Goal: Task Accomplishment & Management: Manage account settings

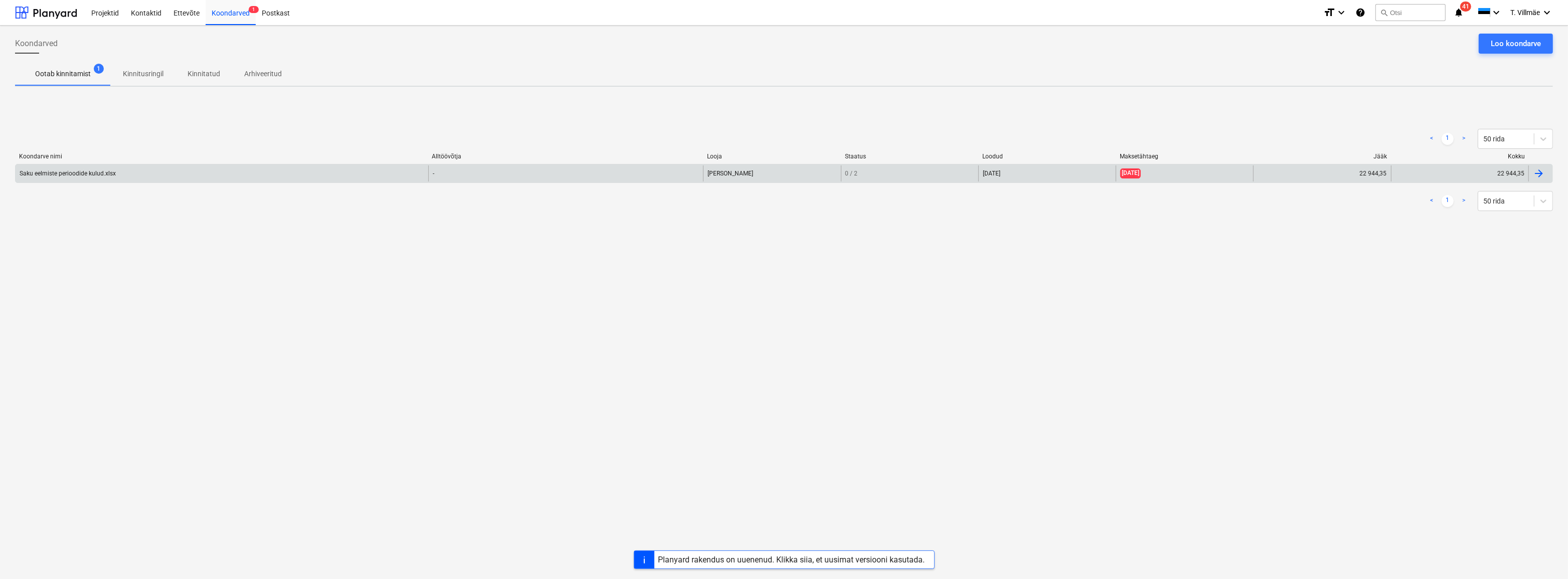
click at [44, 178] on div "Saku eelmiste perioodide kulud.xlsx" at bounding box center [221, 174] width 413 height 16
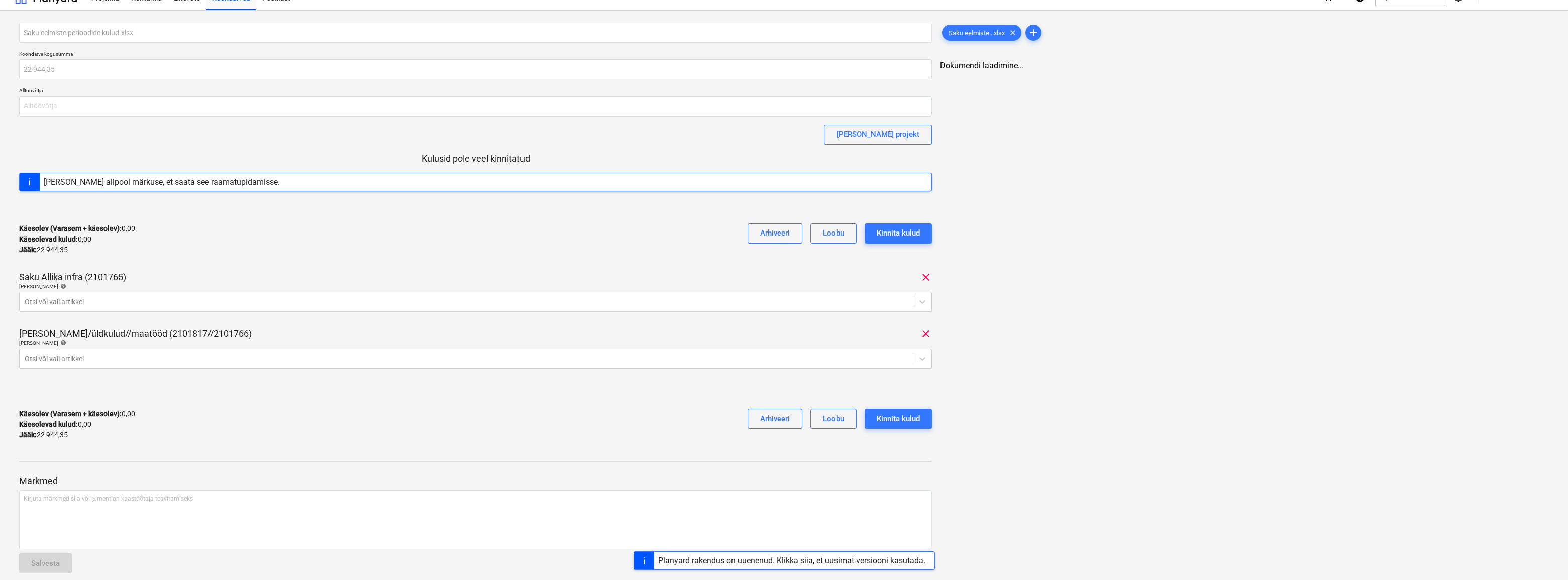
scroll to position [28, 0]
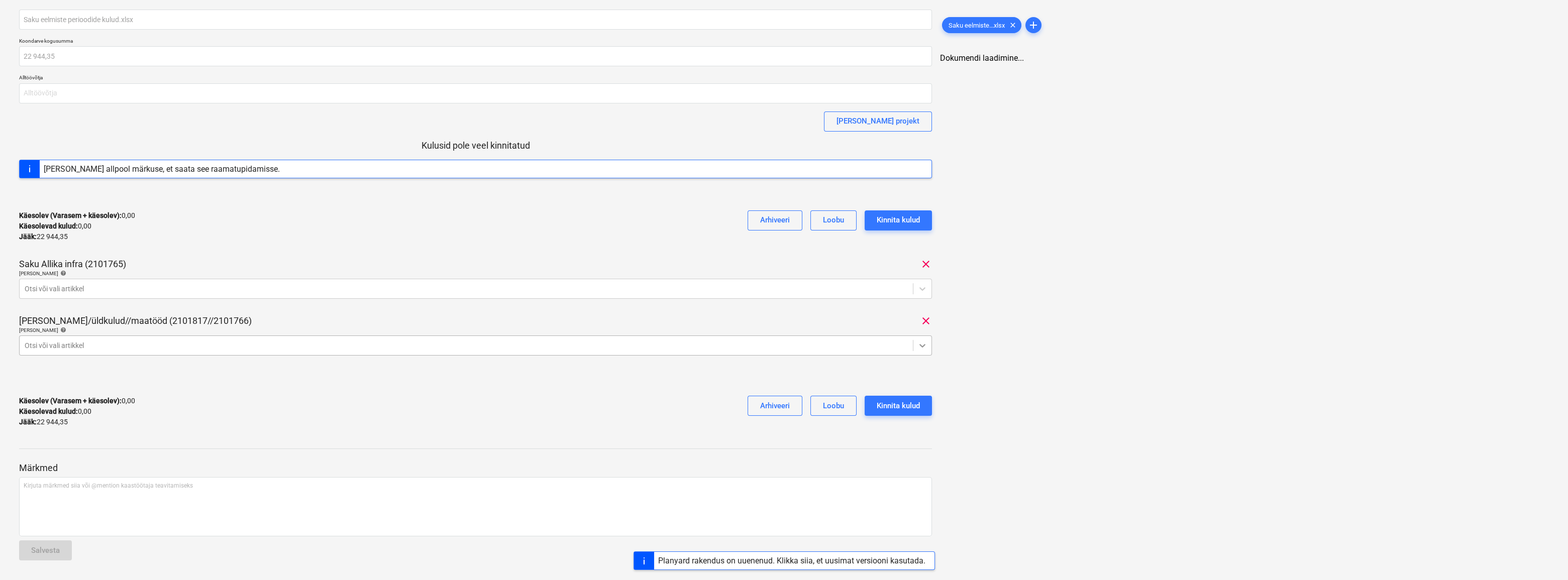
click at [922, 345] on icon at bounding box center [923, 345] width 6 height 4
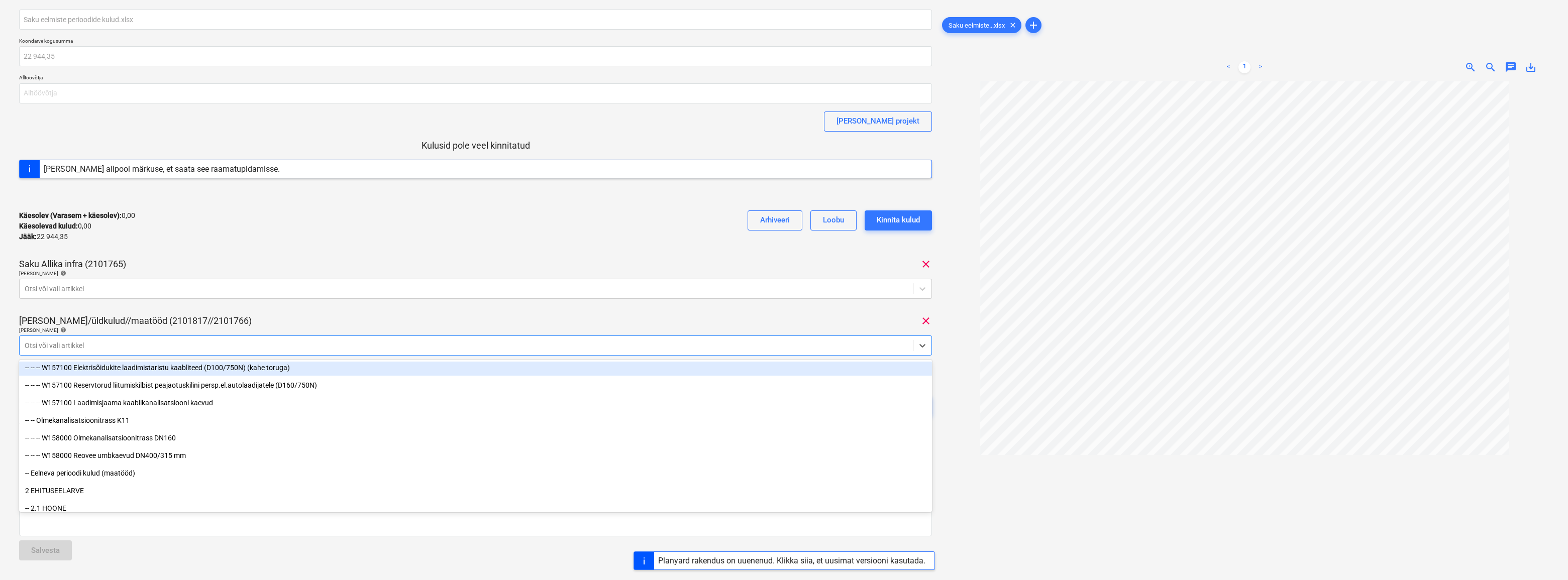
scroll to position [1644, 0]
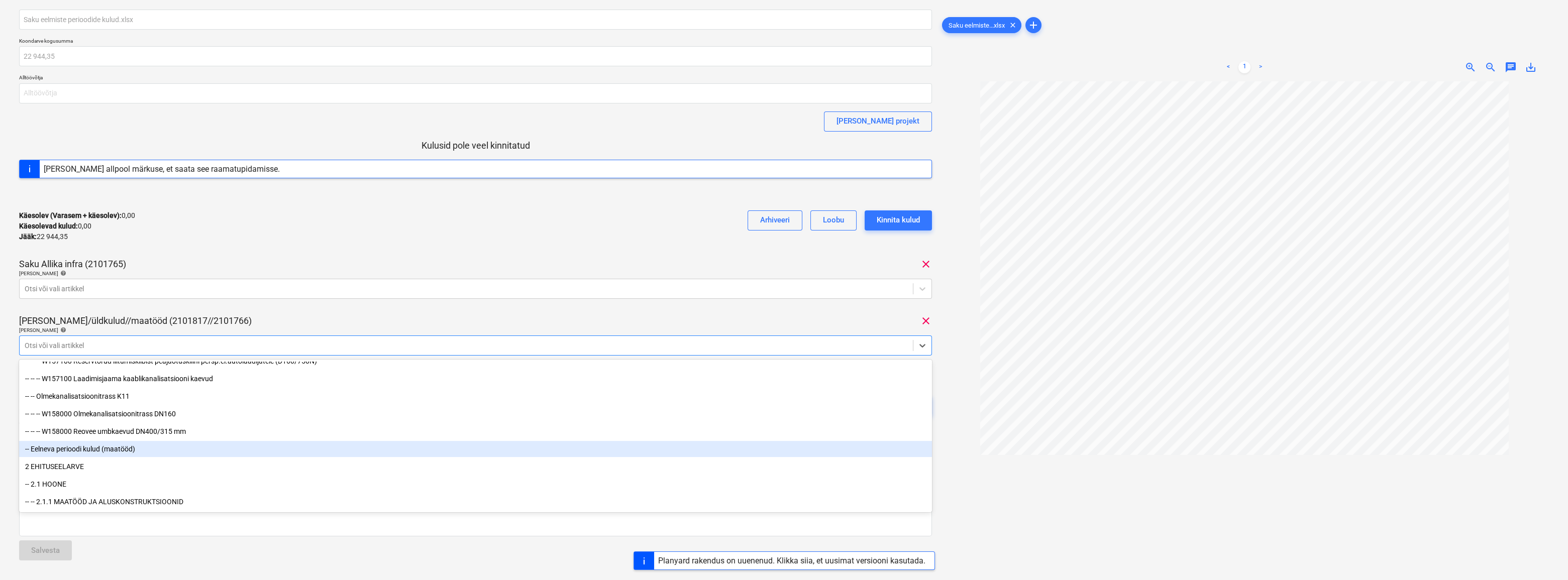
click at [129, 450] on div "-- Eelneva perioodi kulud (maatööd)" at bounding box center [476, 449] width 913 height 16
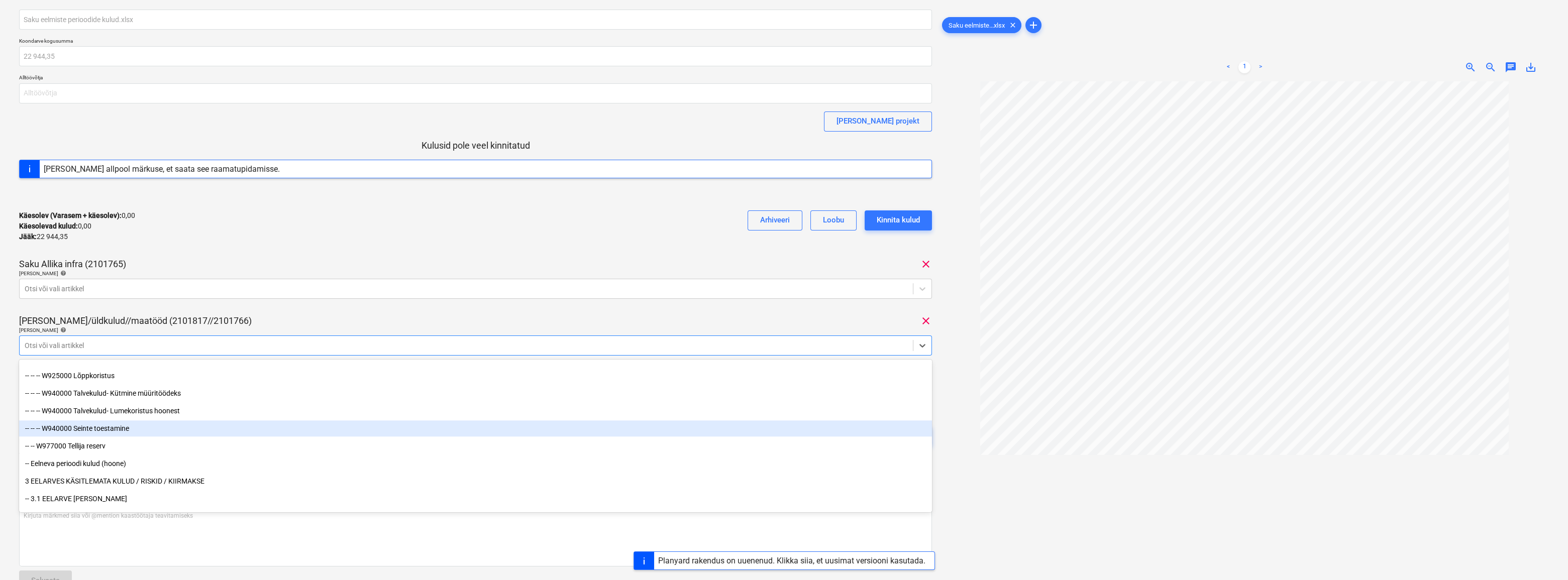
scroll to position [5755, 0]
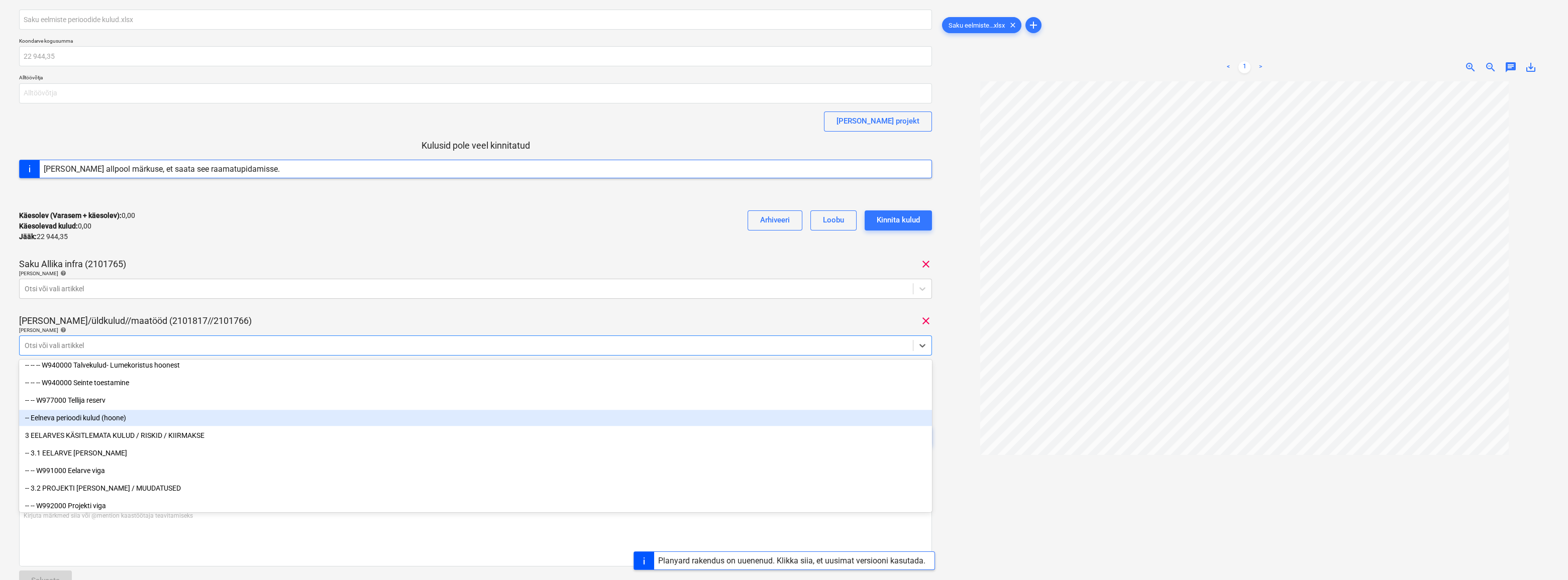
click at [87, 420] on div "-- Eelneva perioodi kulud (hoone)" at bounding box center [476, 418] width 913 height 16
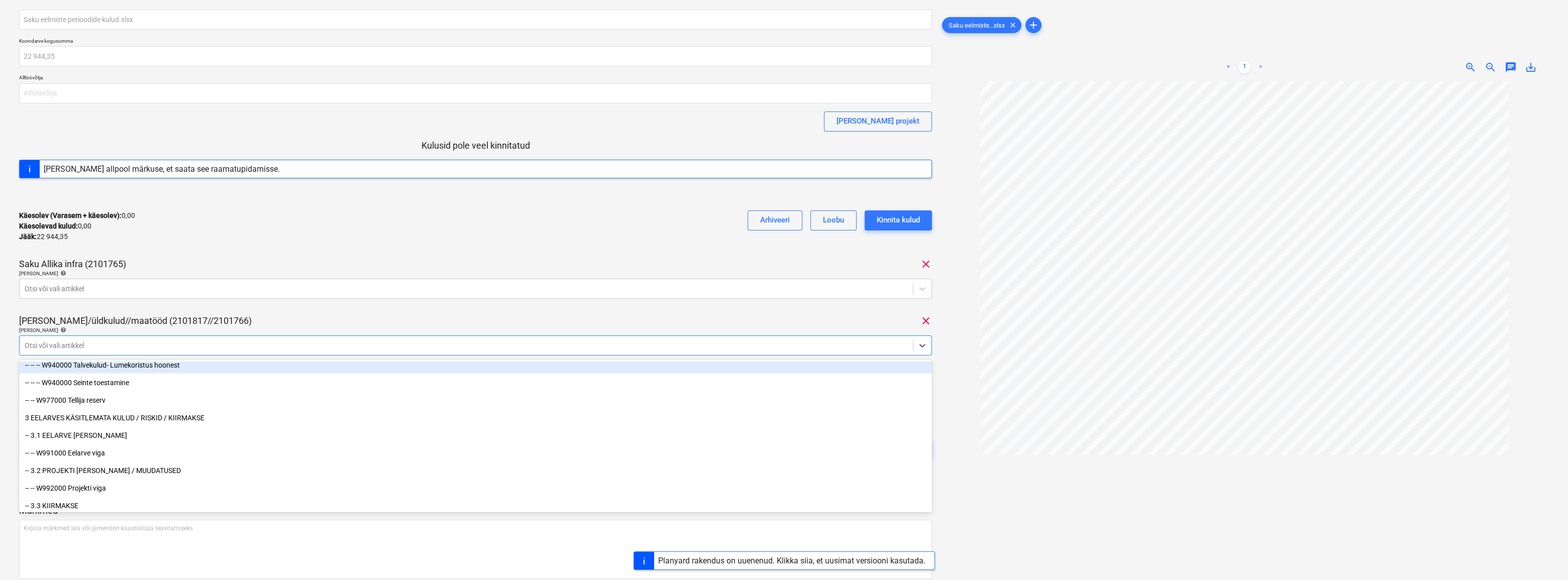
click at [246, 235] on div "Käesolev (Varasem + käesolev) : 0,00 Käesolevad kulud : 0,00 Jääk : 22 944,35 A…" at bounding box center [476, 226] width 913 height 48
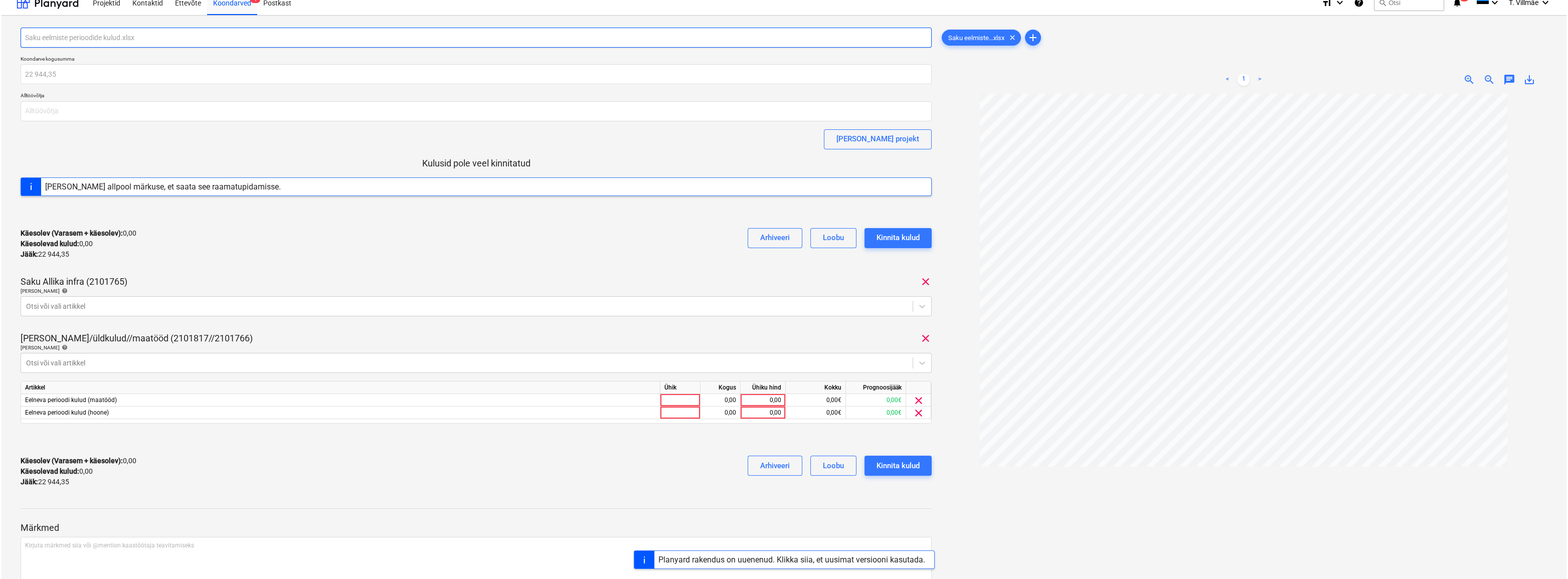
scroll to position [0, 0]
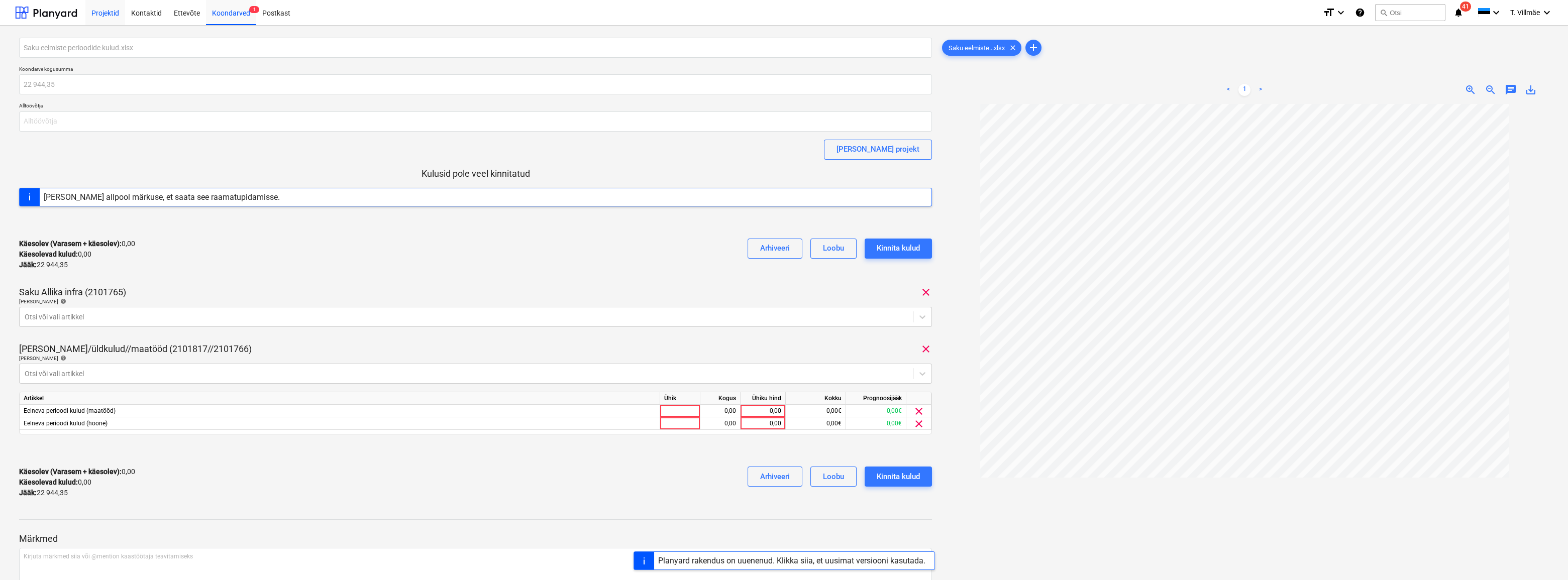
click at [113, 12] on div "Projektid" at bounding box center [105, 12] width 40 height 26
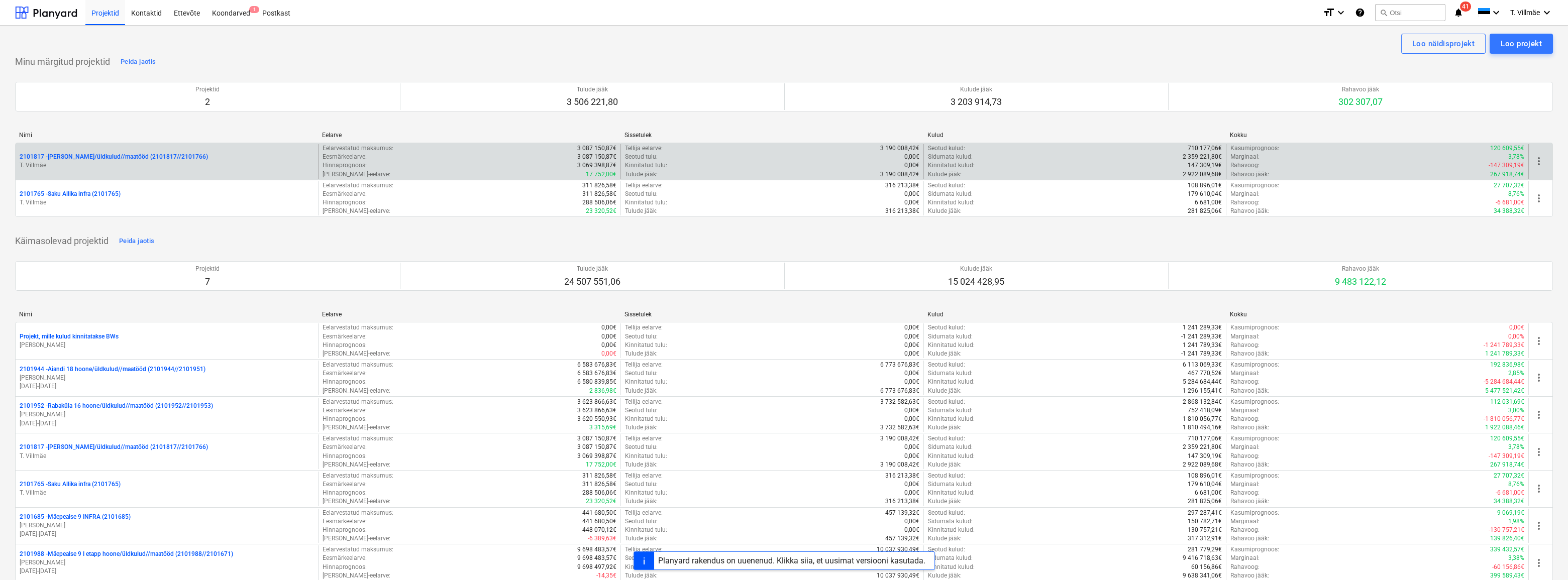
click at [92, 165] on p "T. Villmäe" at bounding box center [166, 166] width 294 height 9
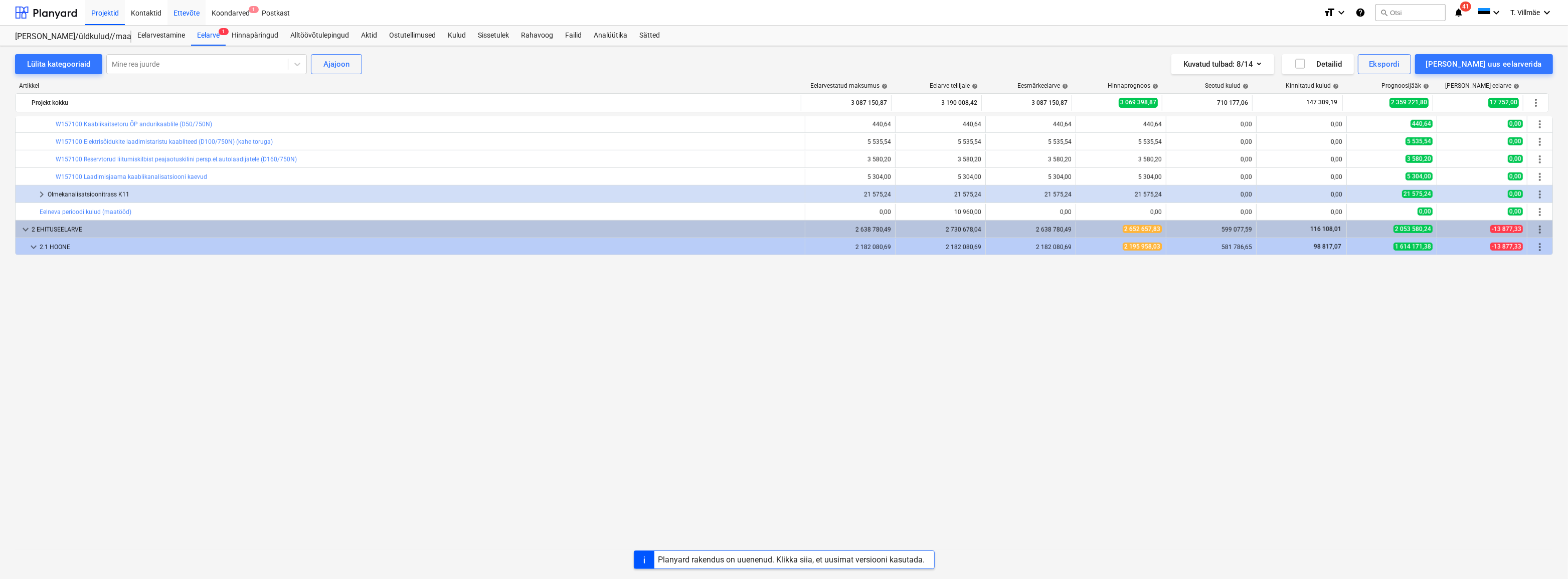
scroll to position [697, 0]
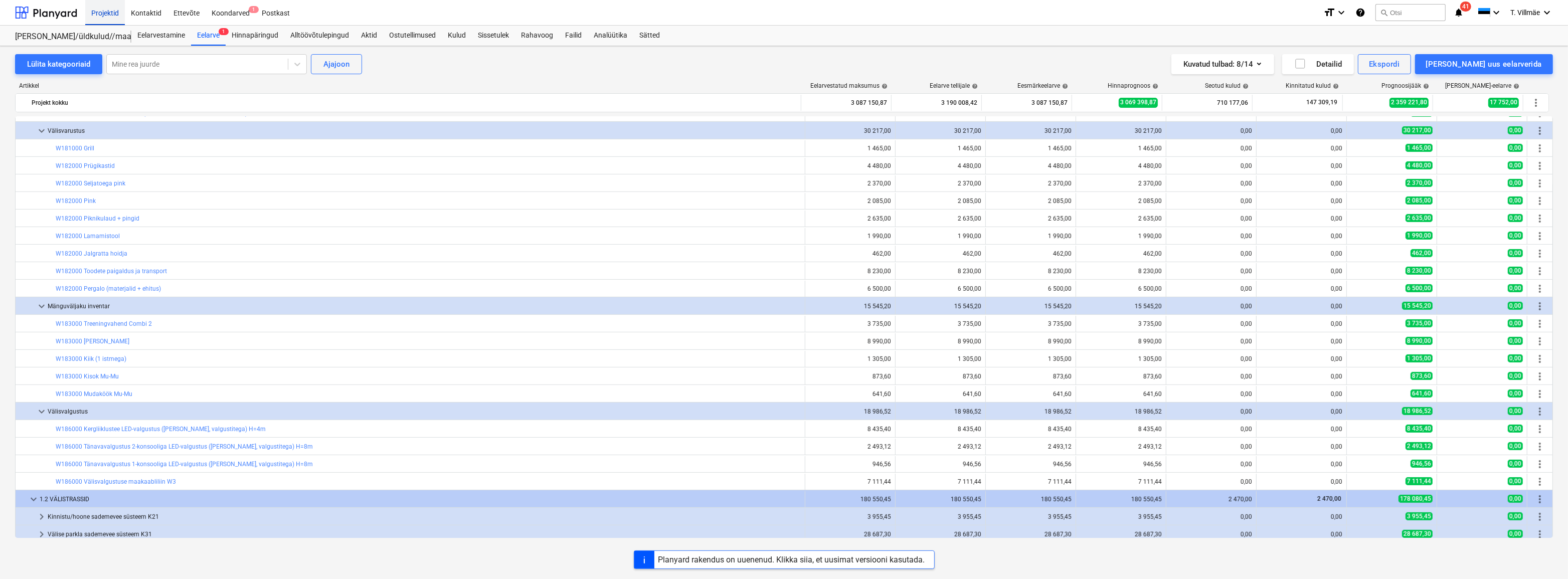
click at [111, 14] on div "Projektid" at bounding box center [105, 12] width 40 height 26
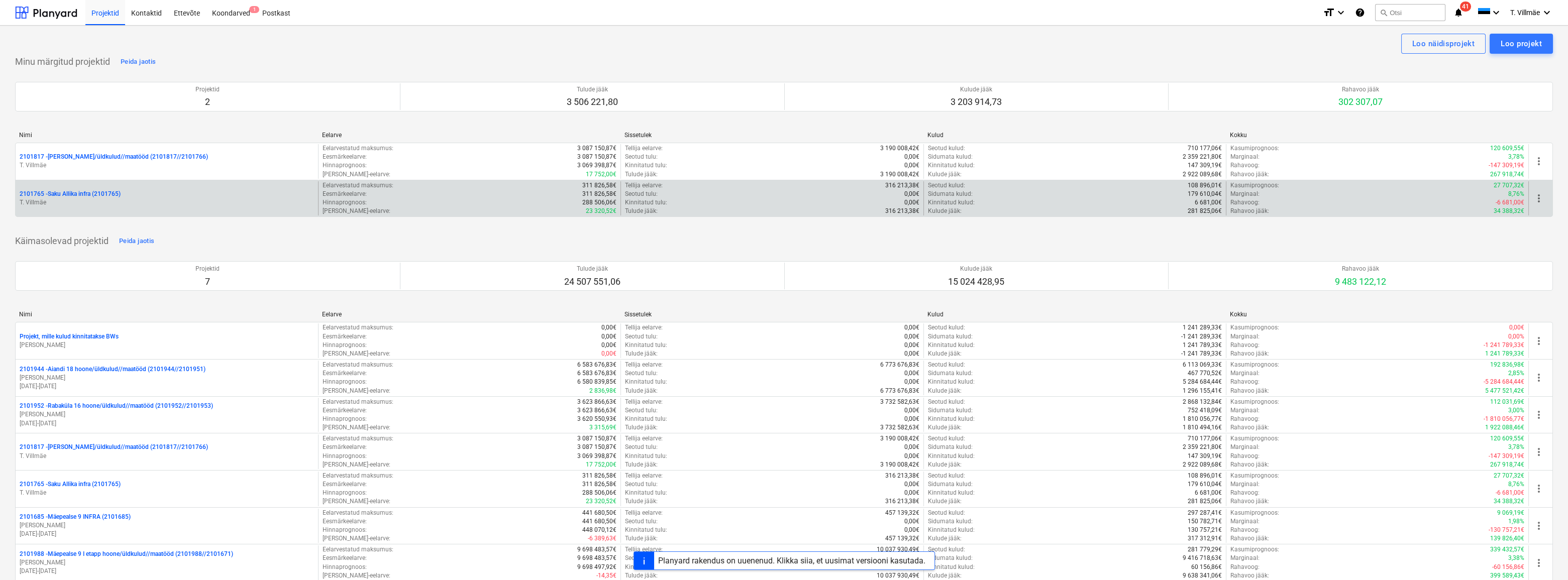
click at [128, 193] on div "2101765 - Saku Allika infra (2101765)" at bounding box center [166, 195] width 294 height 9
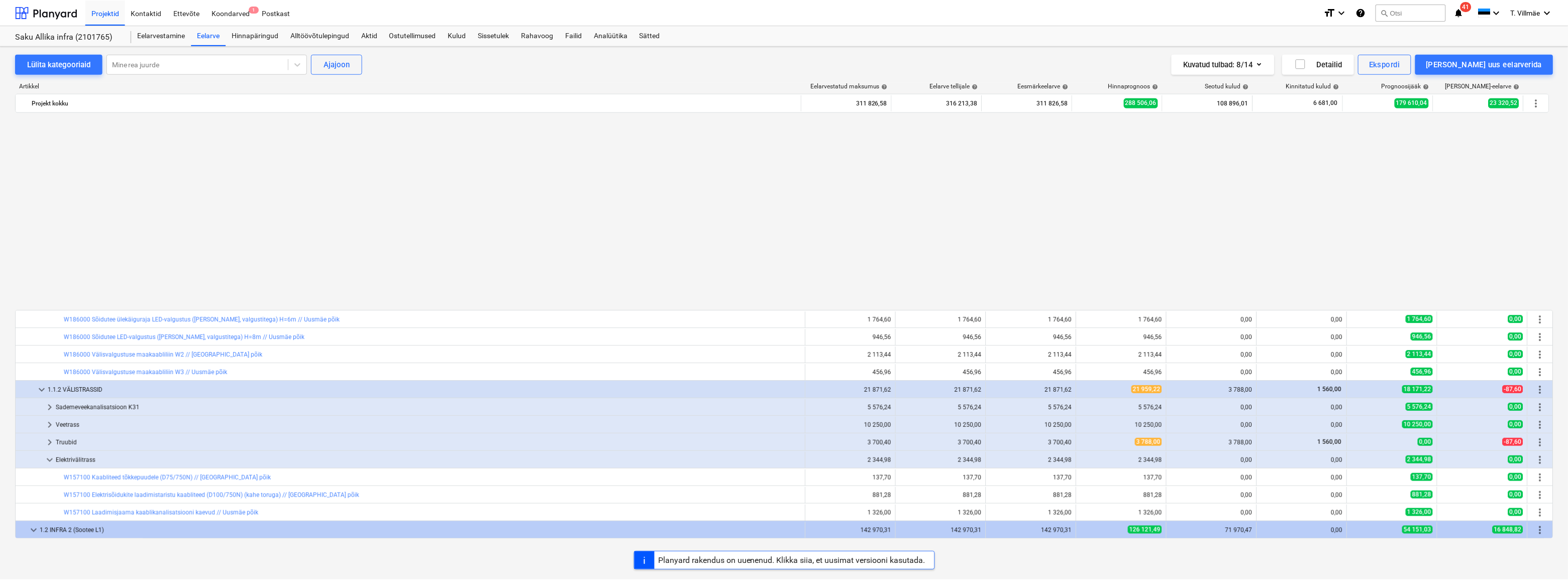
scroll to position [562, 0]
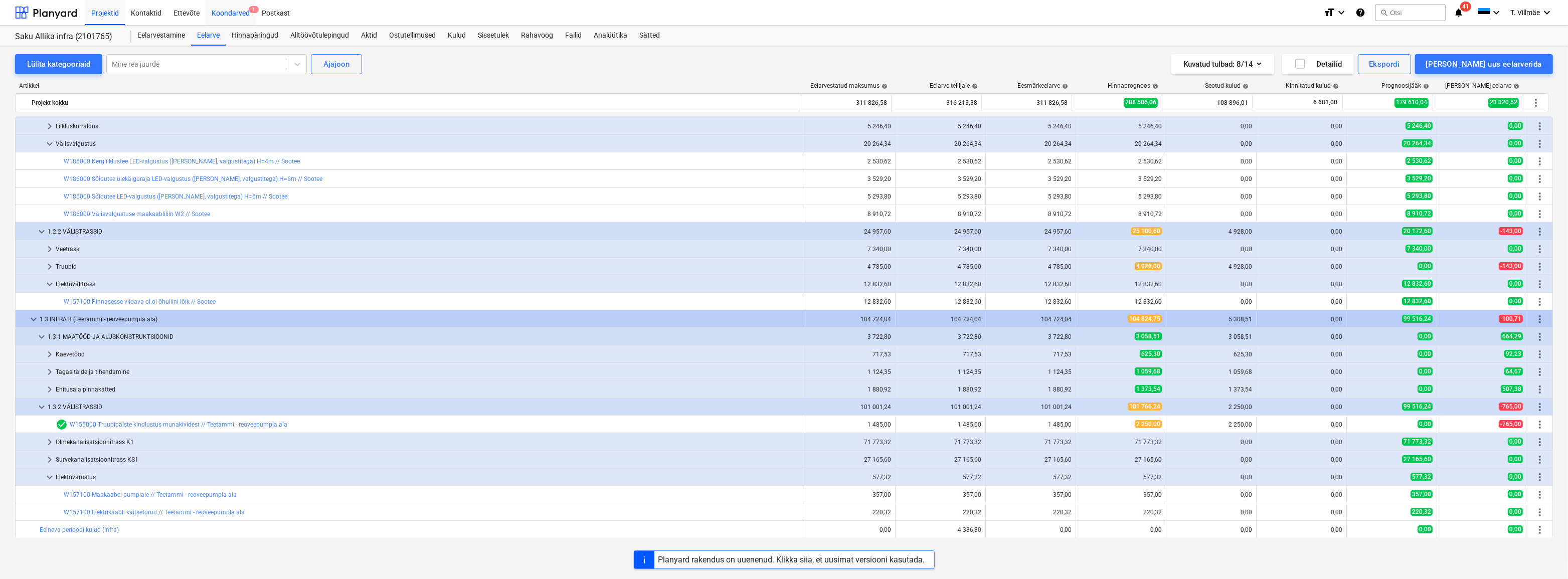
click at [227, 9] on div "Koondarved 1" at bounding box center [230, 12] width 50 height 26
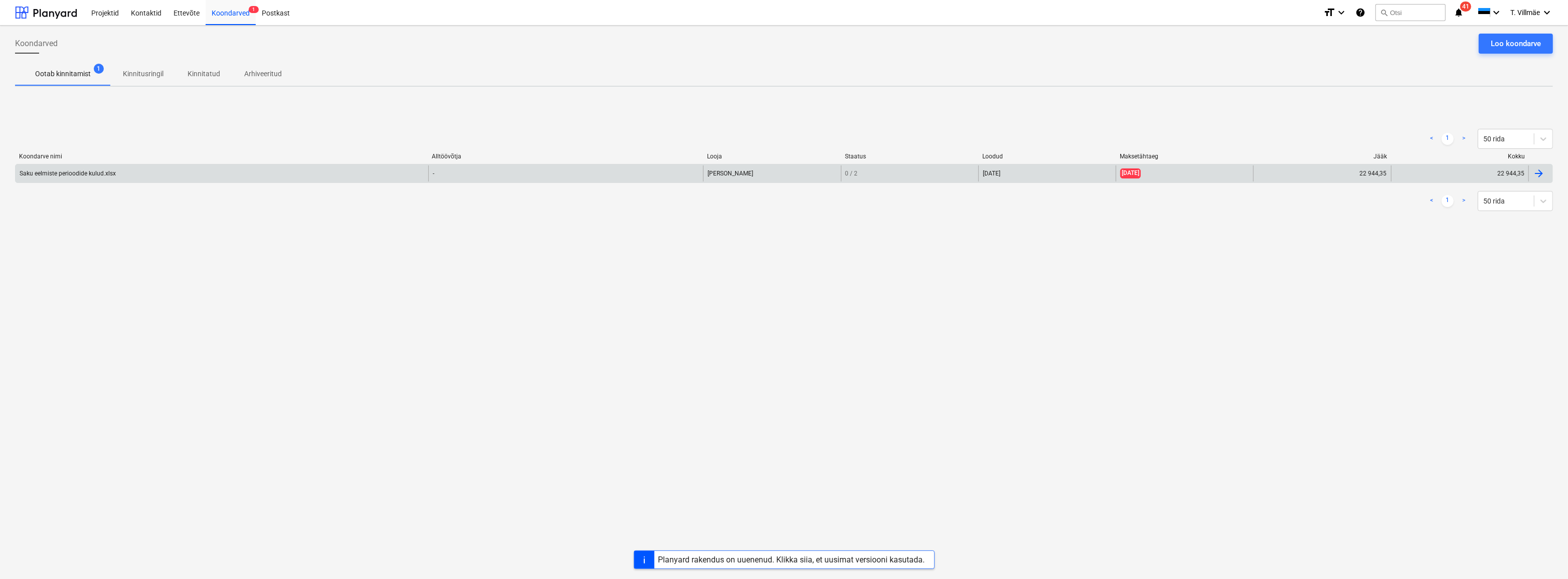
click at [97, 176] on div "Saku eelmiste perioodide kulud.xlsx" at bounding box center [67, 174] width 96 height 7
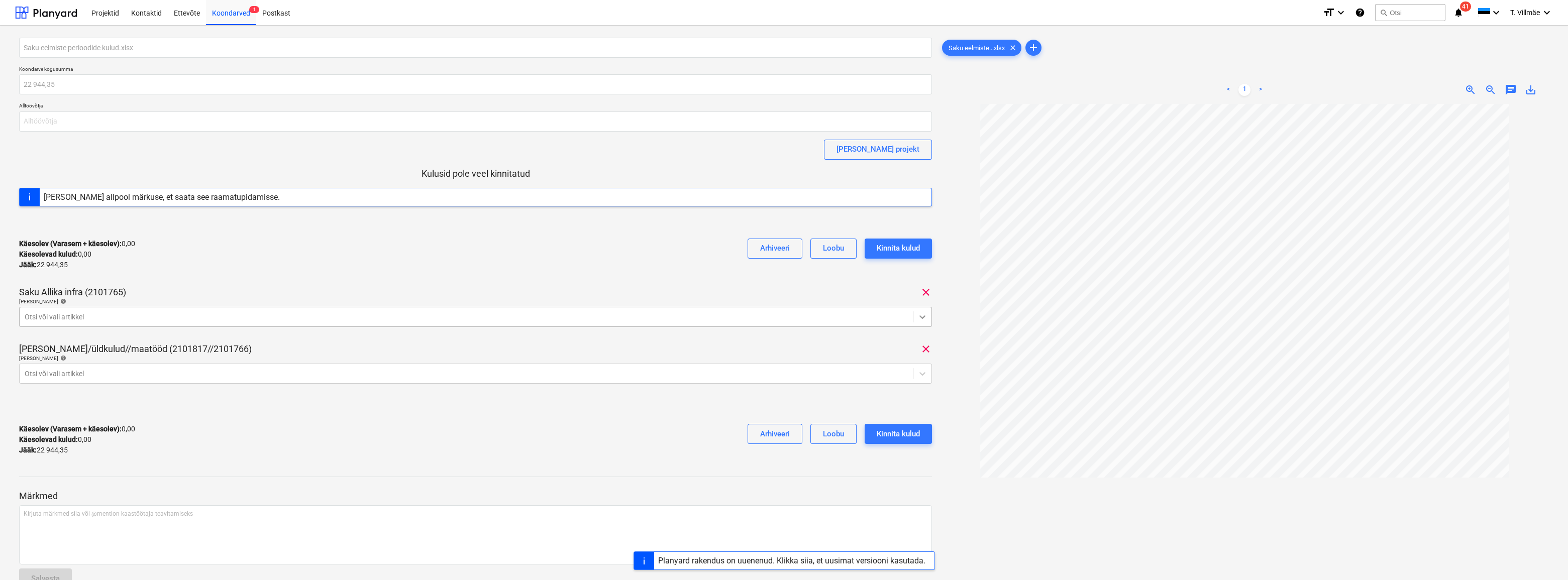
click at [925, 322] on div at bounding box center [922, 317] width 18 height 18
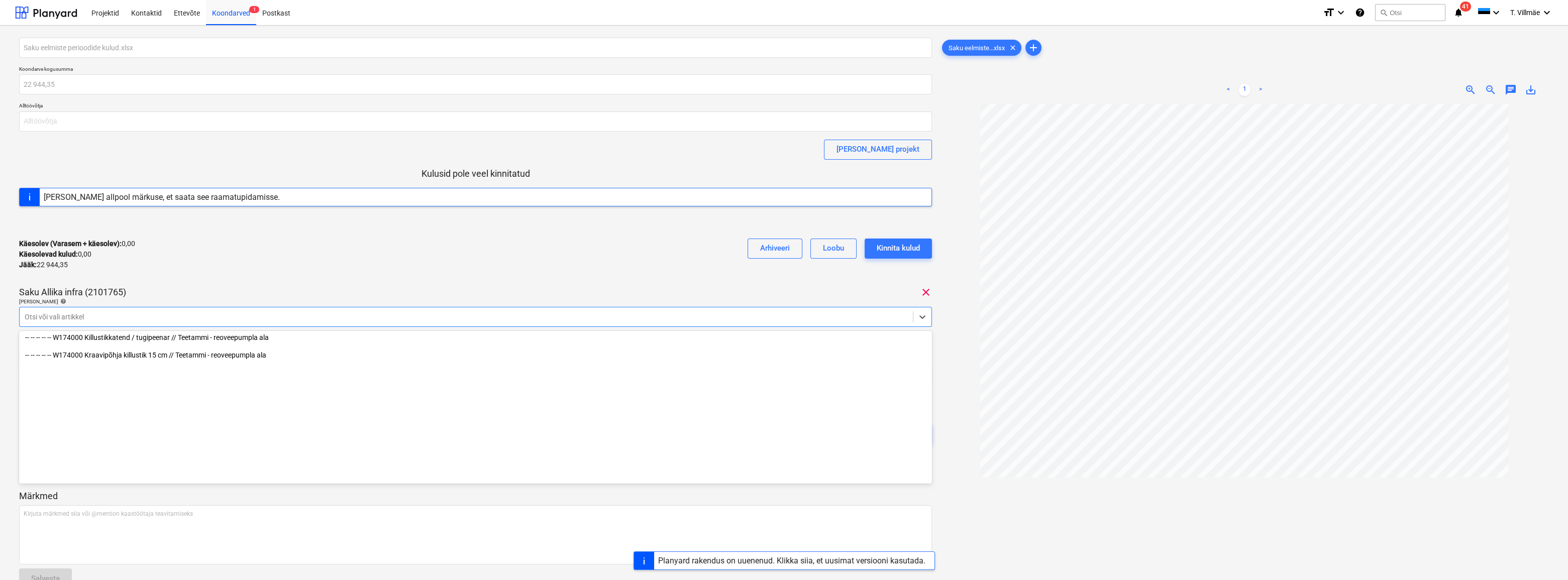
scroll to position [2135, 0]
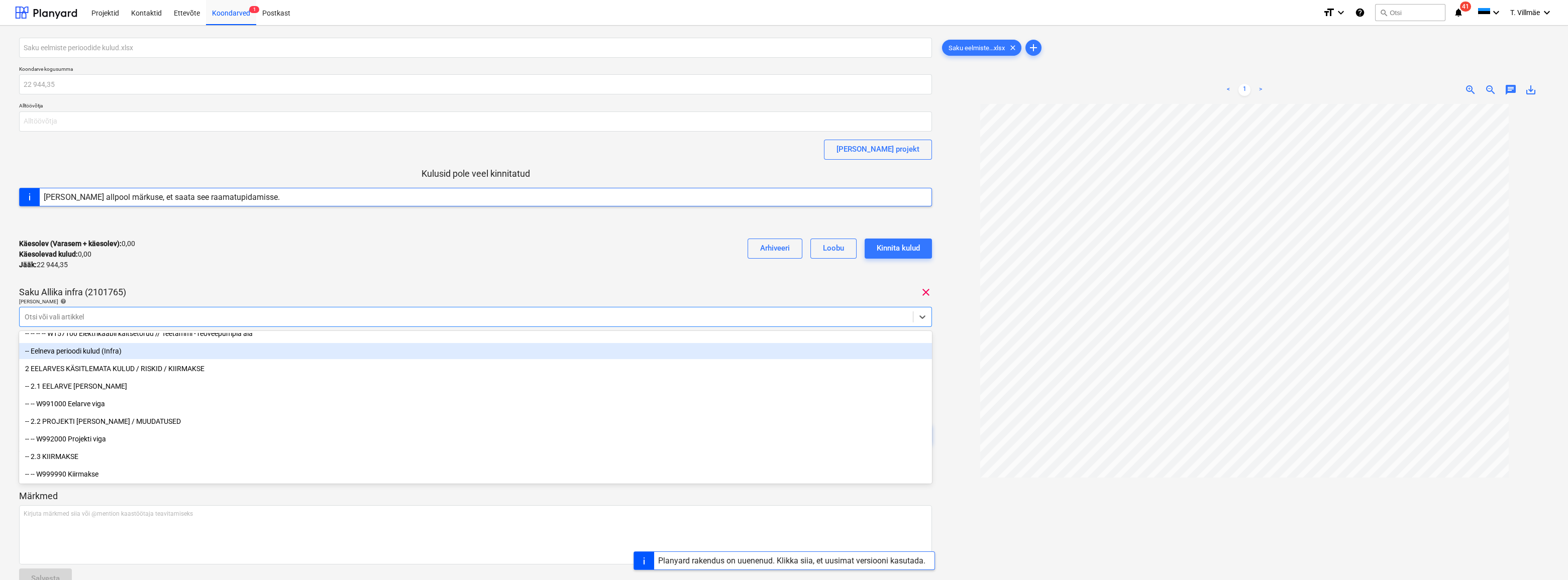
click at [65, 352] on div "-- Eelneva perioodi kulud (Infra)" at bounding box center [476, 351] width 913 height 16
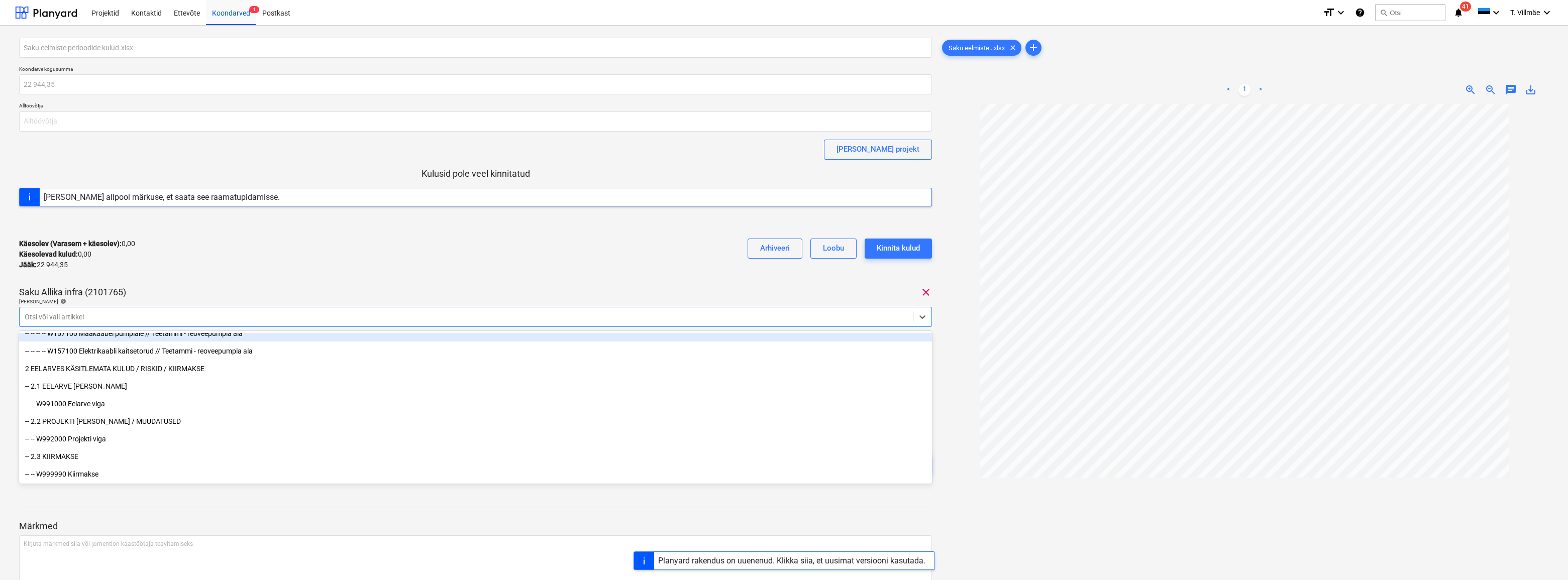
click at [190, 274] on div "Käesolev (Varasem + käesolev) : 0,00 Käesolevad kulud : 0,00 Jääk : 22 944,35 A…" at bounding box center [476, 254] width 913 height 48
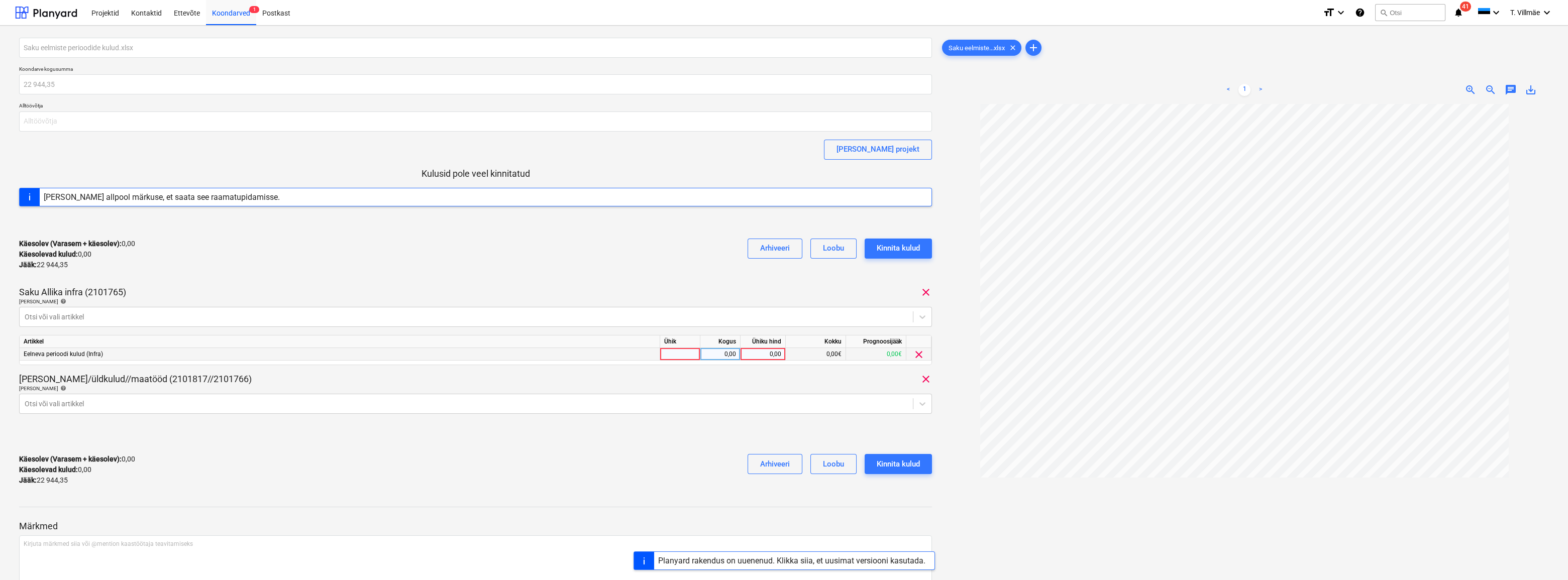
click at [691, 353] on div at bounding box center [680, 354] width 40 height 13
type input "kmpl"
click at [718, 356] on div "0,00" at bounding box center [720, 354] width 32 height 13
type input "1"
click at [774, 354] on div "0,00" at bounding box center [763, 354] width 37 height 13
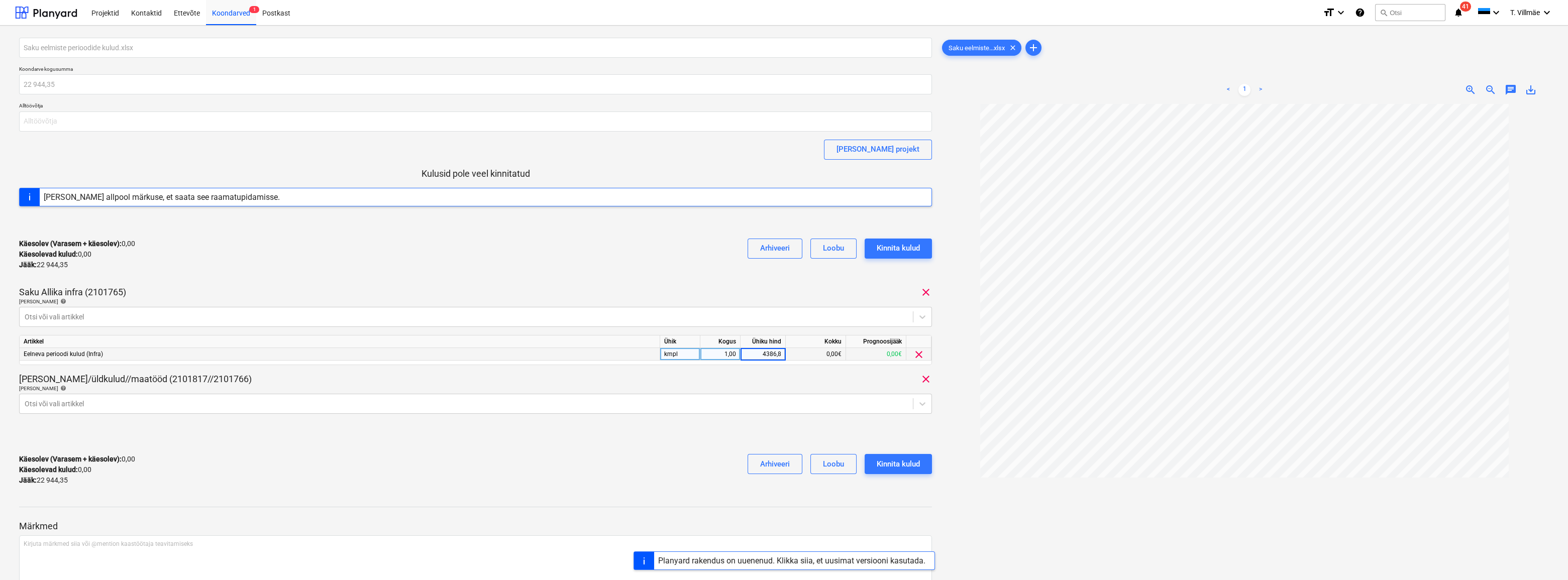
type input "4386,80"
click at [548, 460] on div "Käesolev (Varasem + käesolev) : 0,00 Käesolevad kulud : 0,00 Jääk : 22 944,35 A…" at bounding box center [476, 470] width 913 height 48
click at [922, 404] on icon at bounding box center [923, 404] width 6 height 4
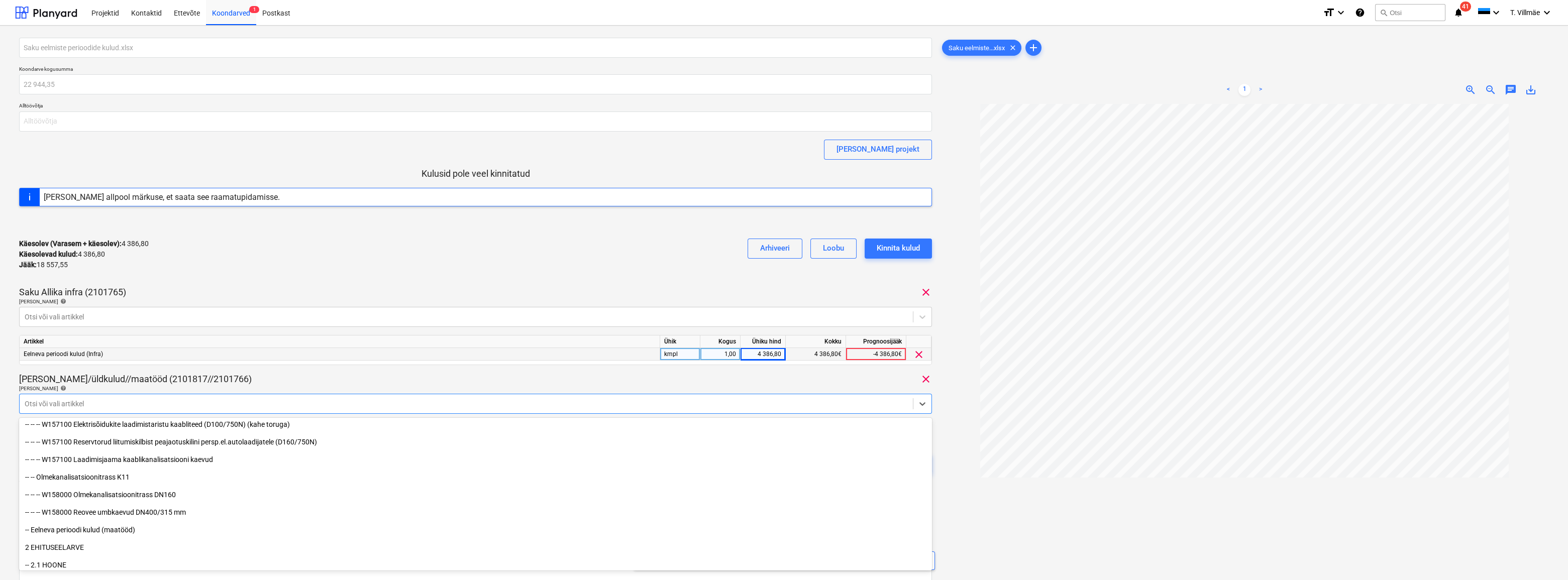
scroll to position [1644, 0]
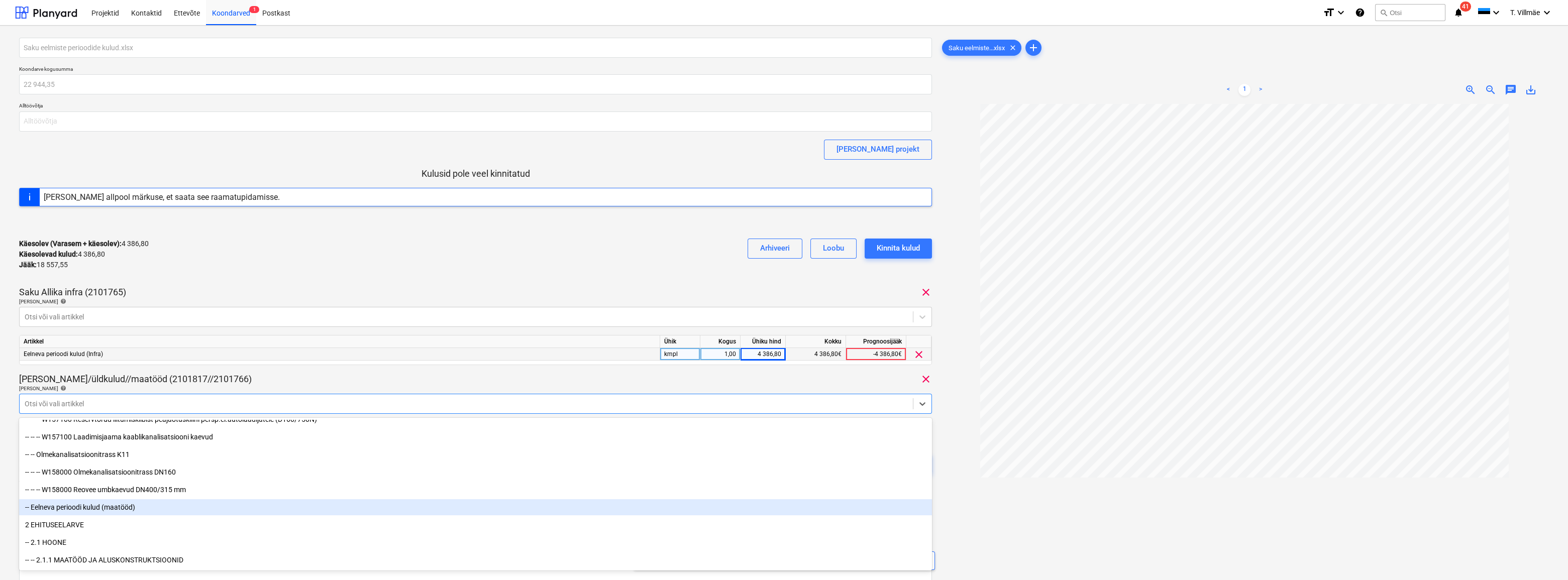
click at [85, 507] on div "-- Eelneva perioodi kulud (maatööd)" at bounding box center [476, 508] width 913 height 16
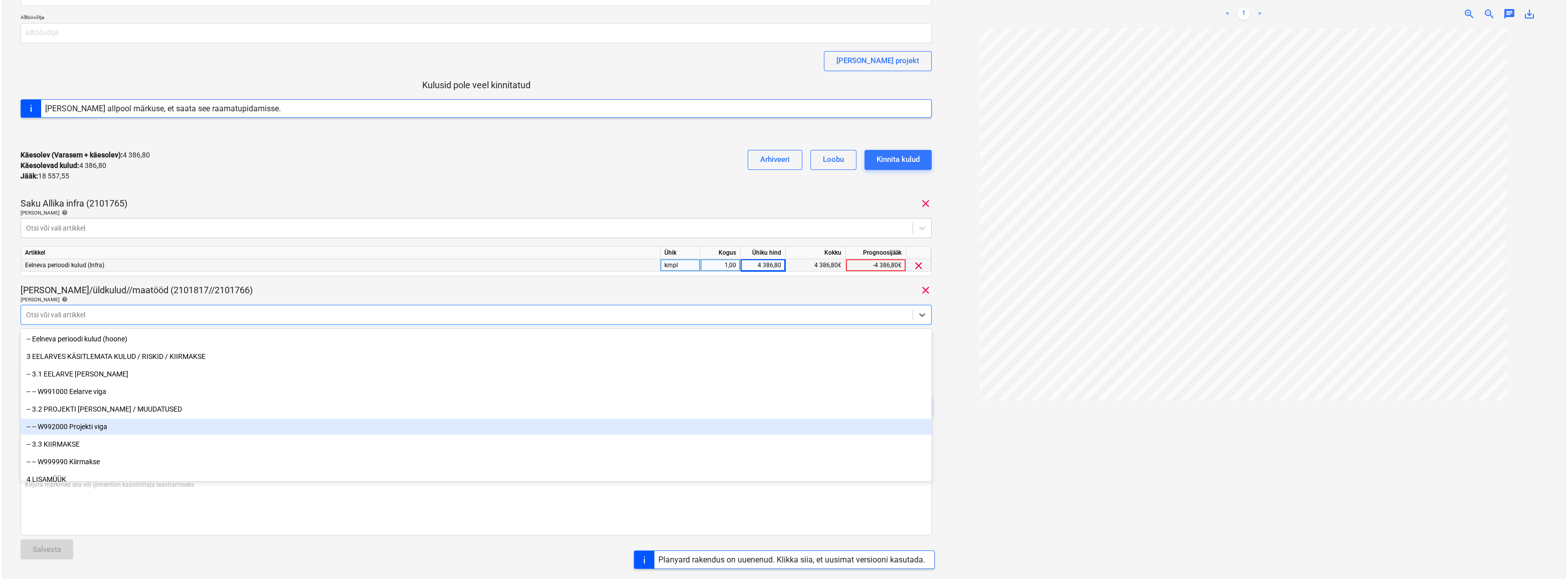
scroll to position [5773, 0]
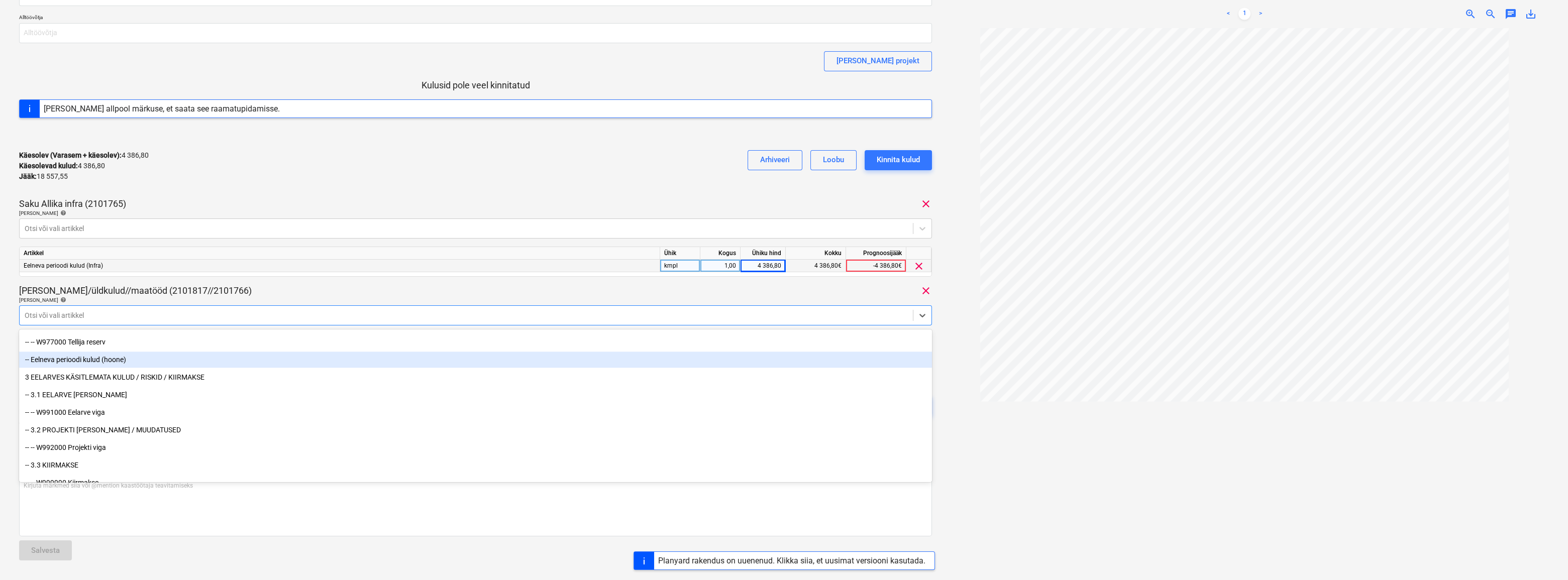
click at [67, 360] on div "-- Eelneva perioodi kulud (hoone)" at bounding box center [476, 360] width 913 height 16
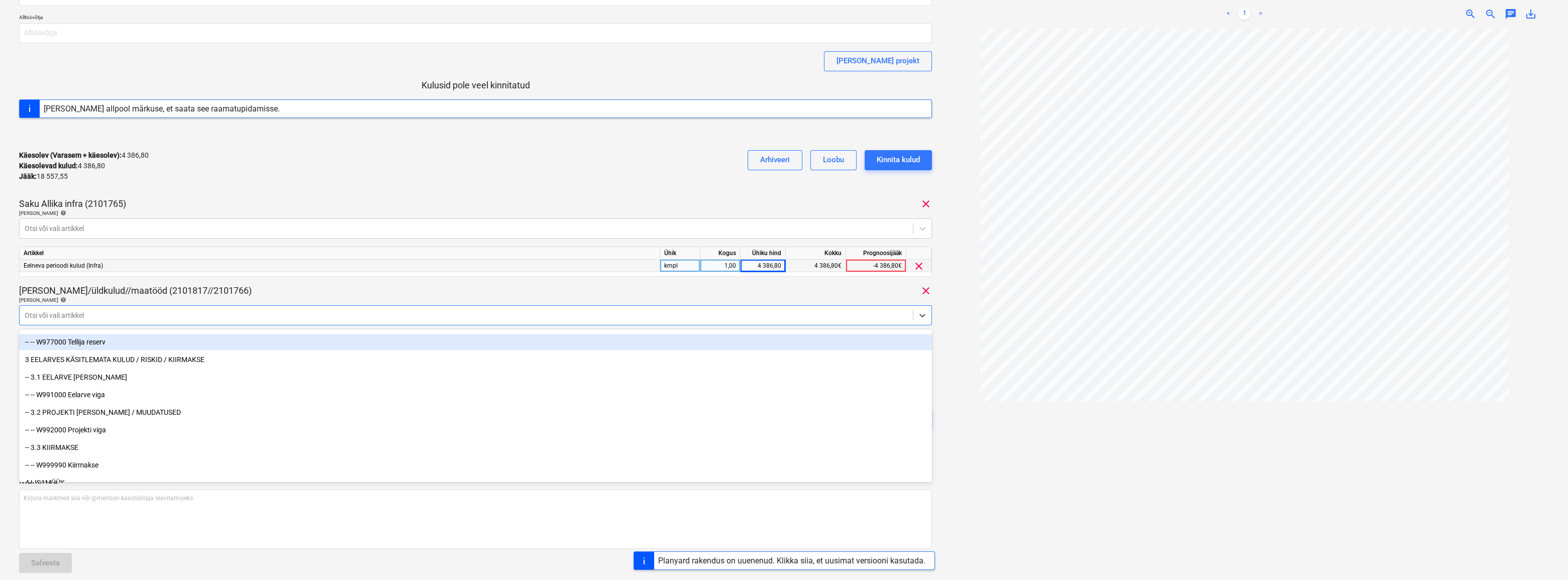
click at [281, 200] on div "Saku Allika infra (2101765) clear" at bounding box center [476, 204] width 913 height 12
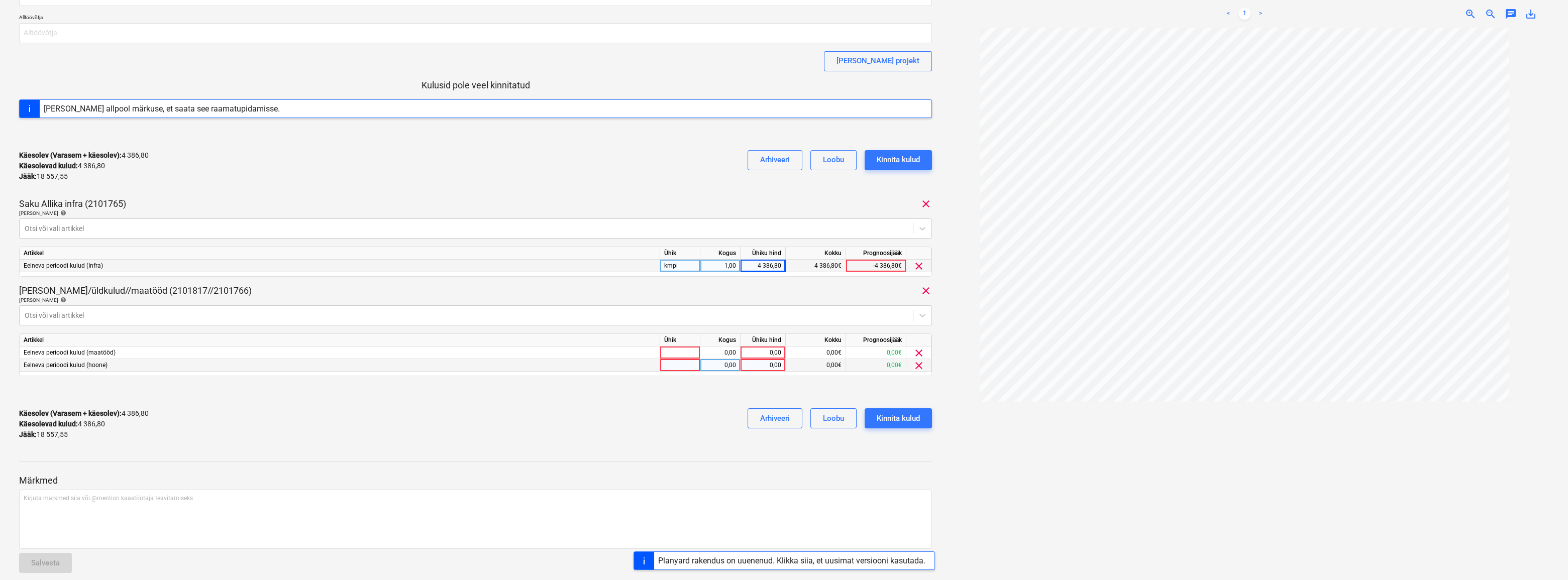
click at [692, 367] on div at bounding box center [680, 365] width 40 height 13
type input "kmpl"
click at [718, 365] on div "0,00" at bounding box center [720, 365] width 32 height 13
type input "1"
click at [766, 365] on div "0,00" at bounding box center [763, 365] width 37 height 13
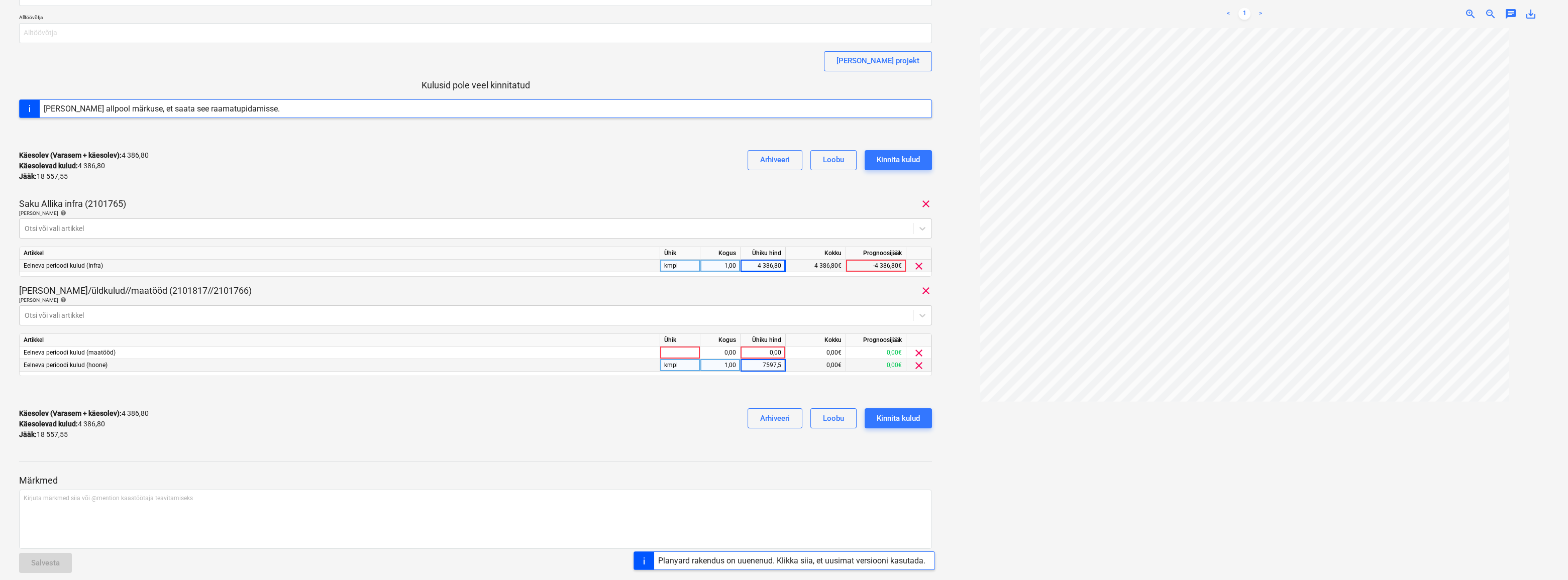
type input "7597,55"
click at [643, 425] on div "Käesolev (Varasem + käesolev) : 4 386,80 Käesolevad kulud : 4 386,80 Jääk : 18 …" at bounding box center [476, 424] width 913 height 48
click at [678, 354] on div at bounding box center [680, 353] width 40 height 13
type input "kmpl"
click at [716, 352] on div "0,00" at bounding box center [720, 353] width 32 height 13
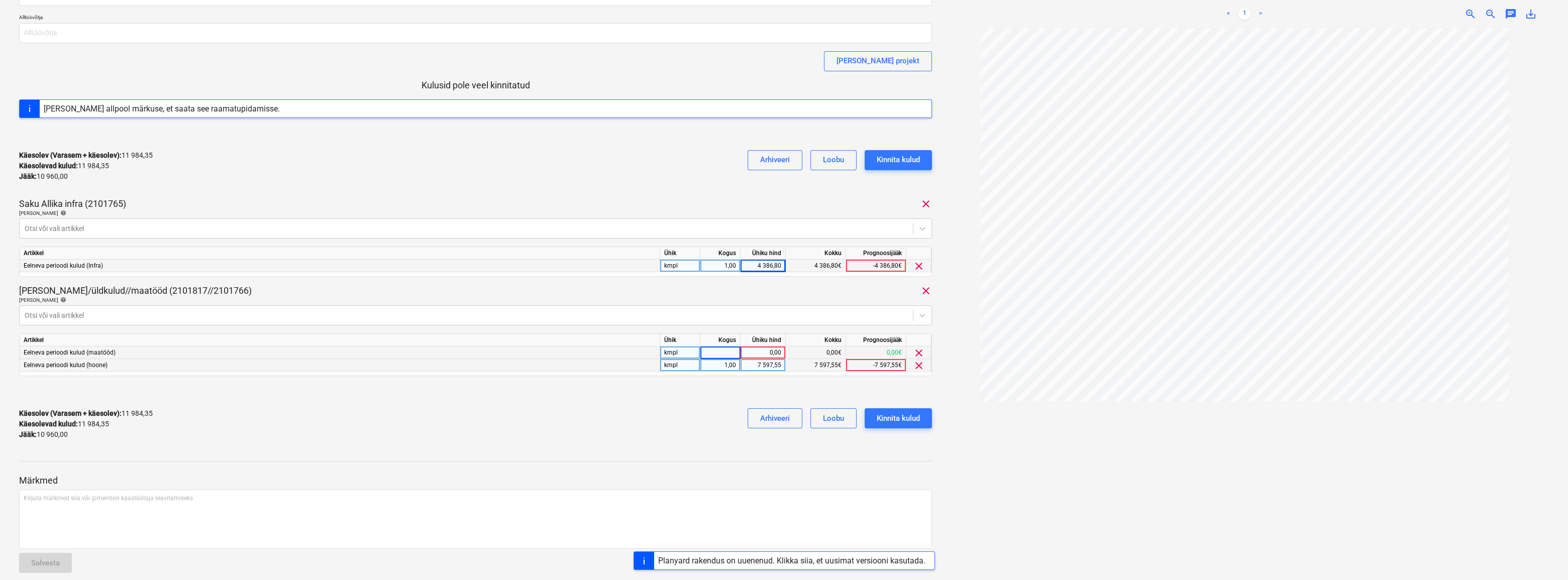
type input "1"
click at [763, 354] on div "0,00" at bounding box center [763, 353] width 37 height 13
type input "10960"
click at [585, 420] on div "Käesolev (Varasem + käesolev) : 11 984,35 Käesolevad kulud : 11 984,35 Jääk : 1…" at bounding box center [476, 424] width 913 height 48
click at [895, 417] on div "Kinnita kulud" at bounding box center [898, 419] width 43 height 13
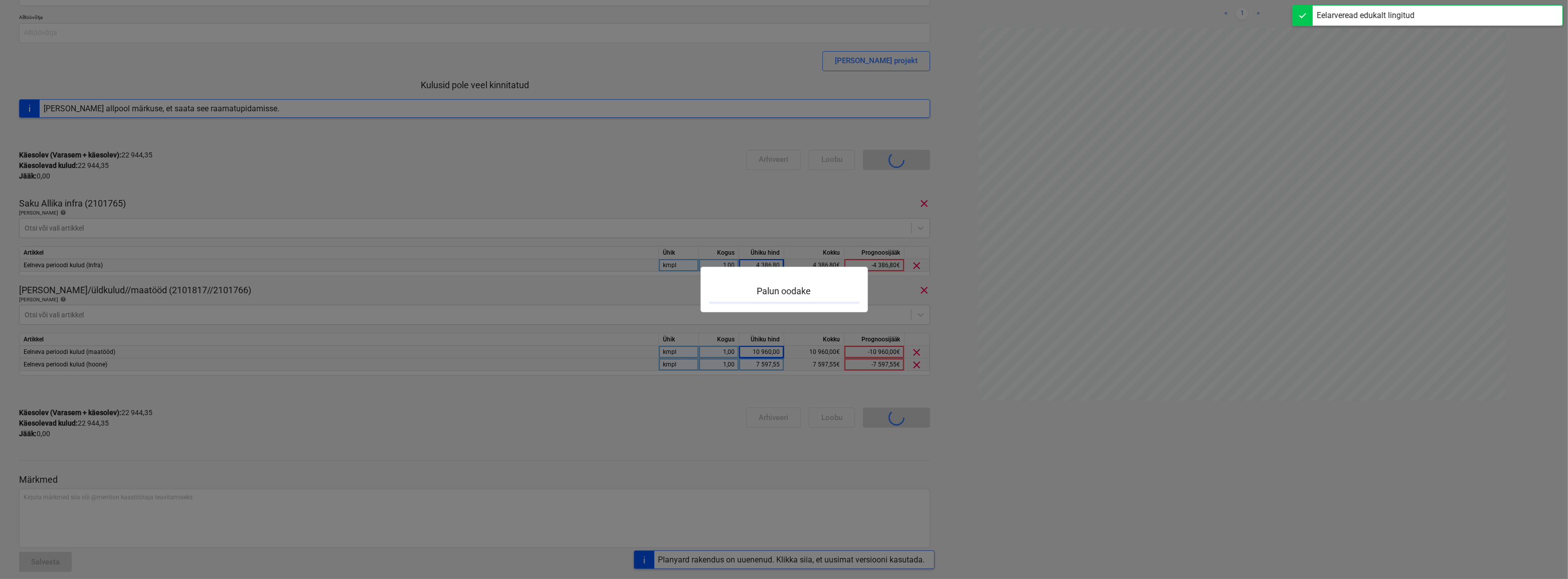
scroll to position [87, 0]
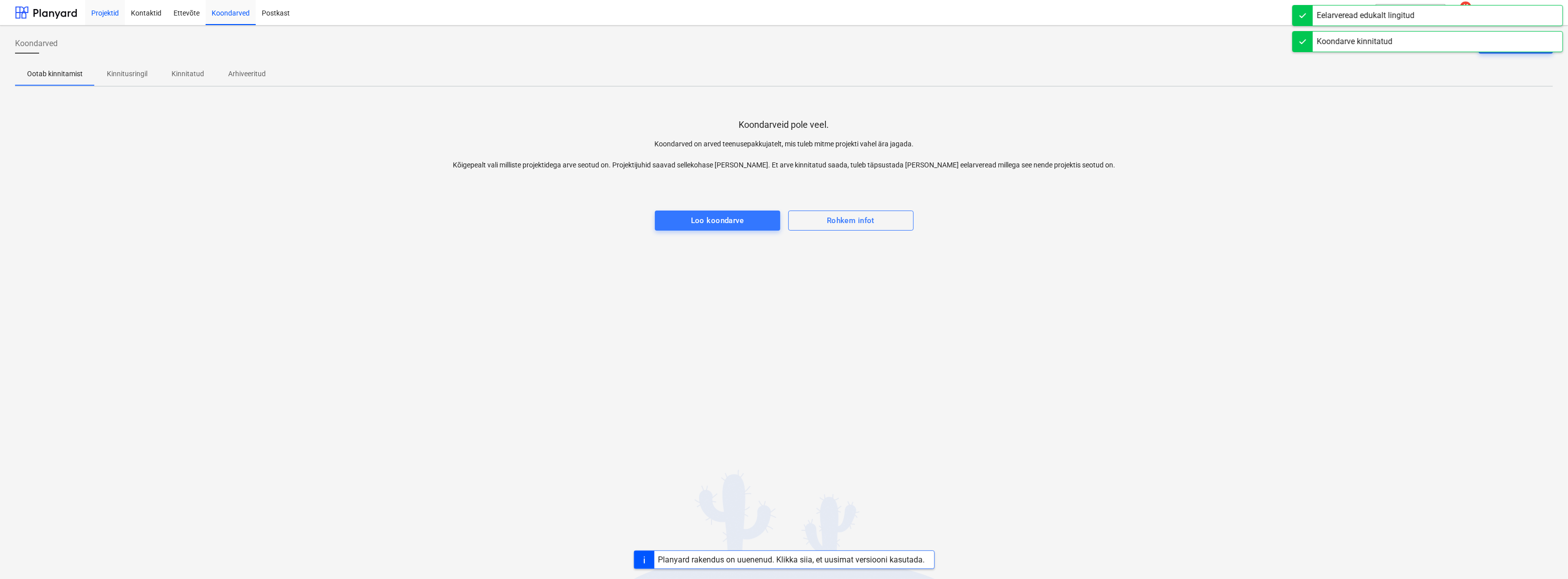
click at [101, 15] on div "Projektid" at bounding box center [105, 12] width 40 height 26
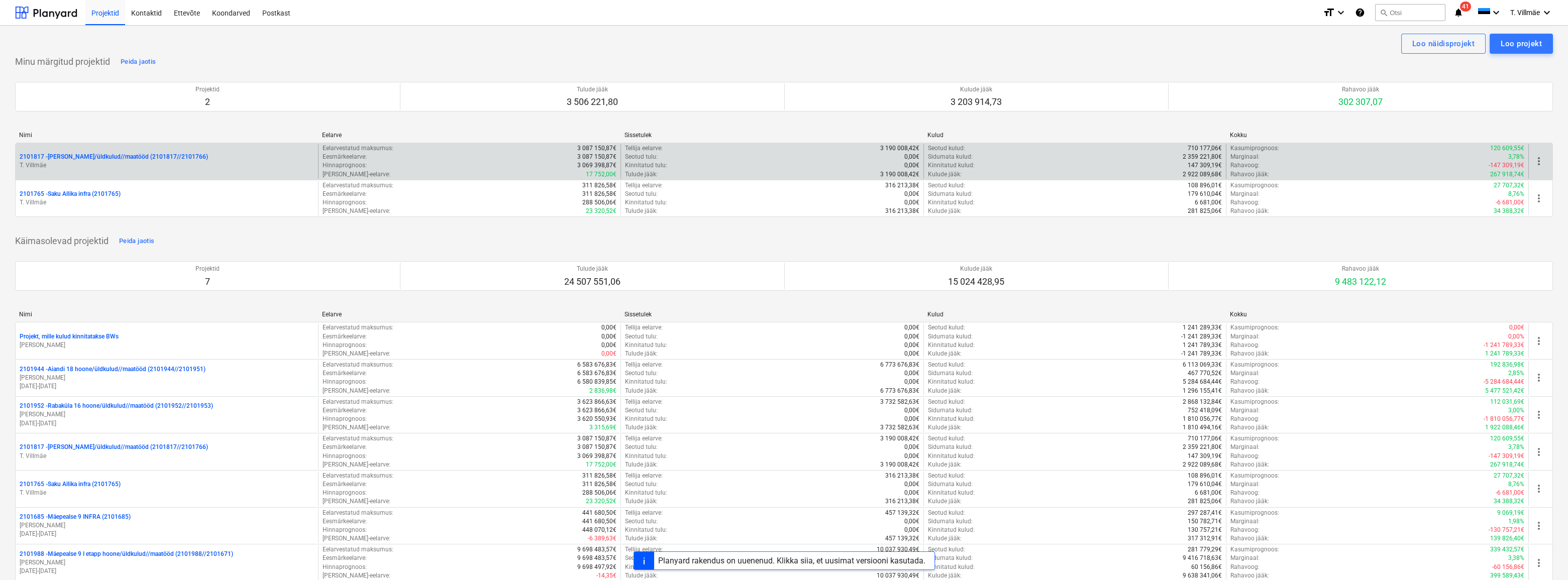
click at [99, 157] on p "2101817 - [PERSON_NAME]/üldkulud//maatööd (2101817//2101766)" at bounding box center [113, 157] width 189 height 9
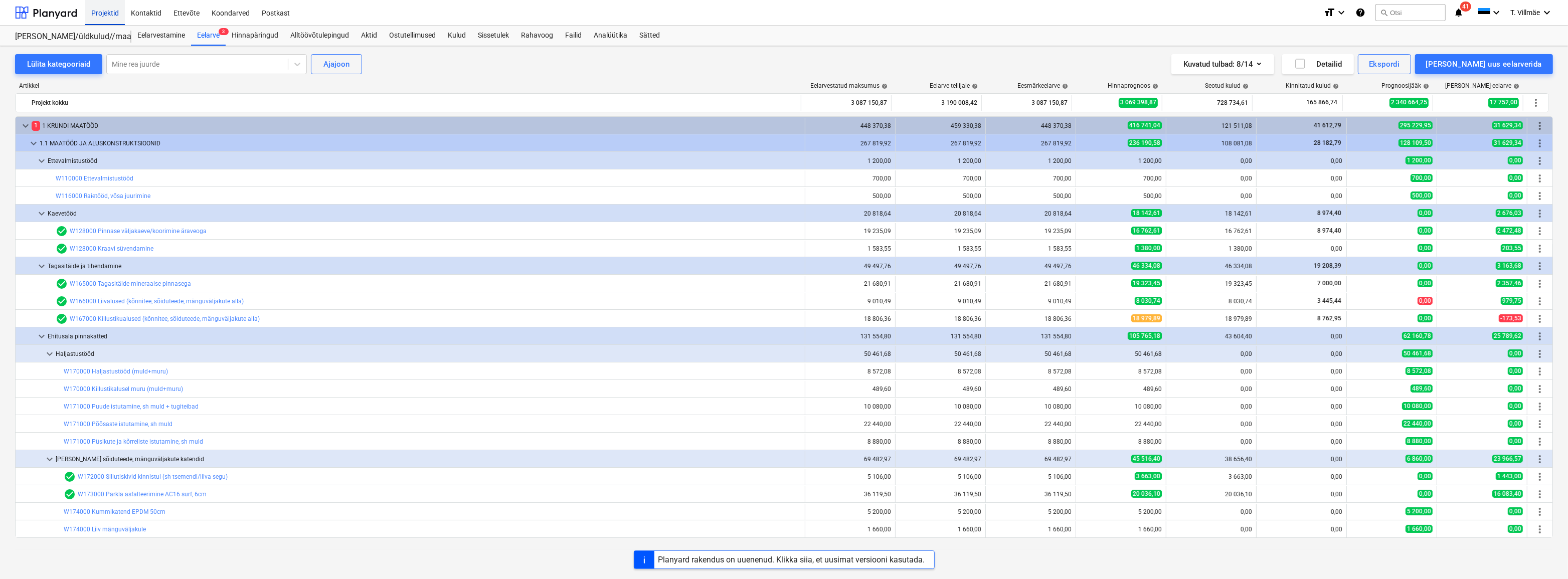
click at [111, 10] on div "Projektid" at bounding box center [105, 12] width 40 height 26
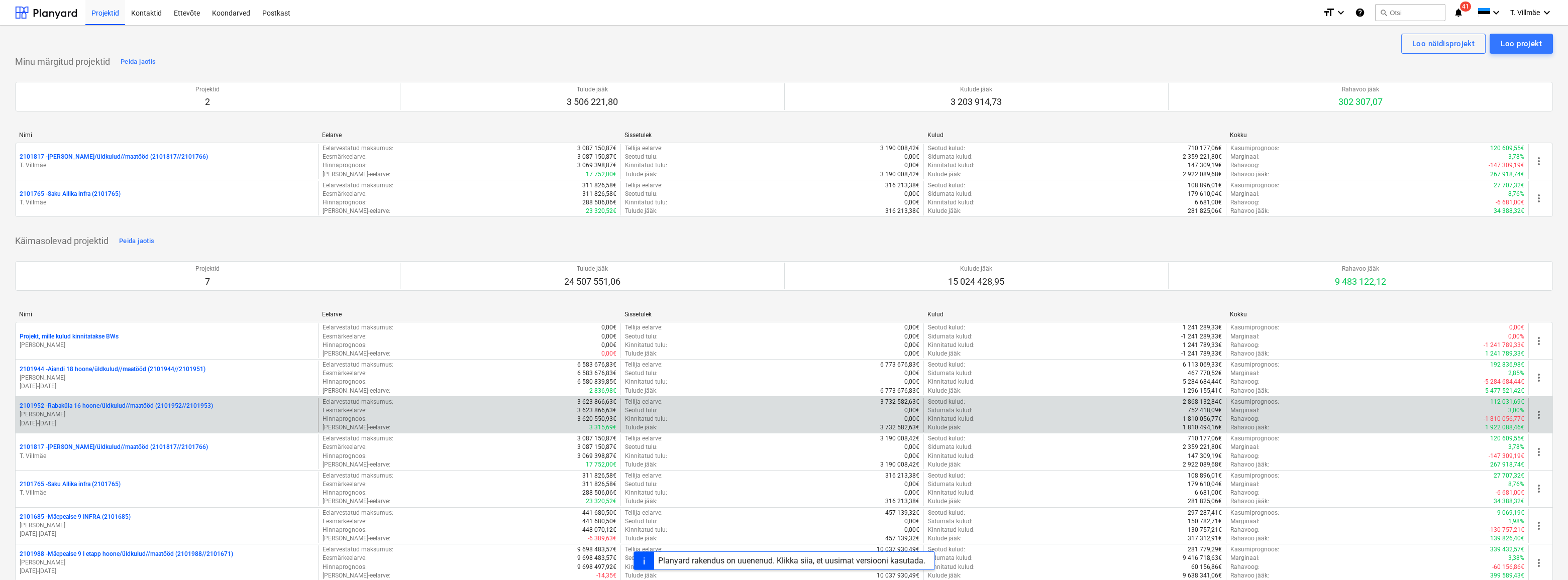
click at [101, 408] on p "2101952 - [GEOGRAPHIC_DATA] 16 hoone/üldkulud//maatööd (2101952//2101953)" at bounding box center [115, 406] width 193 height 9
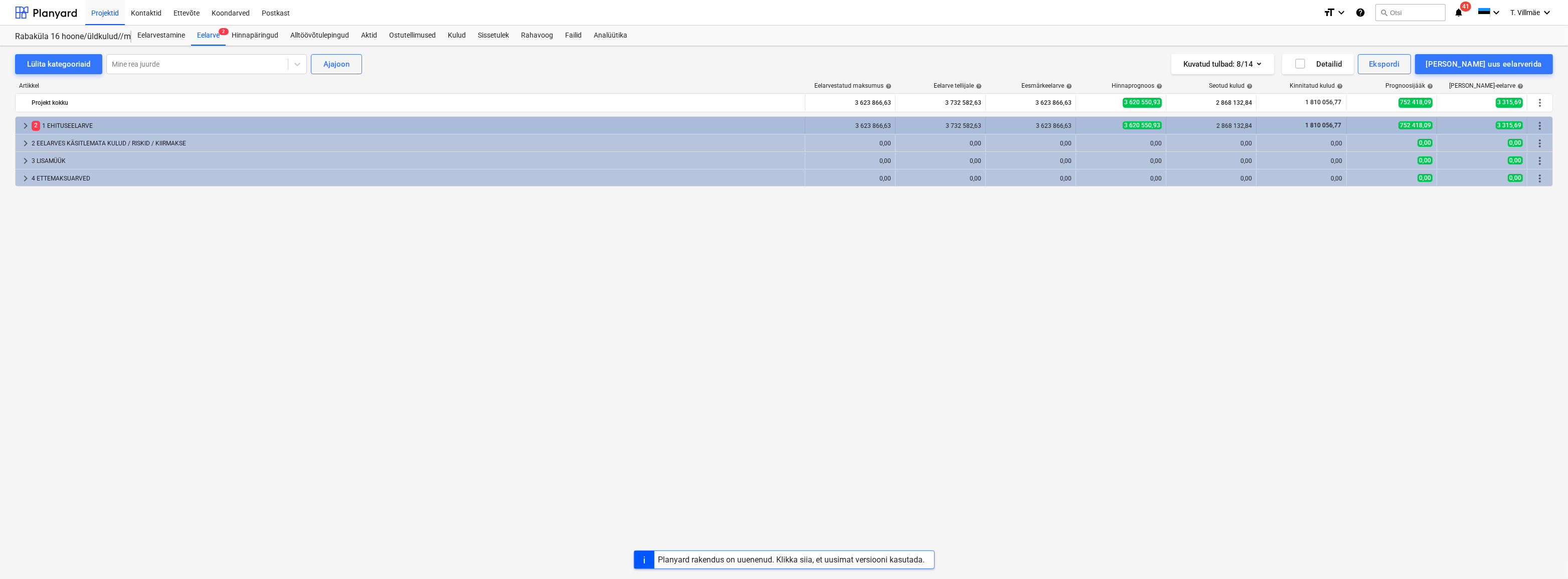
click at [48, 121] on div "2 1 EHITUSEELARVE" at bounding box center [416, 126] width 769 height 16
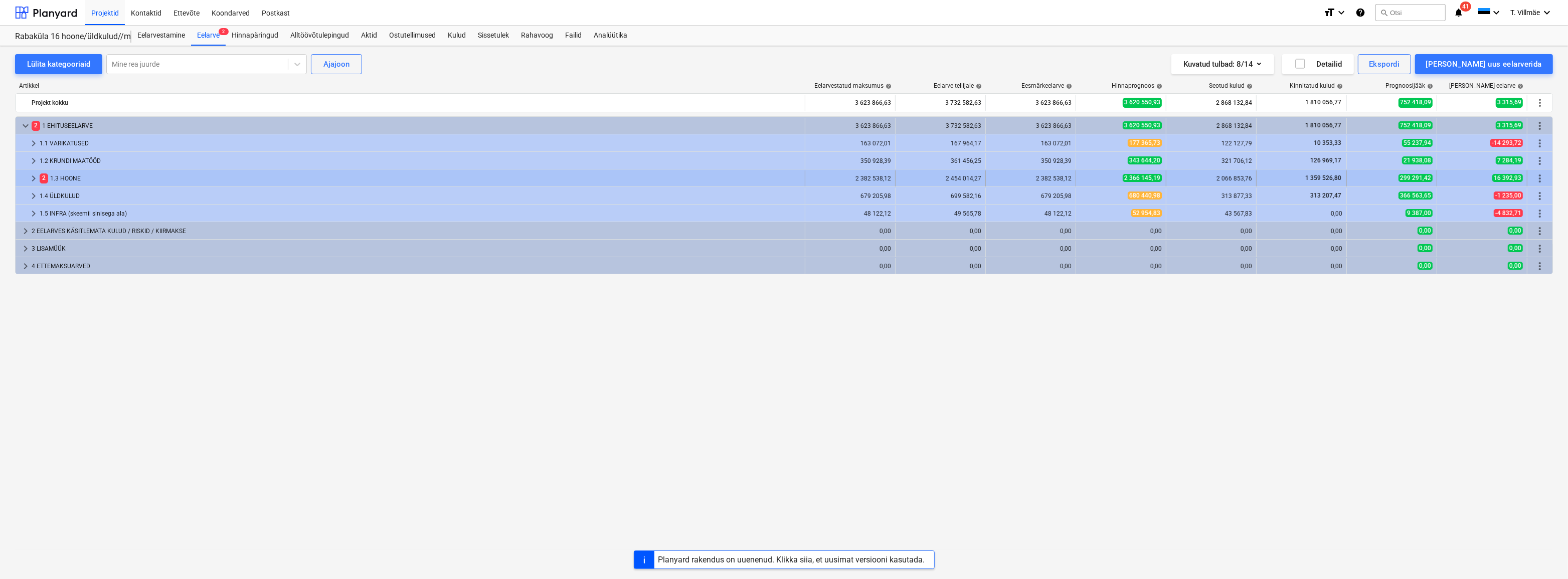
click at [41, 175] on span "2" at bounding box center [44, 178] width 9 height 10
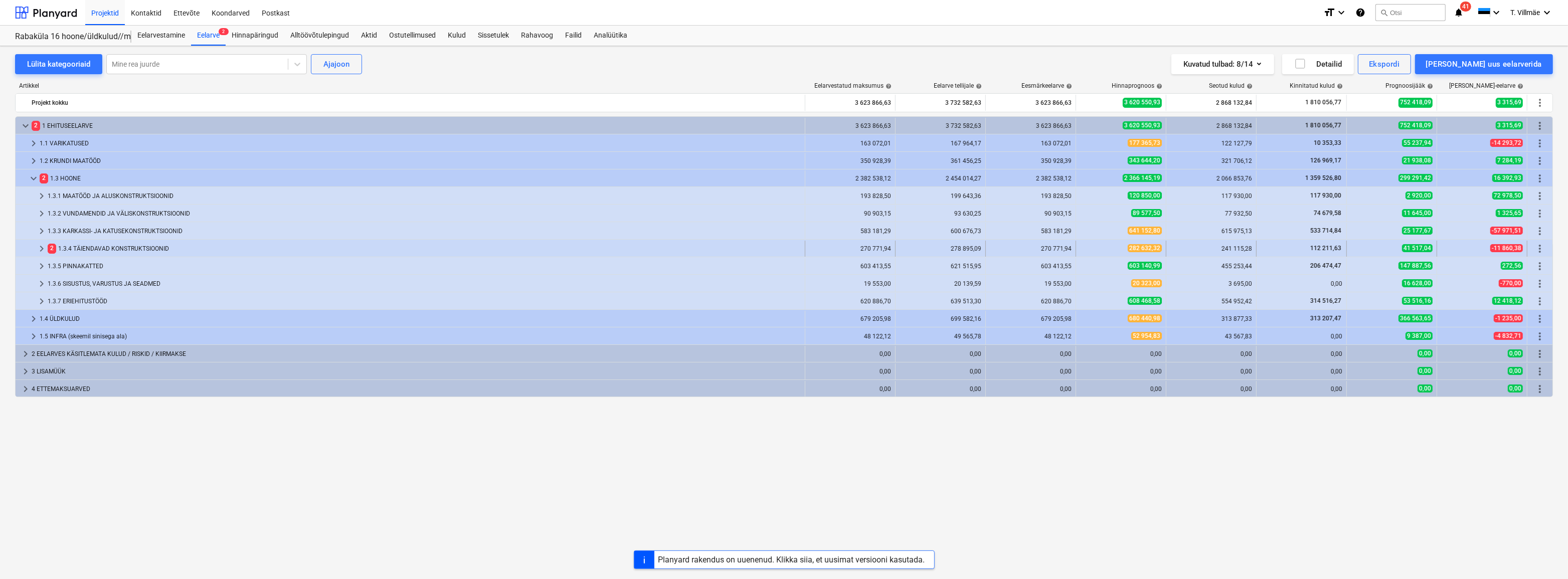
click at [94, 250] on div "2 1.3.4 TÄIENDAVAD KONSTRUKTSIOONID" at bounding box center [424, 249] width 753 height 16
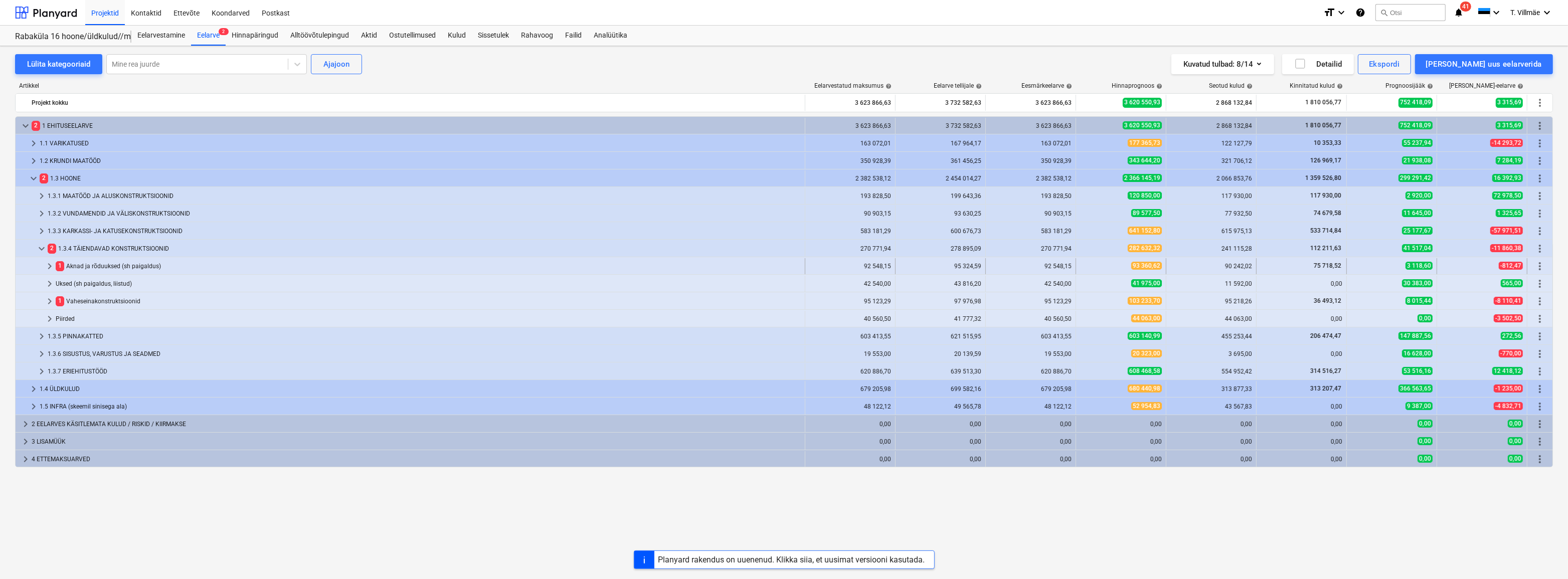
click at [100, 264] on div "1 Aknad ja rõduuksed (sh paigaldus)" at bounding box center [427, 267] width 745 height 16
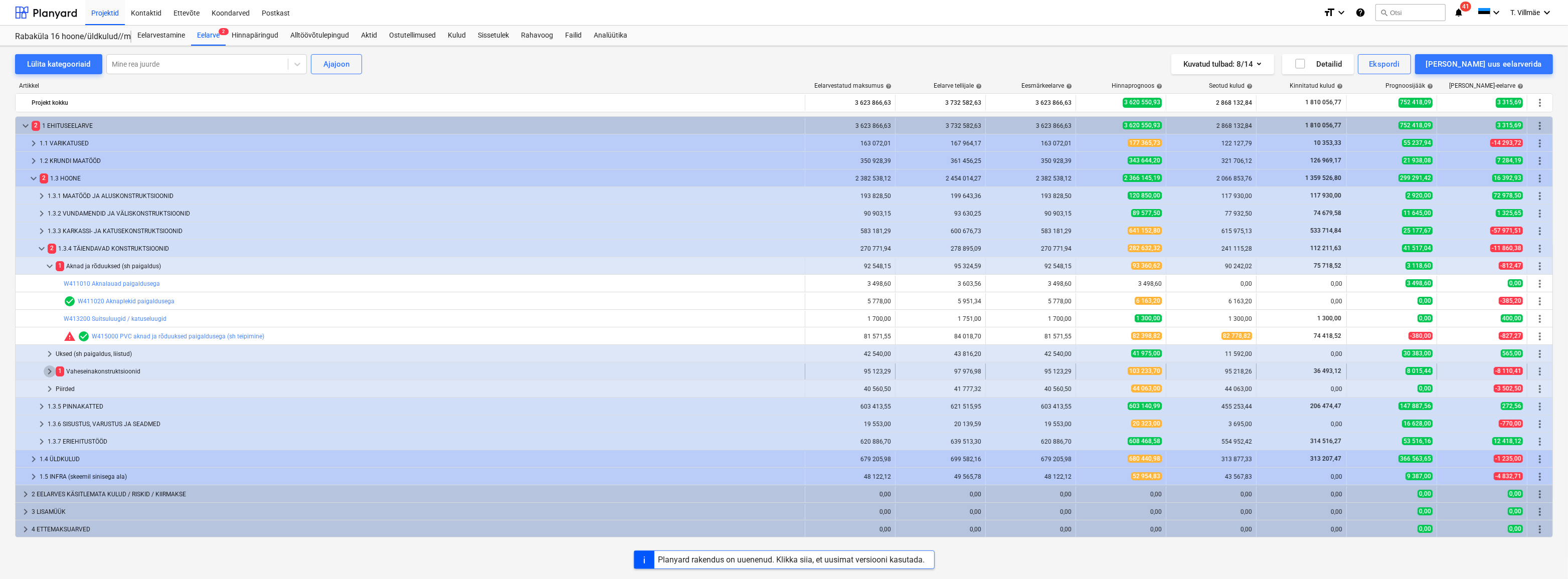
click at [49, 369] on span "keyboard_arrow_right" at bounding box center [49, 371] width 12 height 12
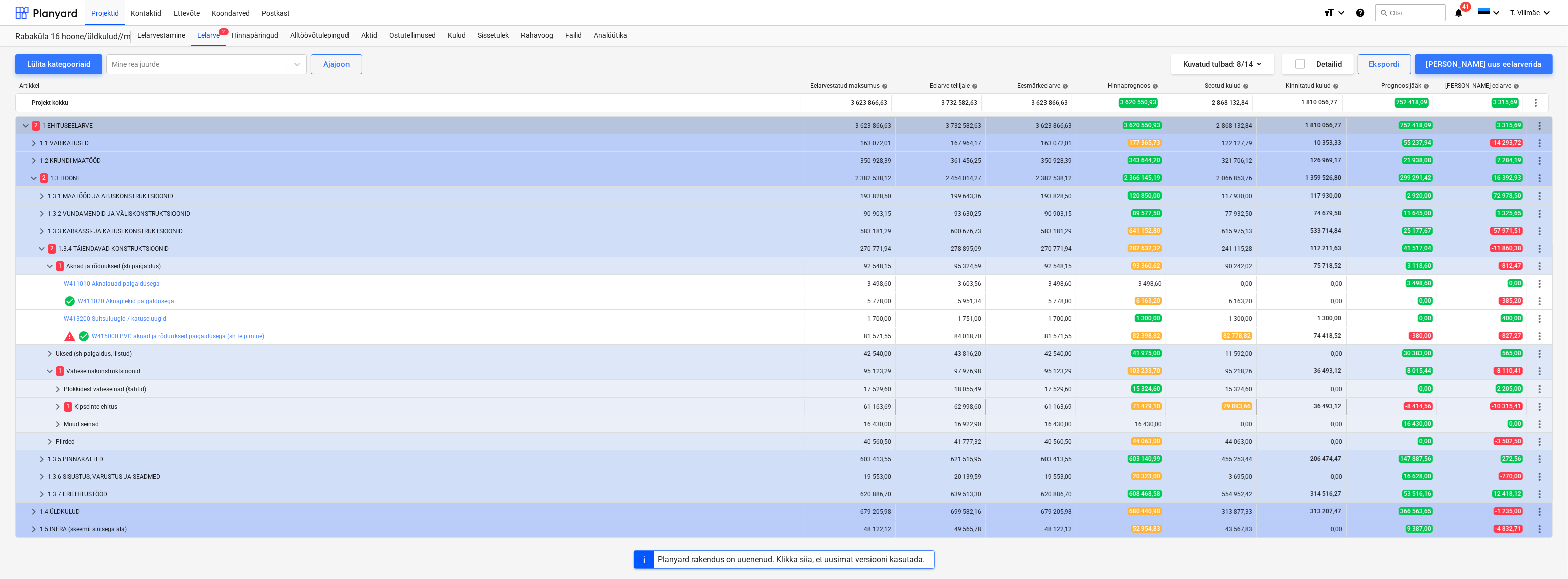
click at [58, 408] on span "keyboard_arrow_right" at bounding box center [58, 407] width 12 height 12
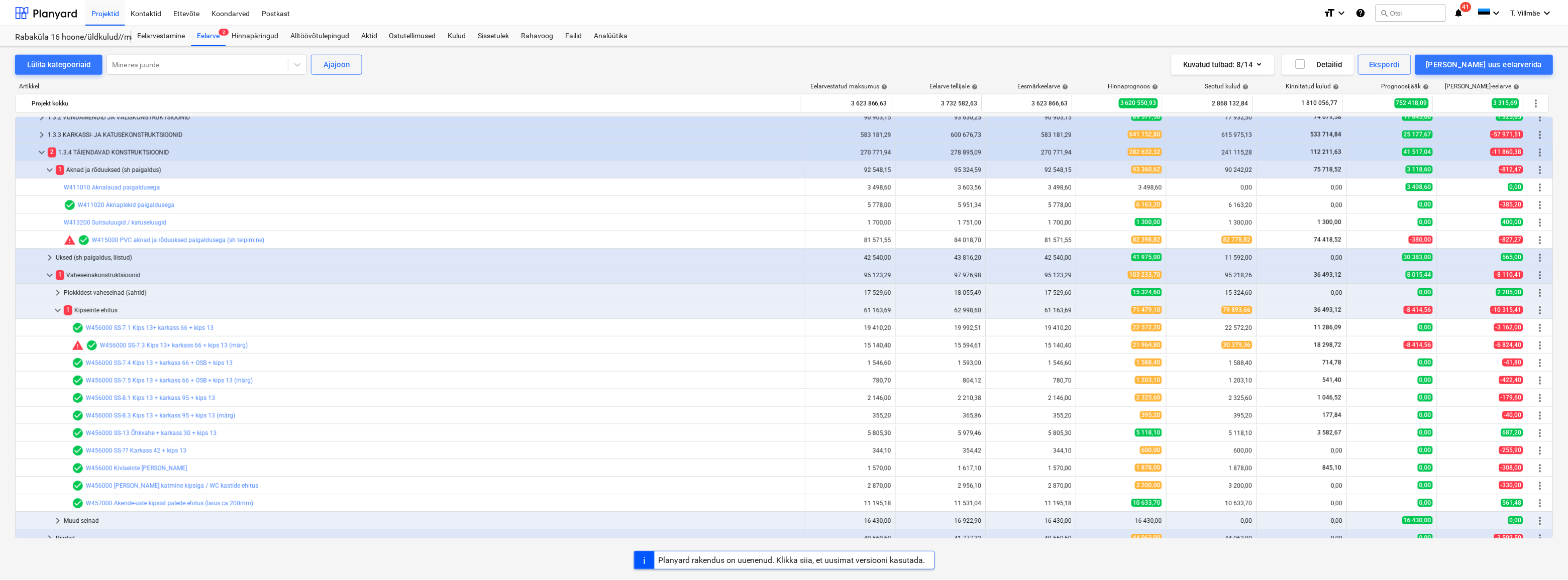
scroll to position [137, 0]
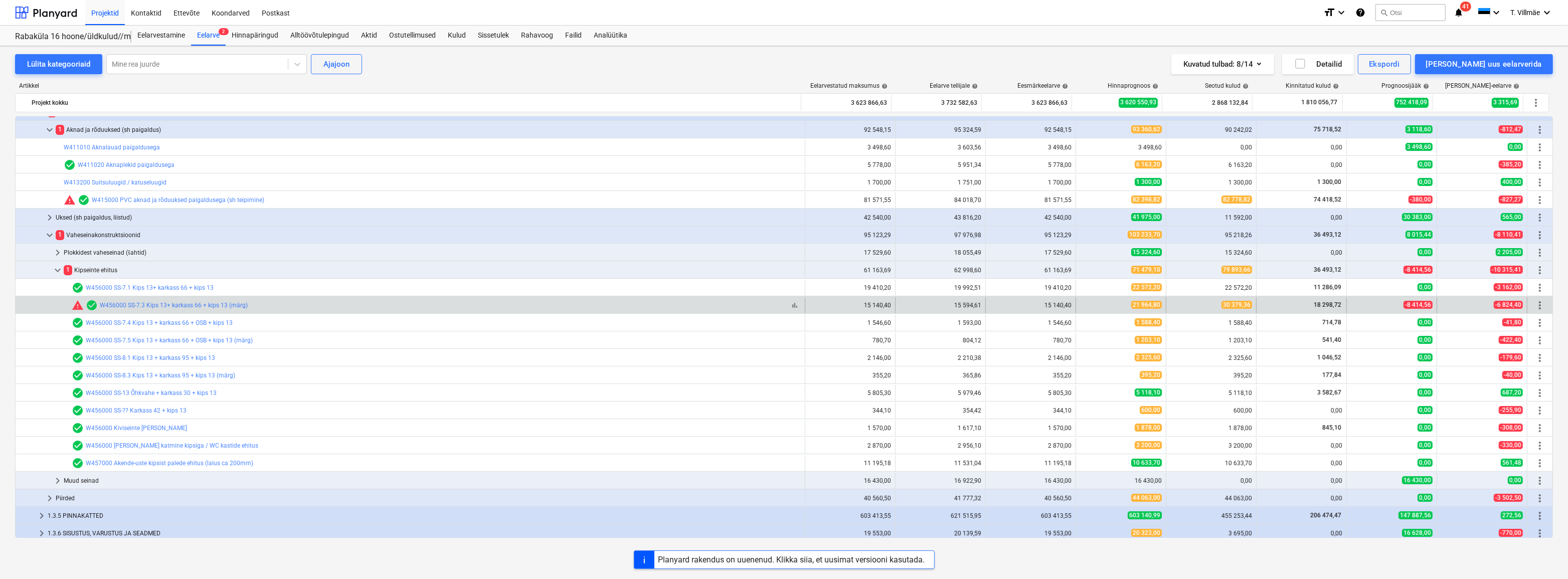
click at [150, 309] on div "warning check_circle W456000 SS-7.3 Kips 13+ karkass 66 + kips 13 (märg)" at bounding box center [159, 305] width 176 height 12
click at [156, 306] on link "W456000 SS-7.3 Kips 13+ karkass 66 + kips 13 (märg)" at bounding box center [173, 306] width 148 height 7
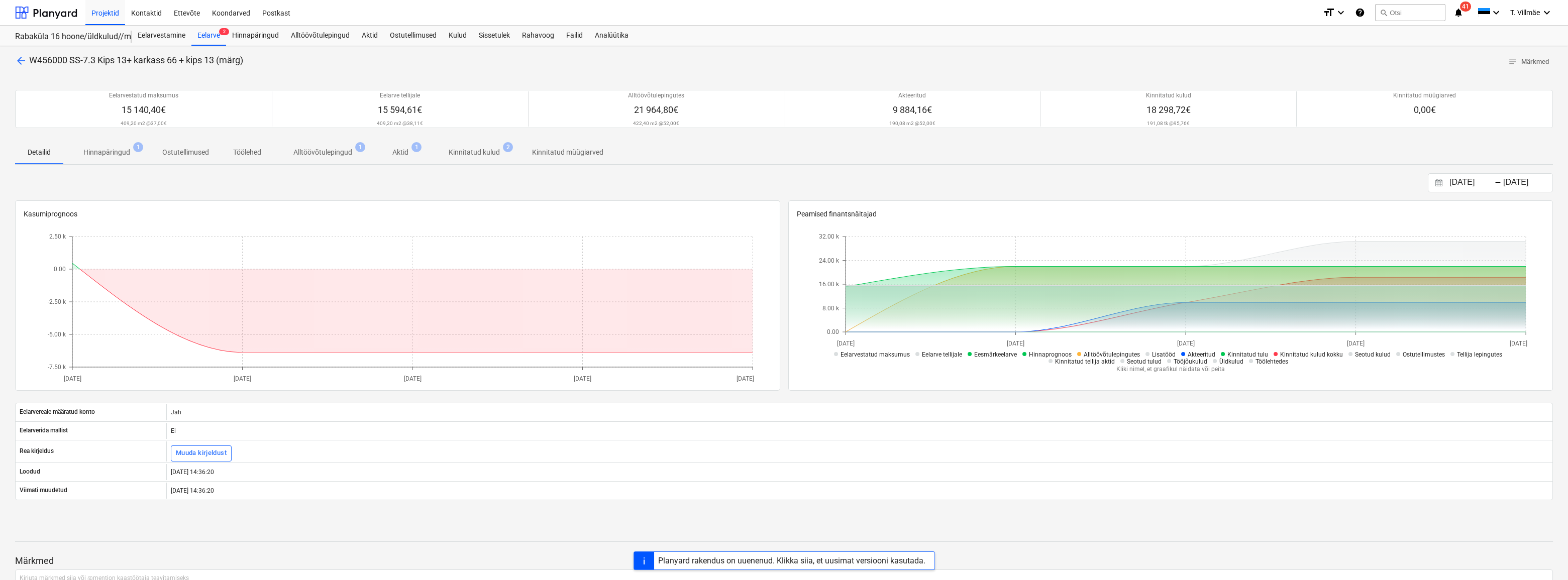
click at [333, 154] on p "Alltöövõtulepingud" at bounding box center [322, 152] width 58 height 10
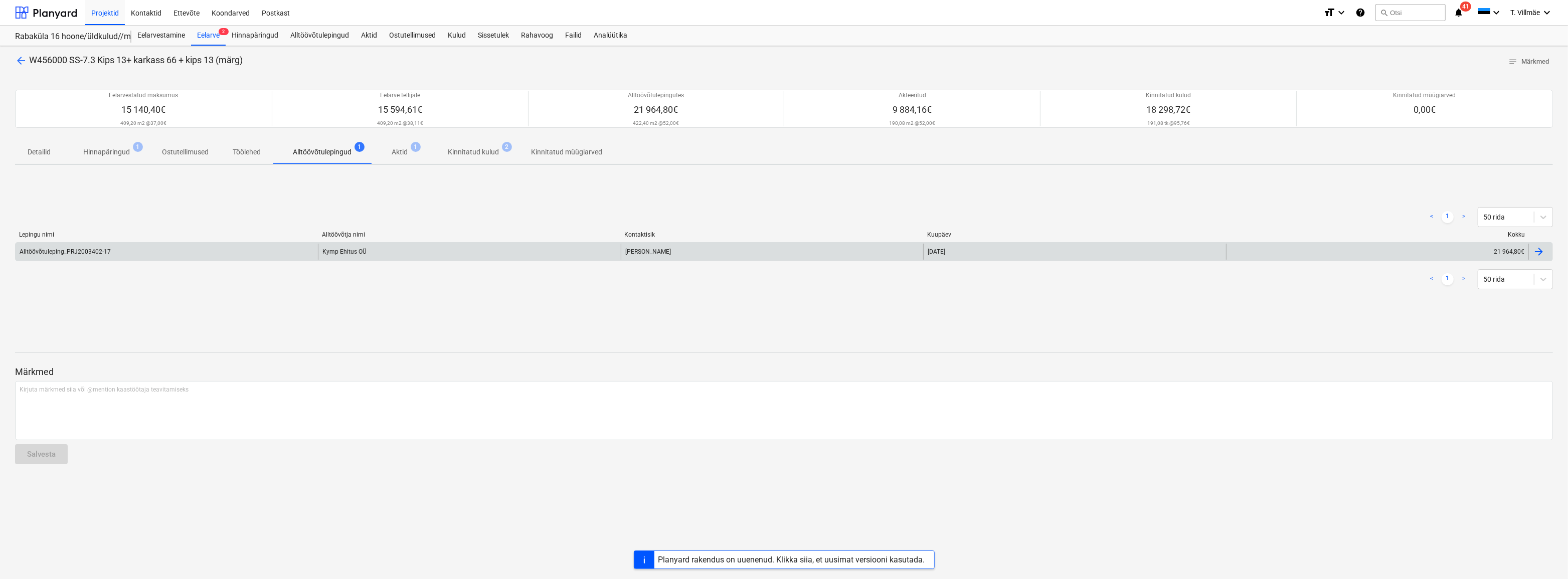
click at [334, 248] on div "Kymp Ehitus OÜ" at bounding box center [470, 252] width 303 height 16
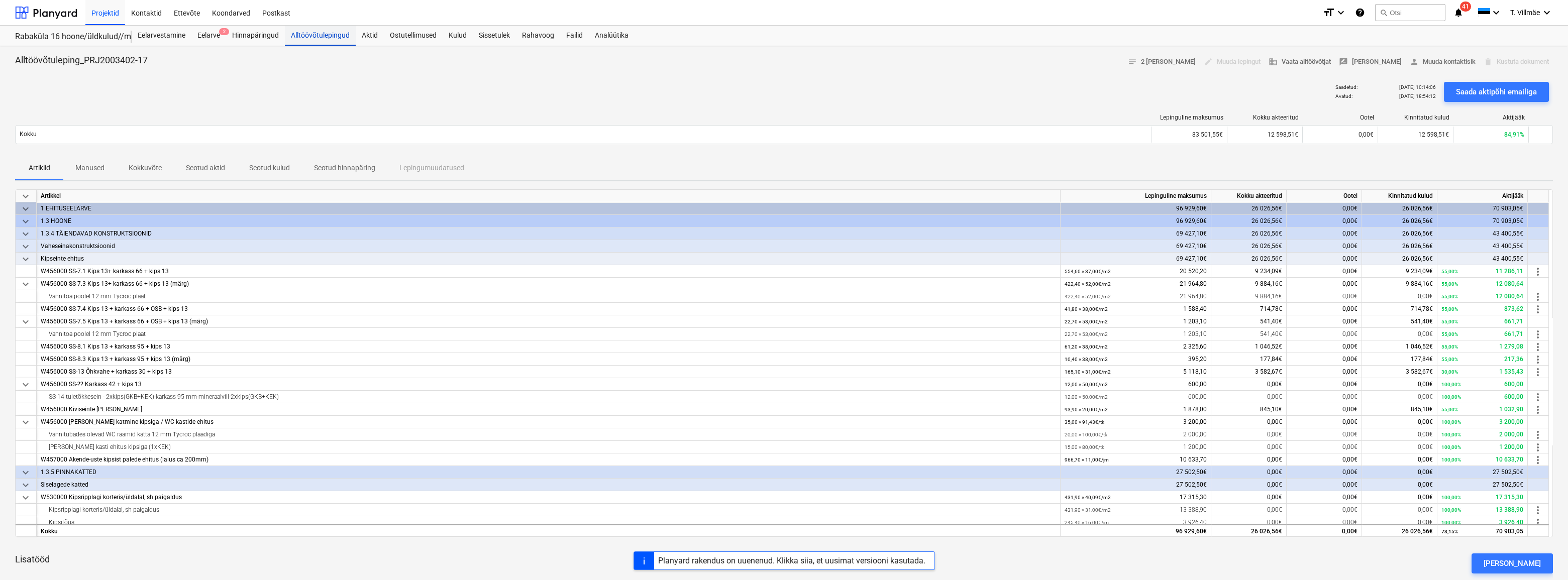
click at [301, 40] on div "Alltöövõtulepingud" at bounding box center [320, 36] width 71 height 20
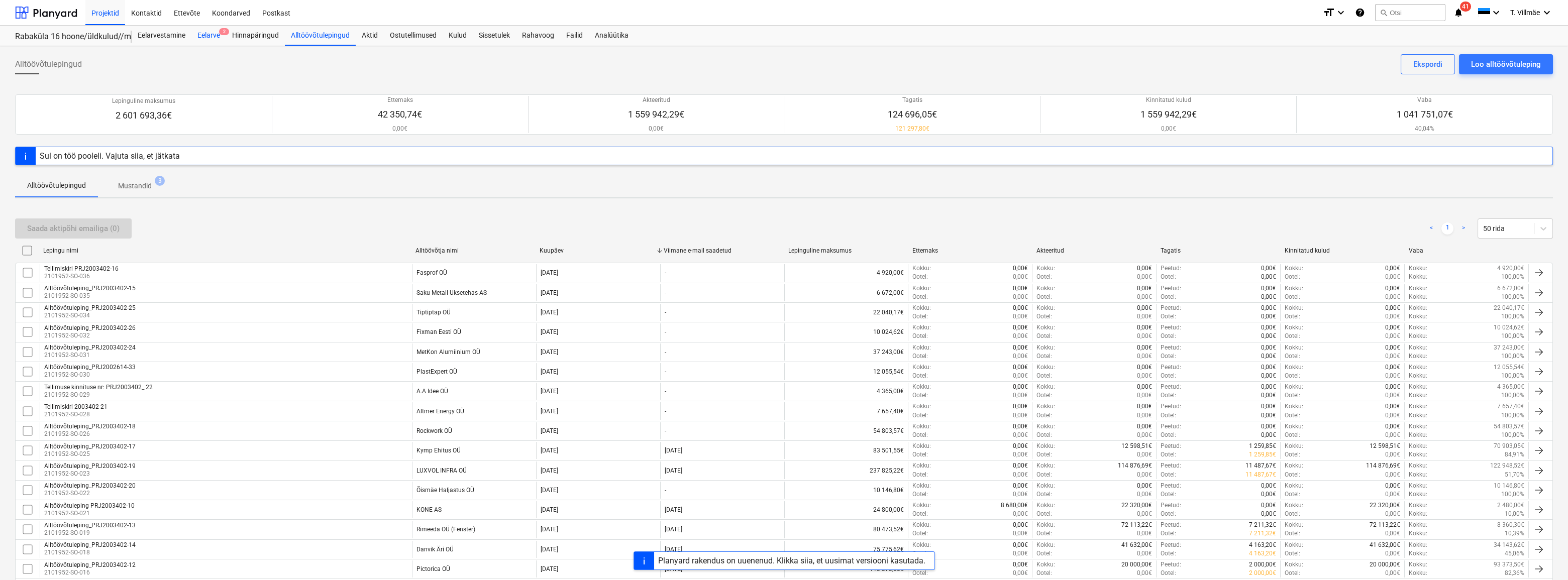
click at [202, 36] on div "Eelarve 2" at bounding box center [209, 36] width 35 height 20
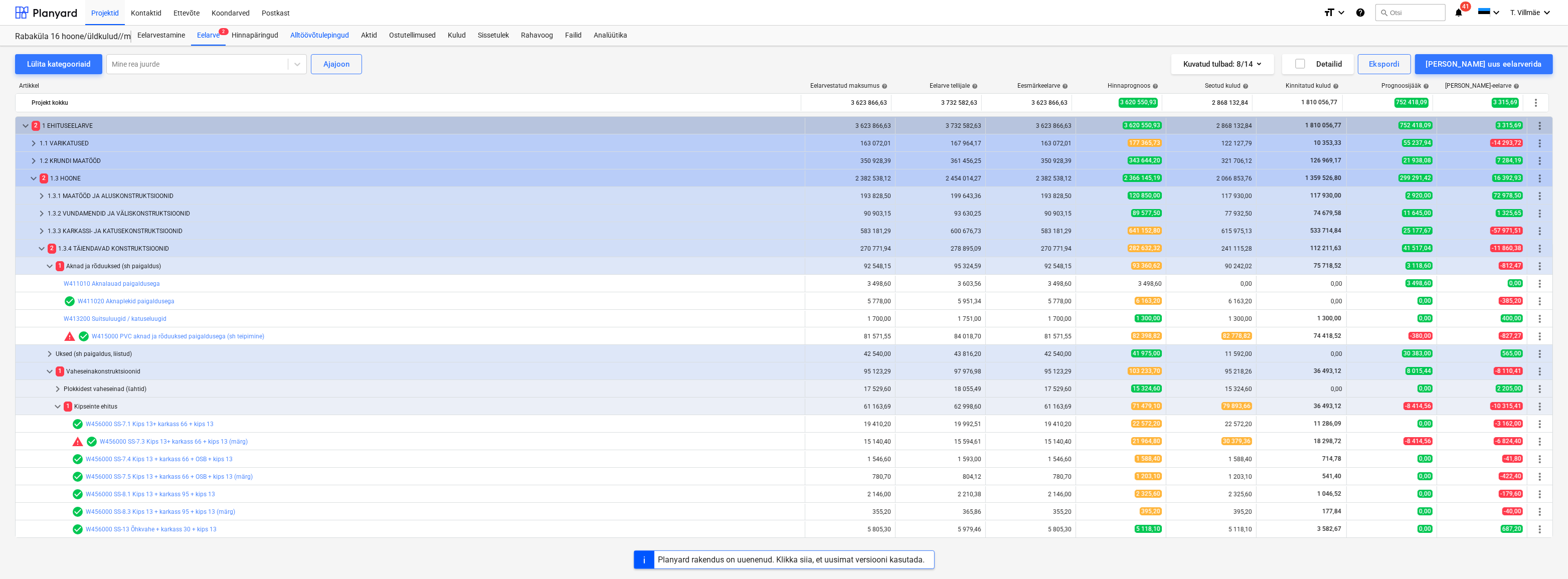
click at [311, 35] on div "Alltöövõtulepingud" at bounding box center [320, 35] width 71 height 20
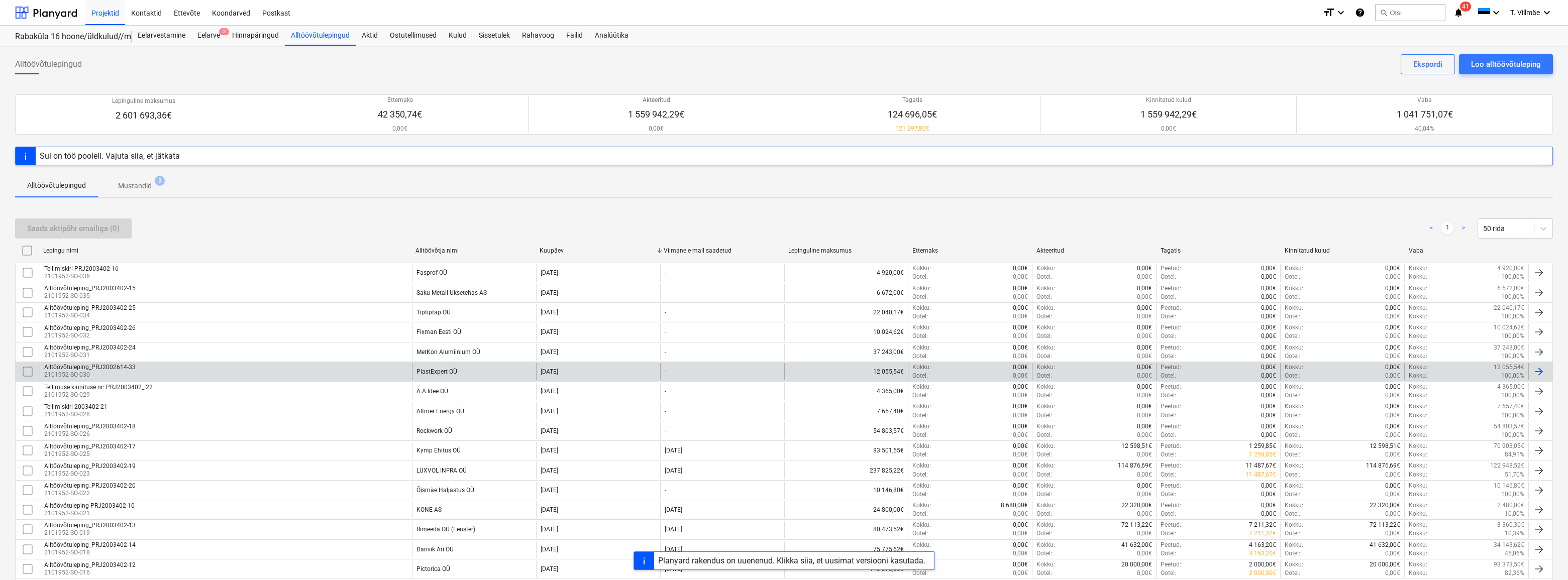
scroll to position [45, 0]
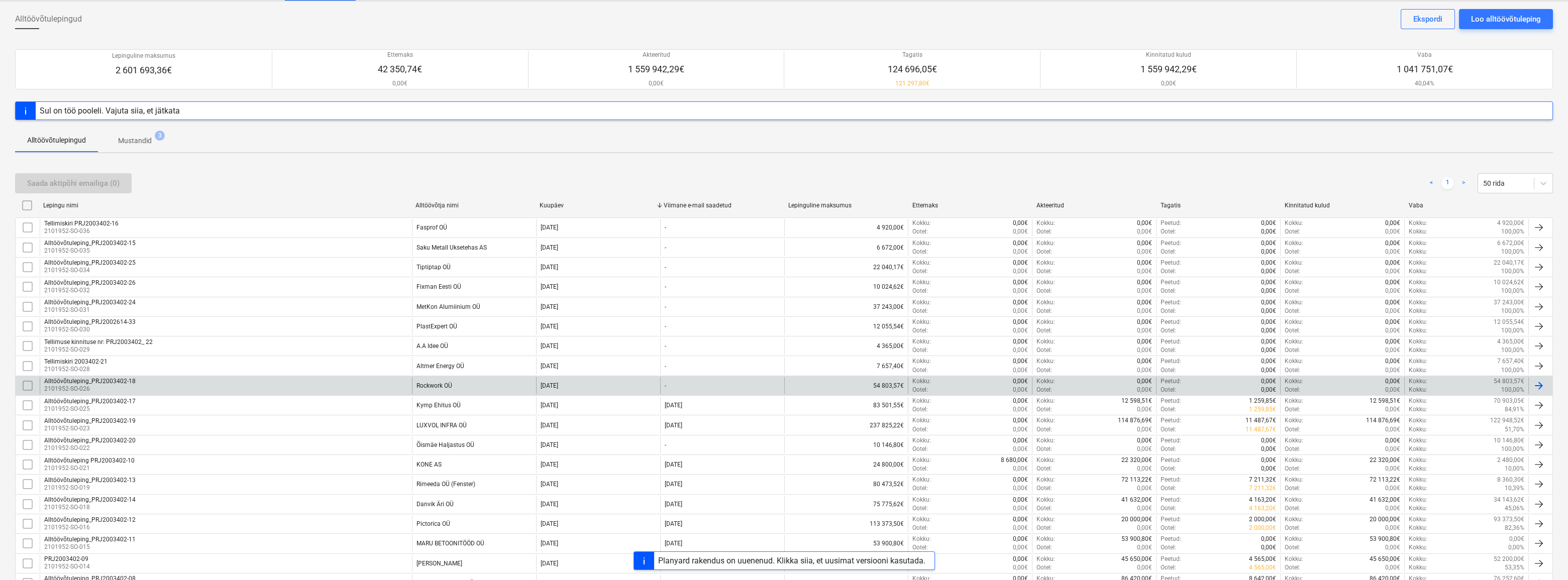
click at [430, 385] on div "Rockwork OÜ" at bounding box center [434, 386] width 36 height 7
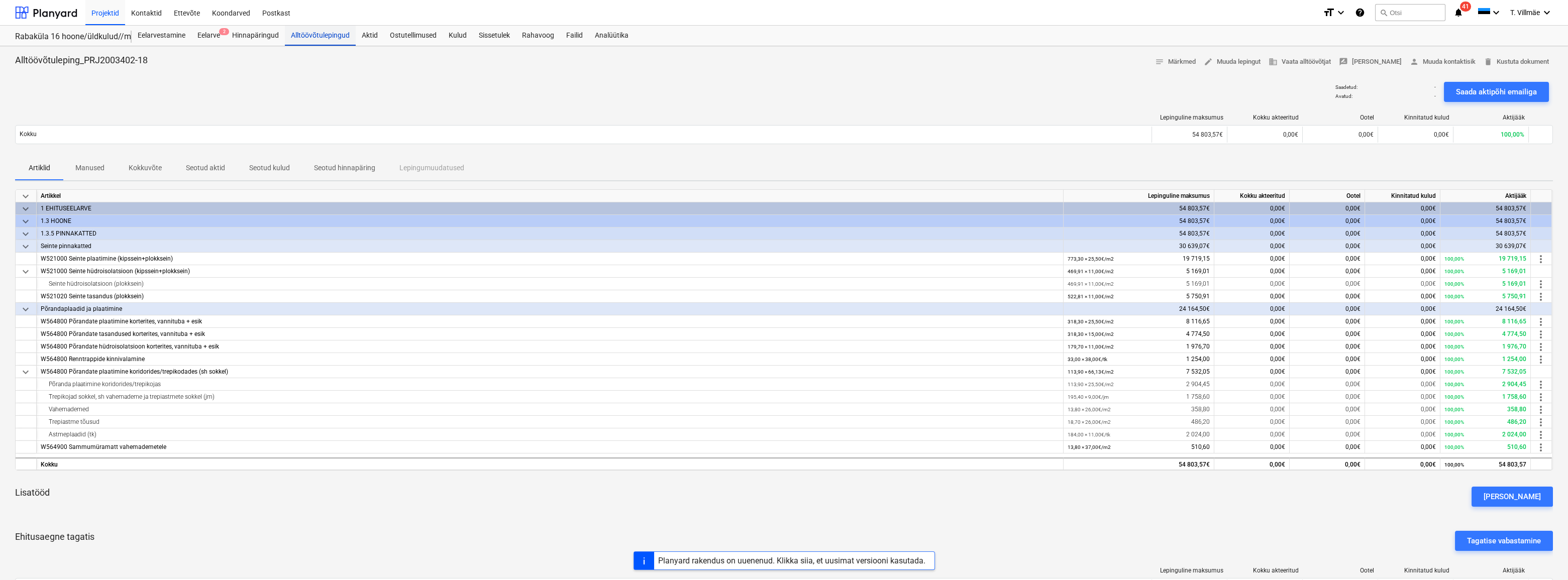
click at [309, 36] on div "Alltöövõtulepingud" at bounding box center [320, 36] width 71 height 20
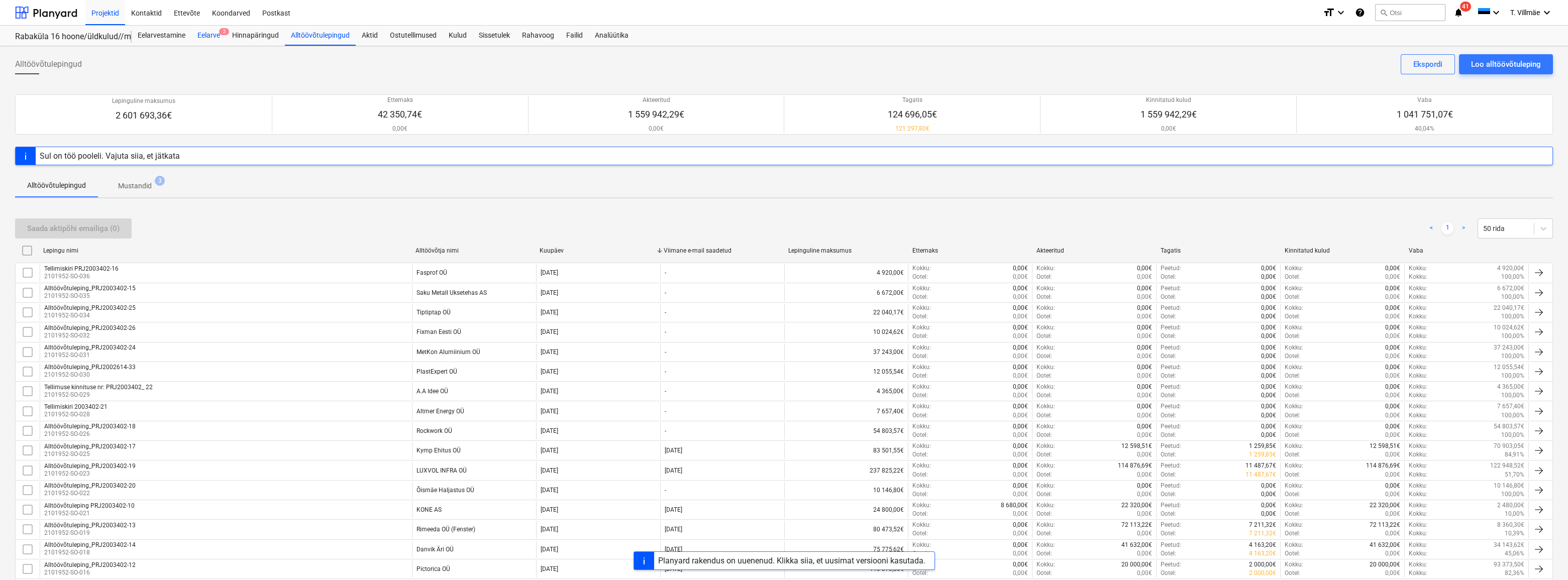
click at [217, 36] on div "Eelarve 2" at bounding box center [209, 36] width 35 height 20
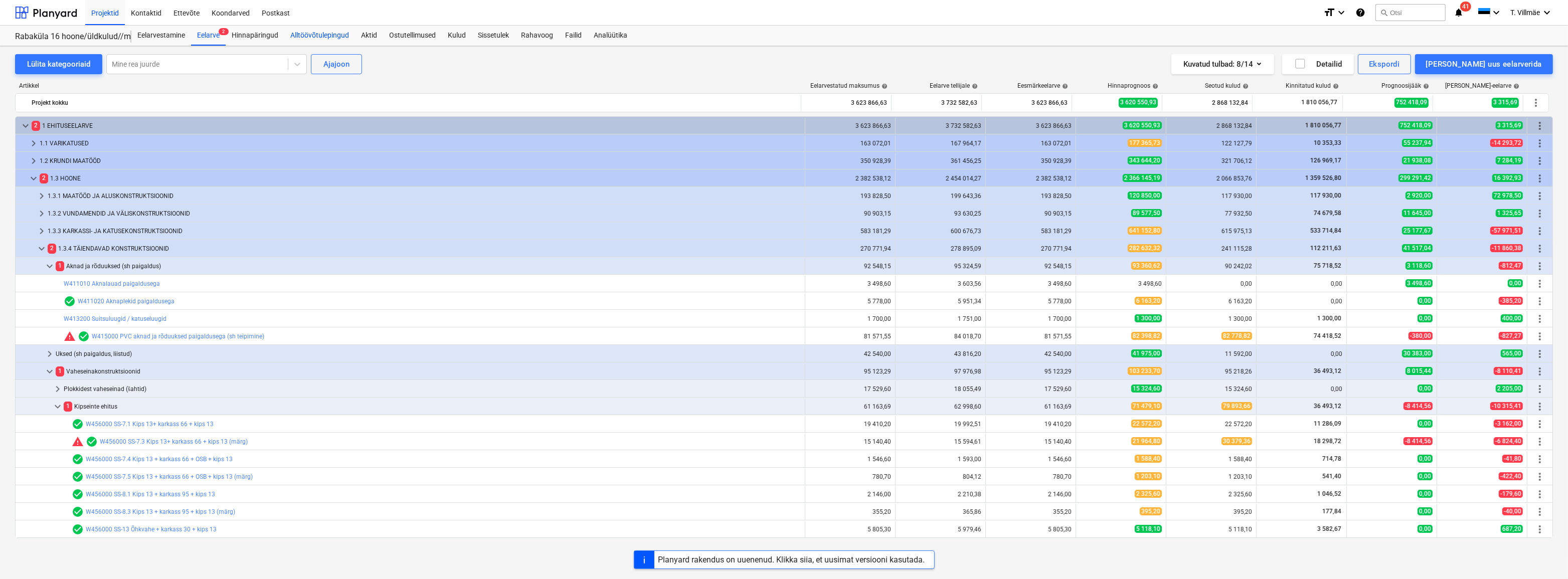
click at [338, 34] on div "Alltöövõtulepingud" at bounding box center [320, 35] width 71 height 20
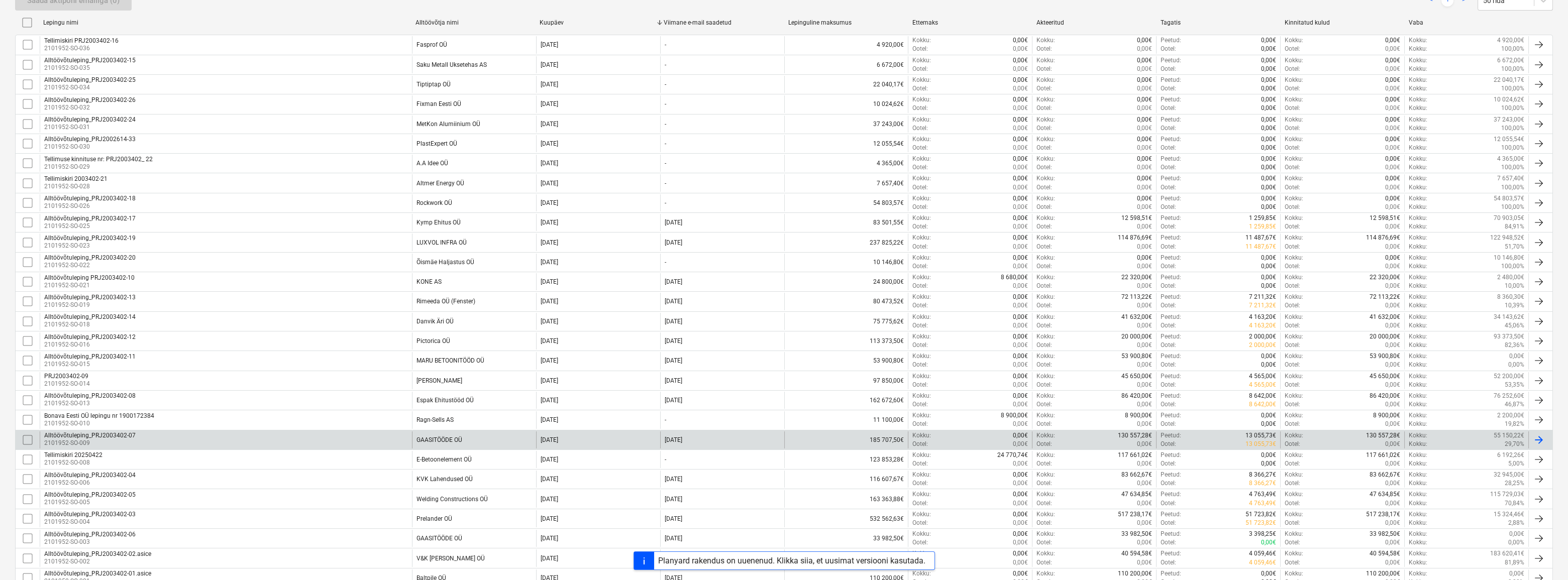
scroll to position [274, 0]
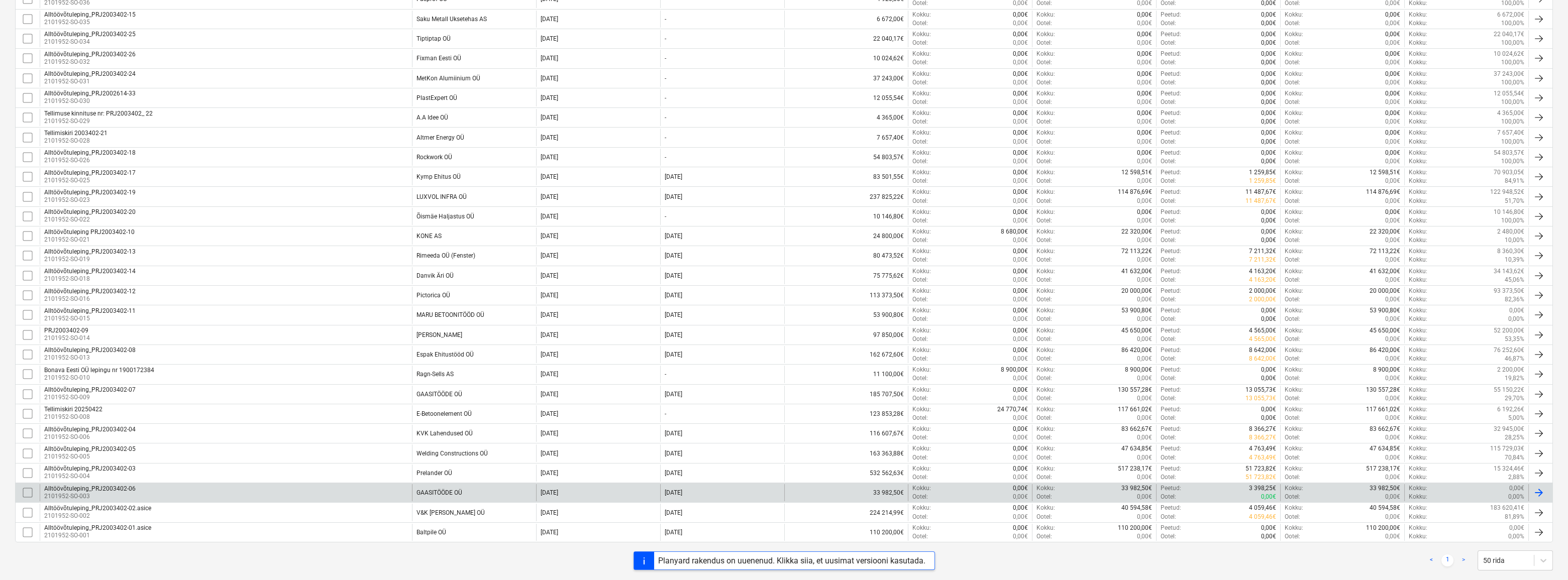
click at [444, 491] on div "GAASITÖÖDE OÜ" at bounding box center [439, 493] width 46 height 7
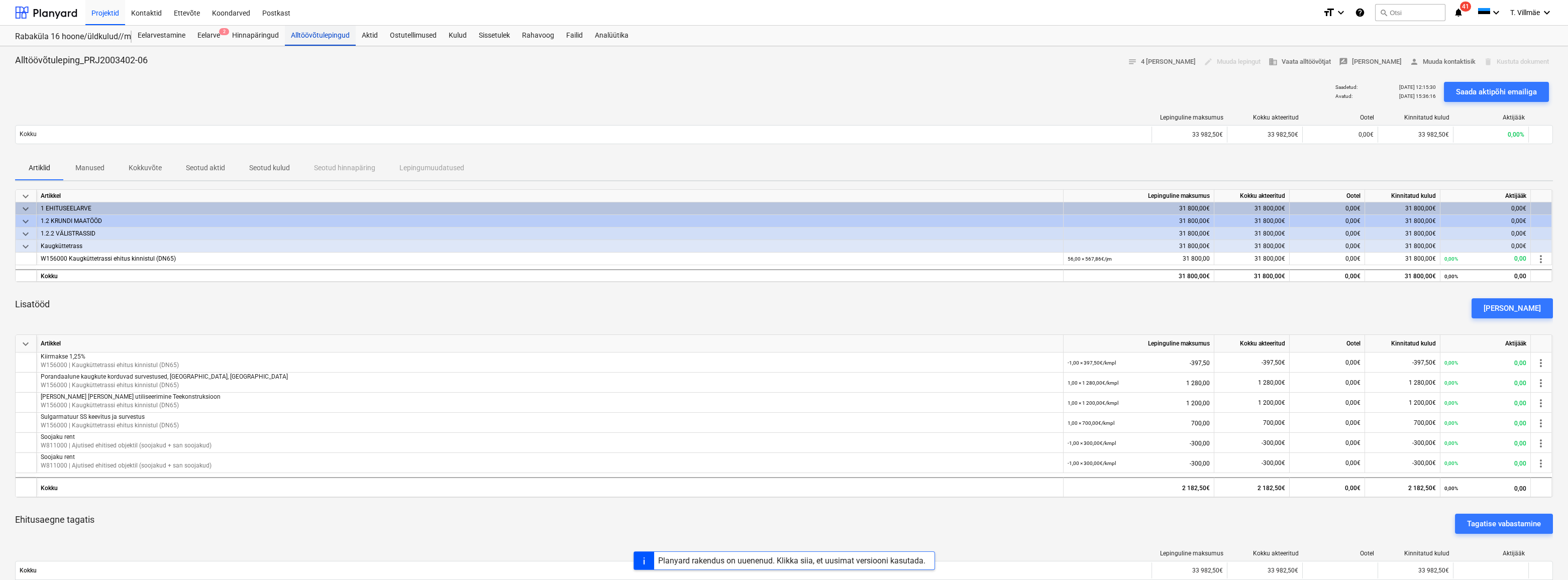
click at [309, 36] on div "Alltöövõtulepingud" at bounding box center [320, 36] width 71 height 20
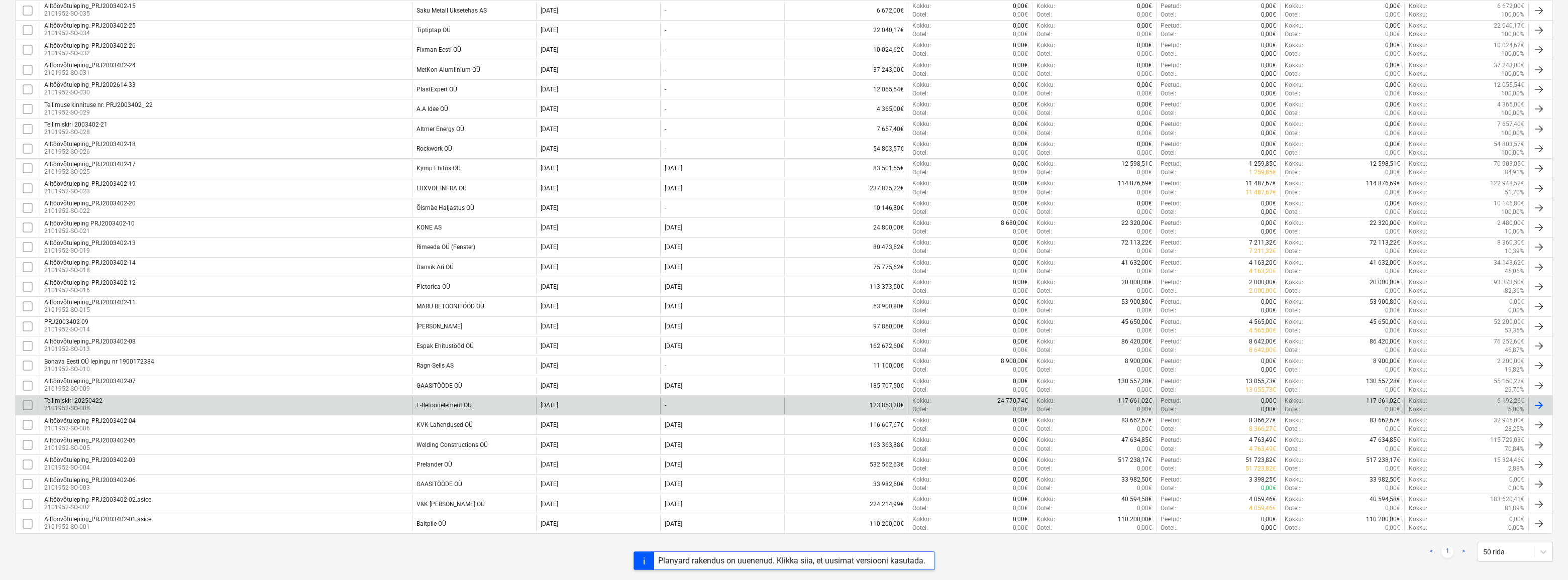
scroll to position [290, 0]
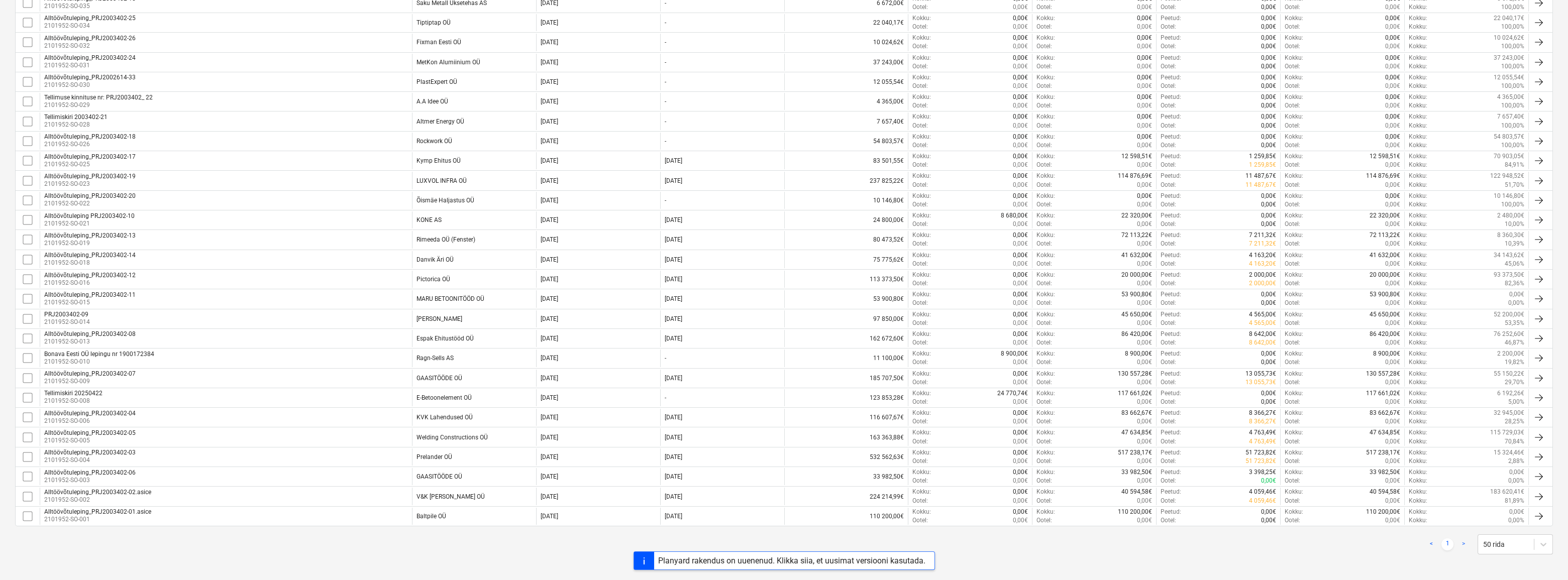
click at [197, 417] on div "Alltöövõtuleping_PRJ2003402-04 2101952-SO-006" at bounding box center [226, 417] width 372 height 17
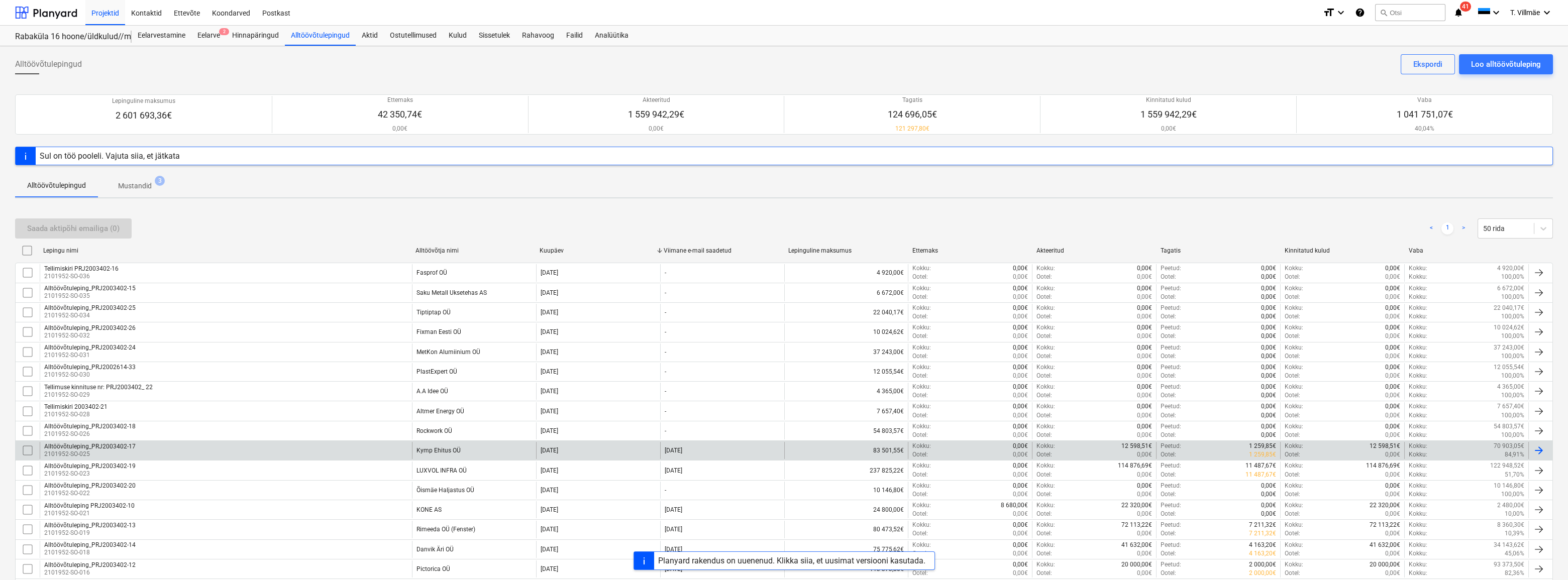
click at [386, 450] on div "Alltöövõtuleping_PRJ2003402-17 2101952-SO-025" at bounding box center [226, 451] width 372 height 17
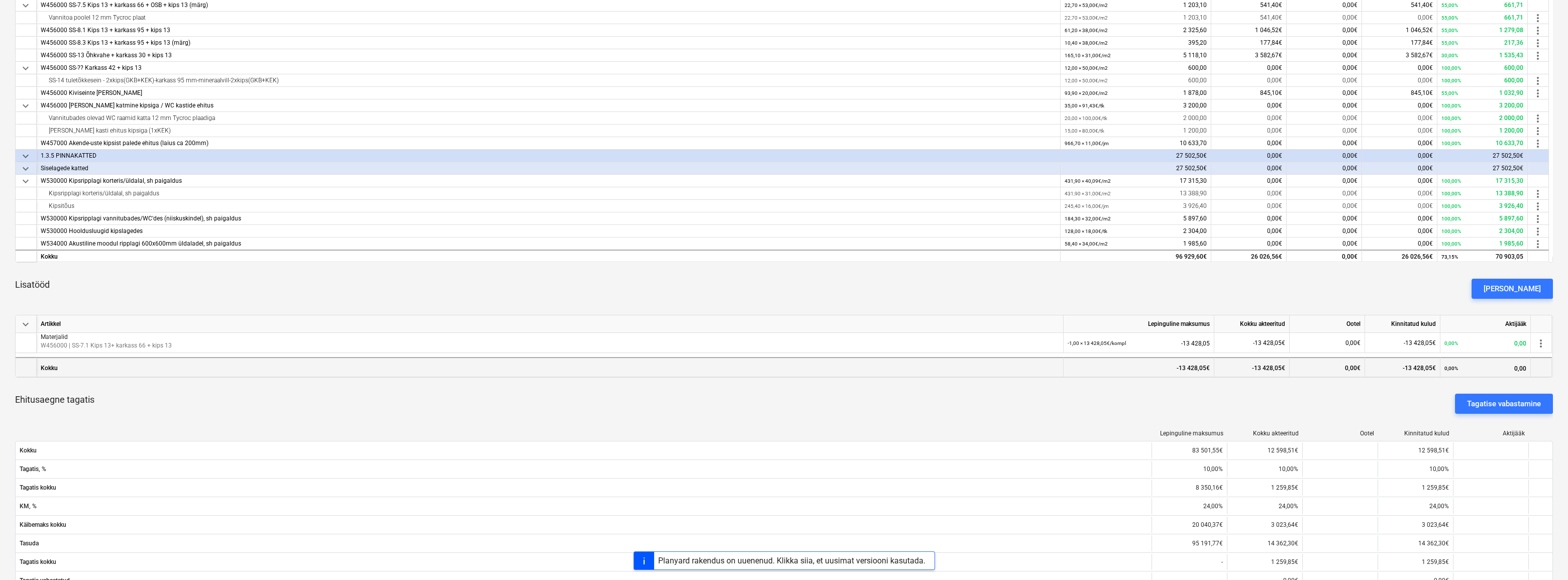
scroll to position [274, 0]
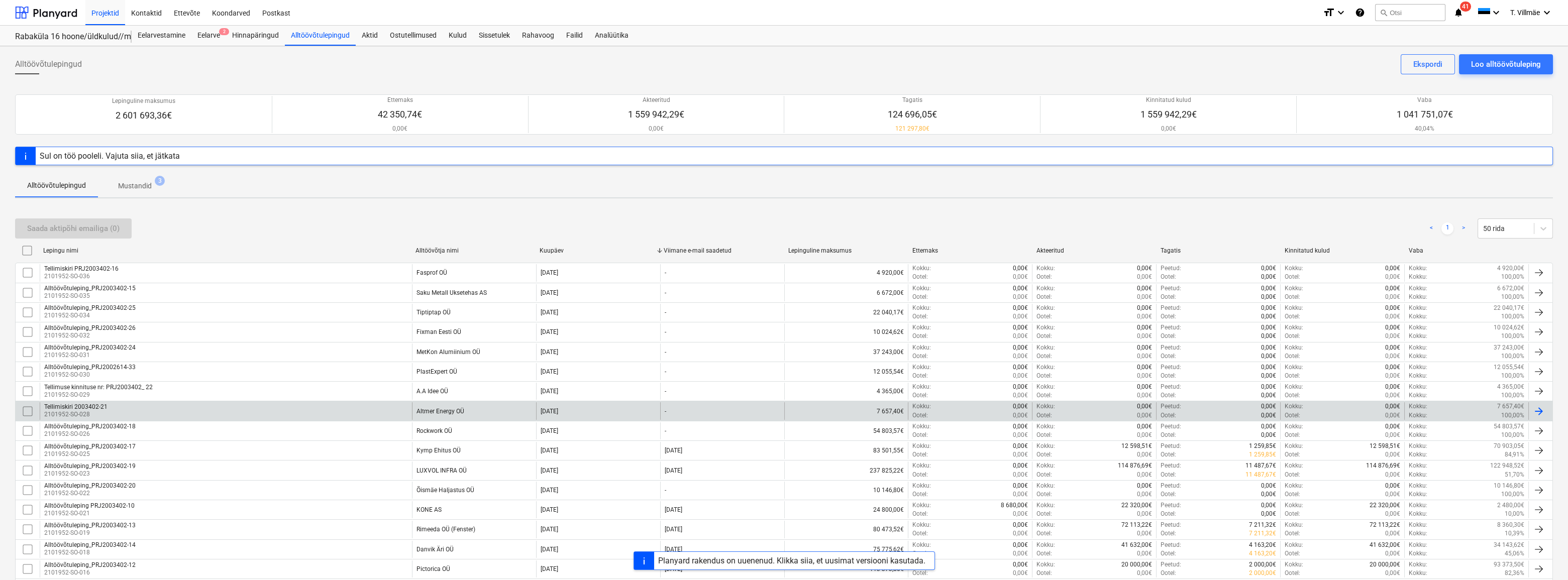
scroll to position [45, 0]
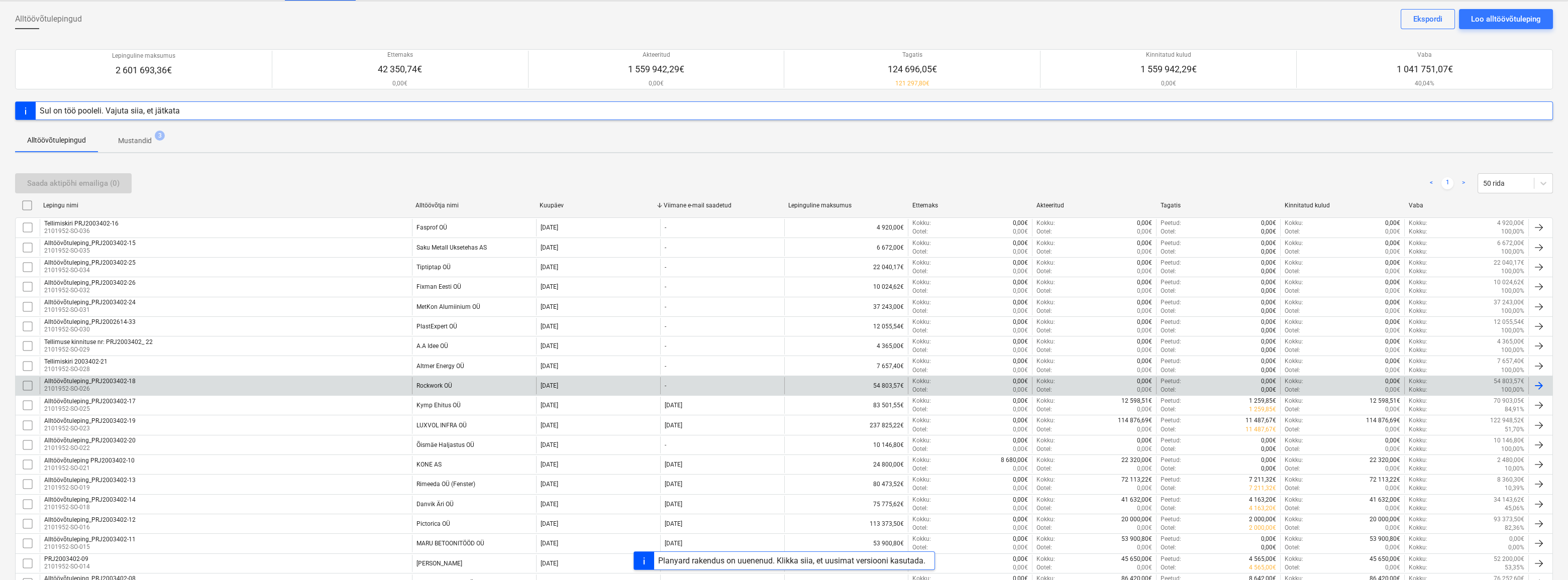
click at [430, 385] on div "Rockwork OÜ" at bounding box center [434, 386] width 36 height 7
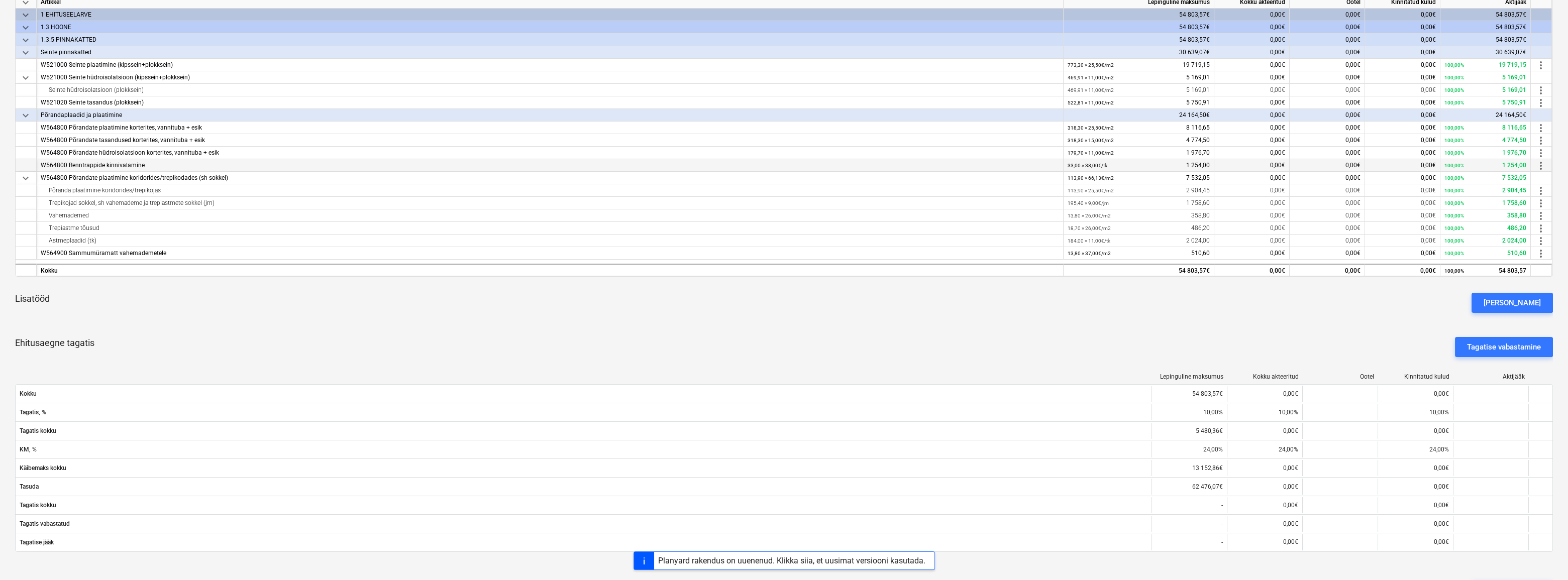
scroll to position [187, 0]
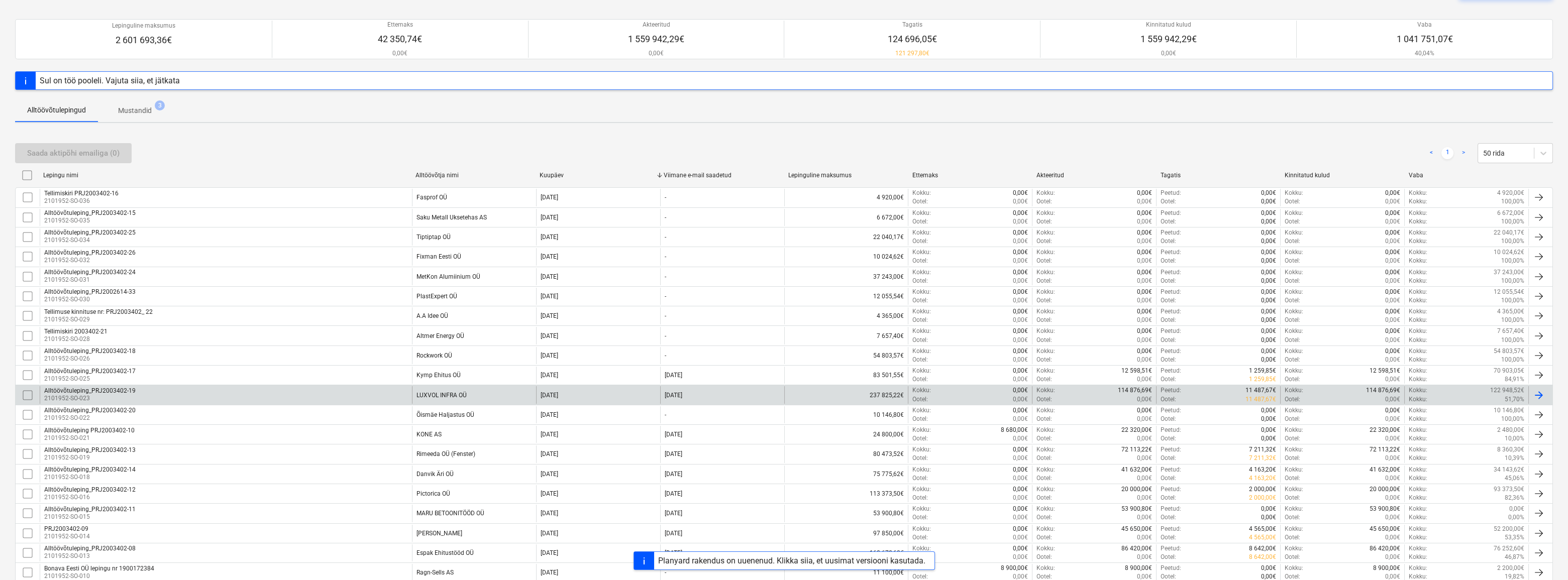
scroll to position [91, 0]
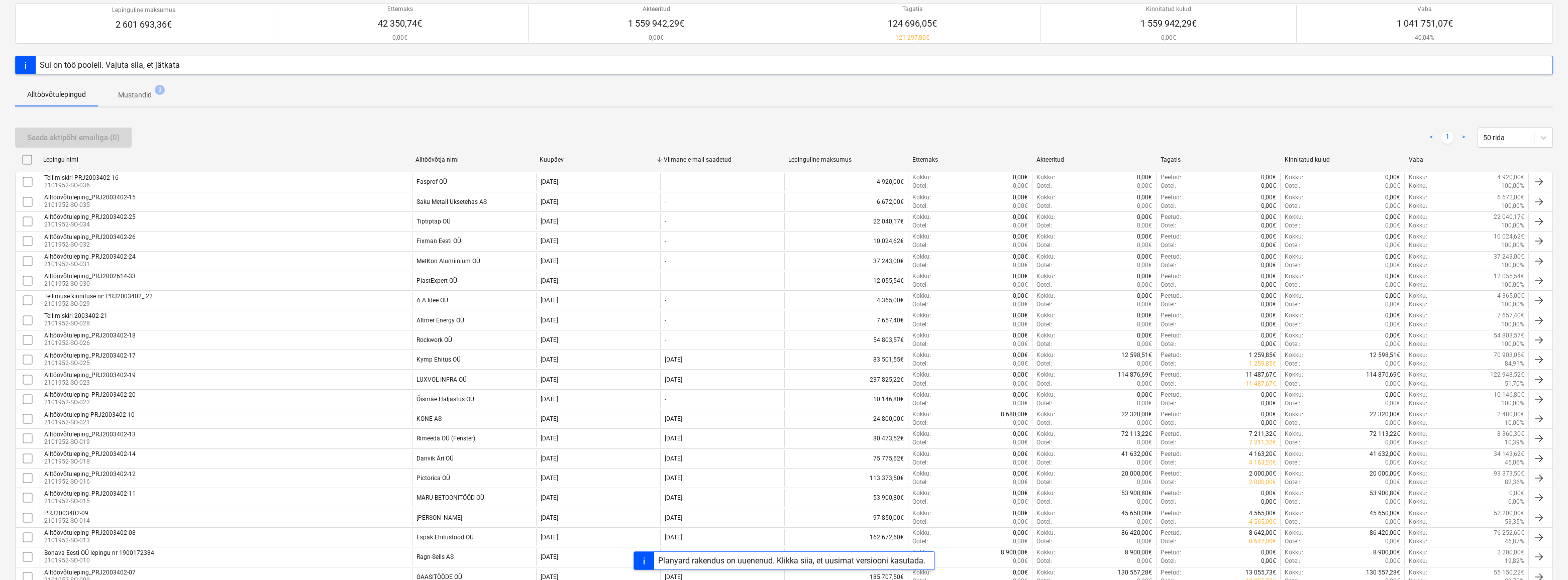
click at [443, 442] on div "Rimeeda OÜ (Fenster)" at bounding box center [474, 438] width 124 height 17
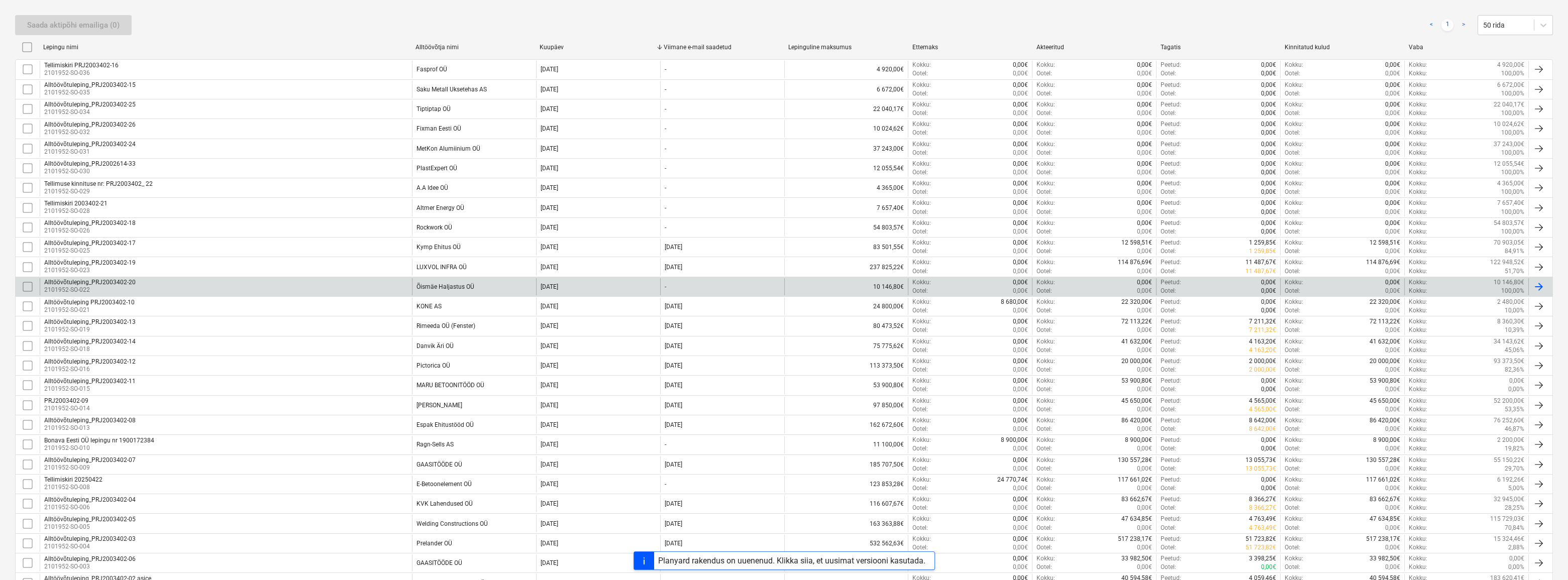
scroll to position [274, 0]
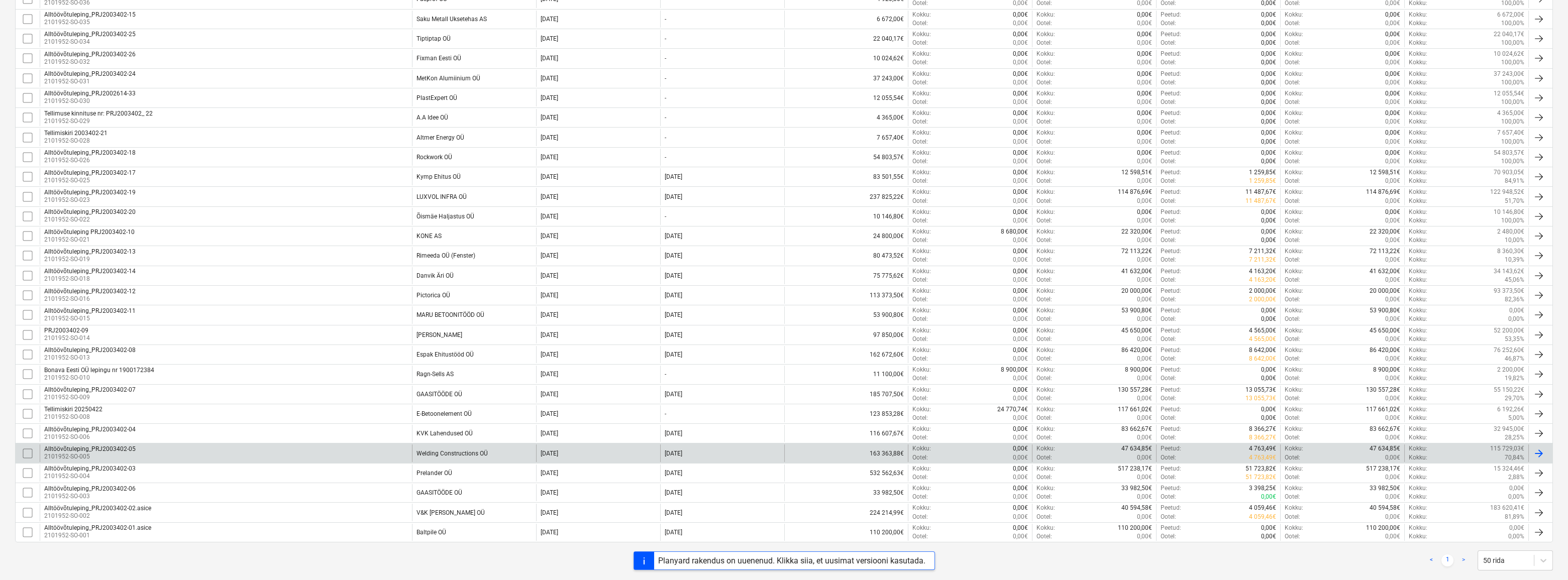
click at [209, 453] on div "Alltöövõtuleping_PRJ2003402-05 2101952-SO-005" at bounding box center [226, 453] width 372 height 17
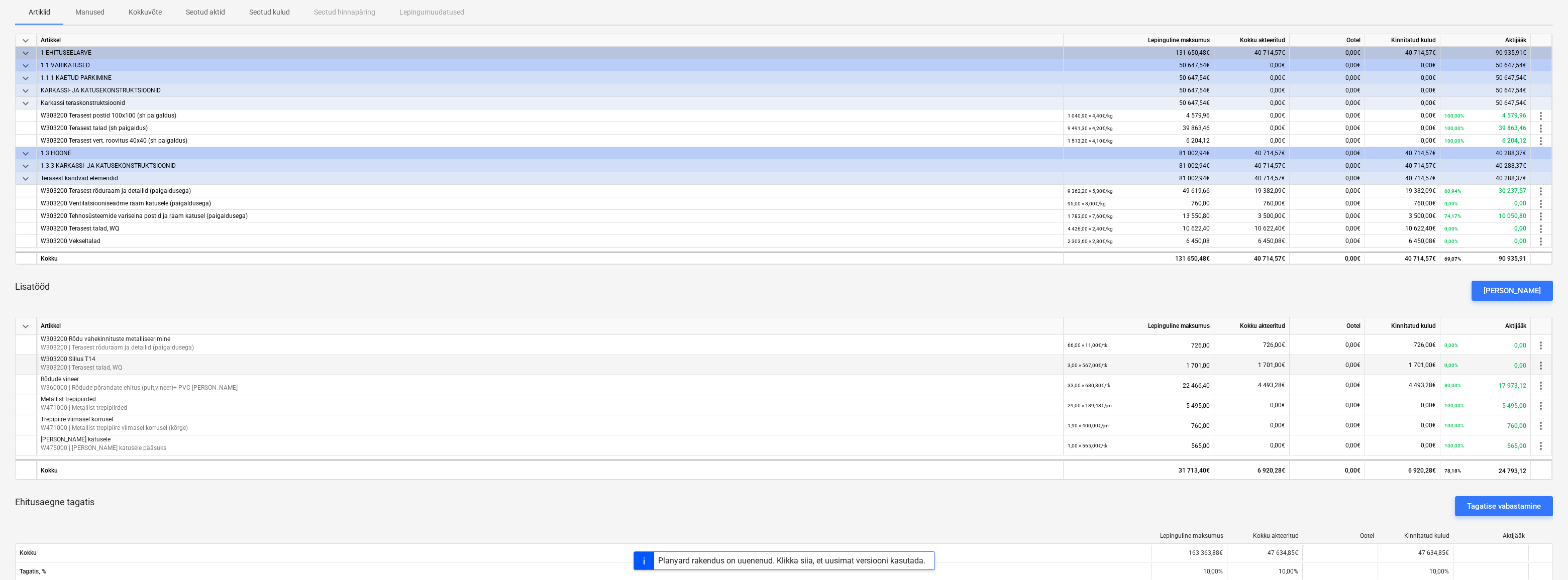
scroll to position [183, 0]
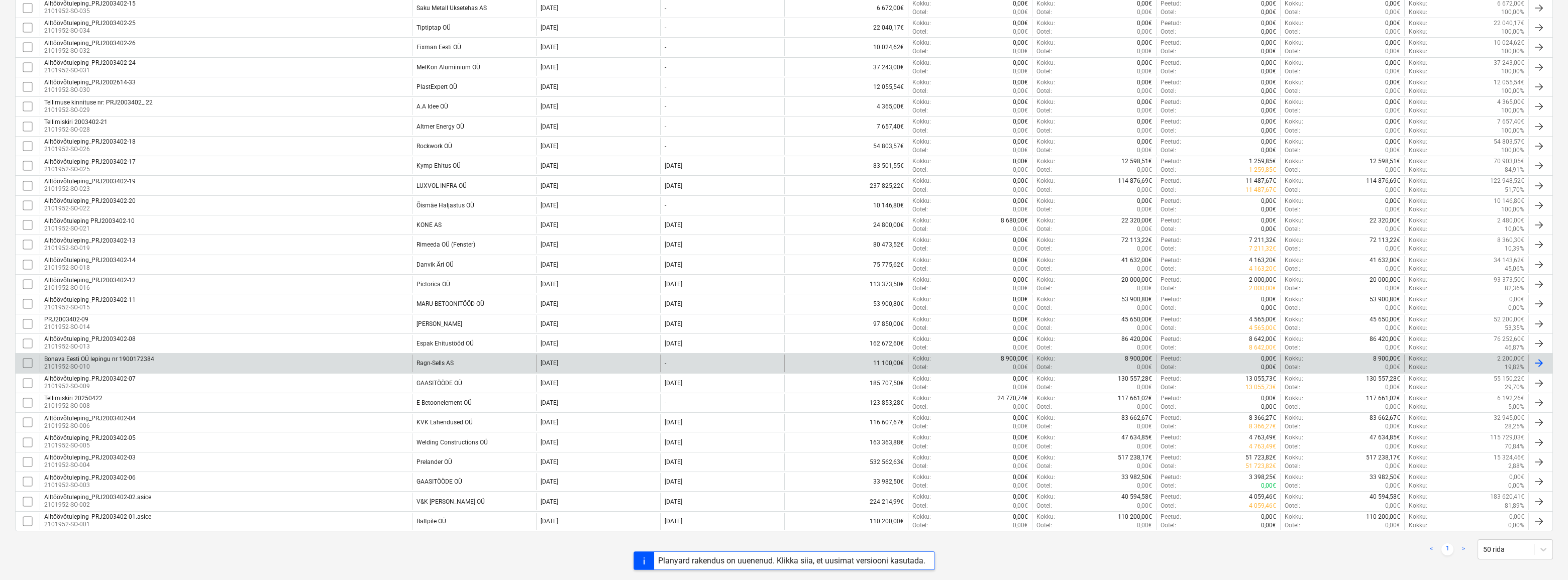
scroll to position [290, 0]
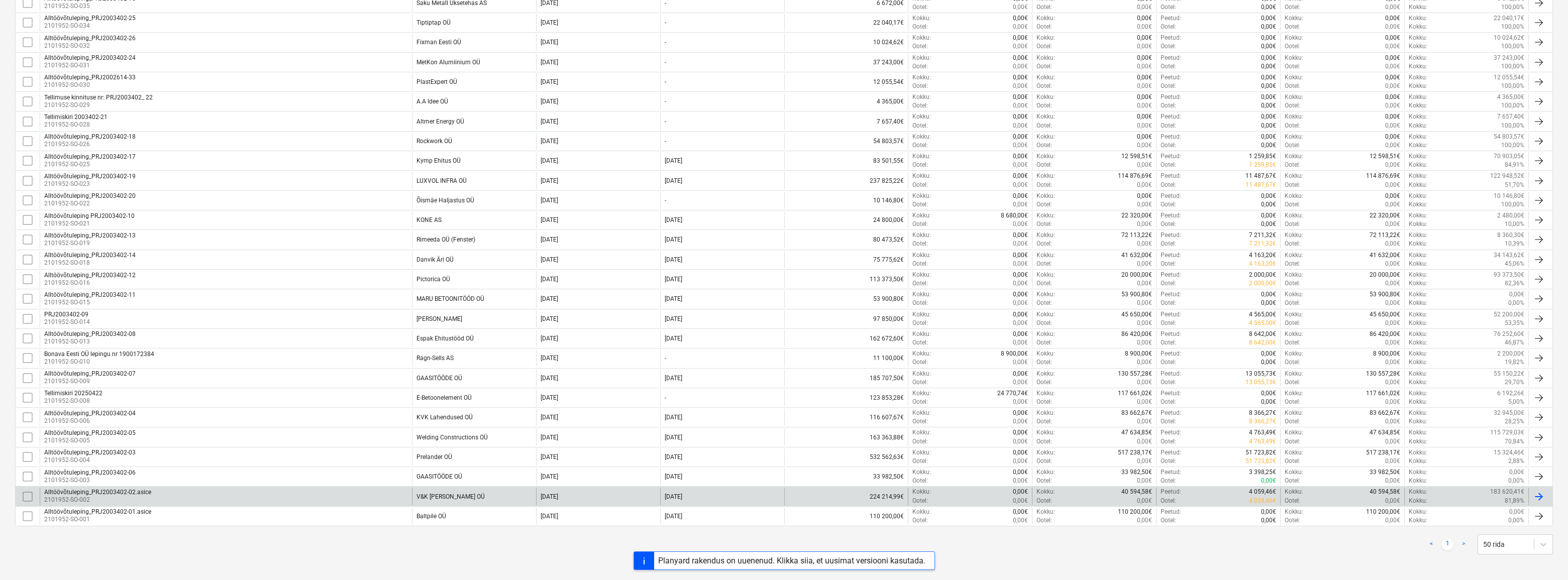
click at [434, 494] on div "V&K [PERSON_NAME] OÜ" at bounding box center [450, 497] width 68 height 7
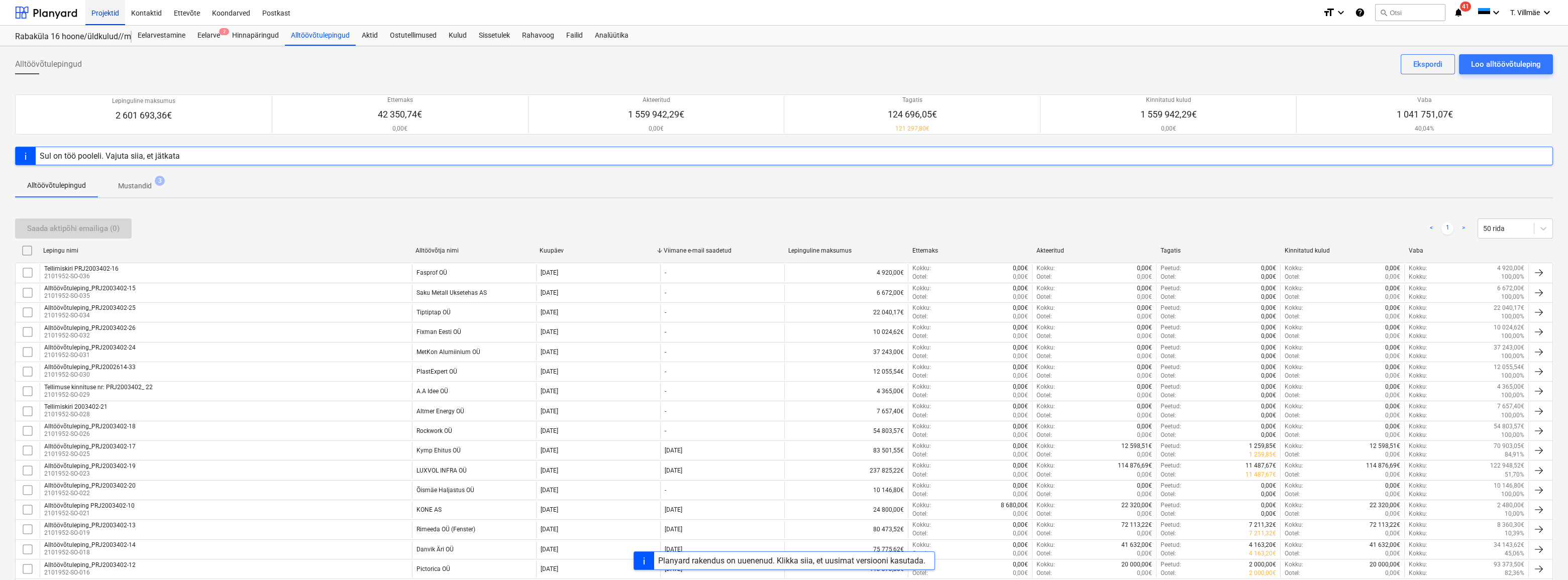
click at [113, 15] on div "Projektid" at bounding box center [105, 12] width 40 height 26
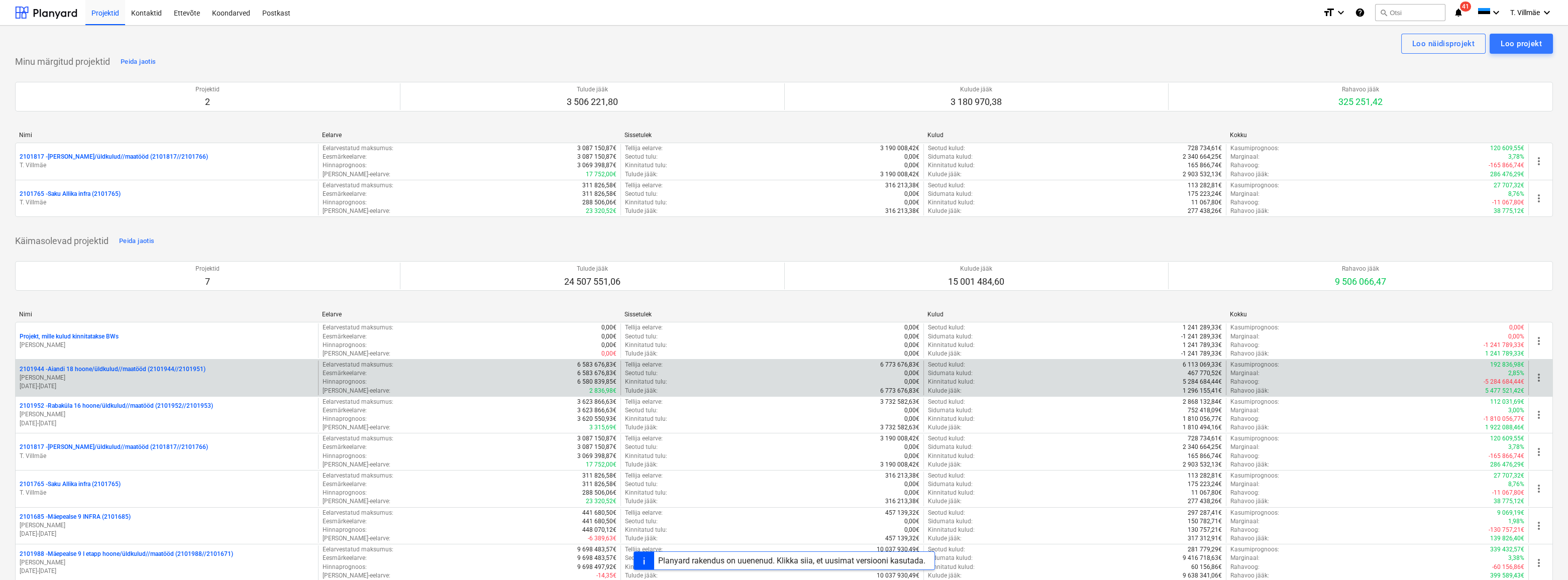
click at [101, 378] on p "[PERSON_NAME]" at bounding box center [166, 378] width 294 height 9
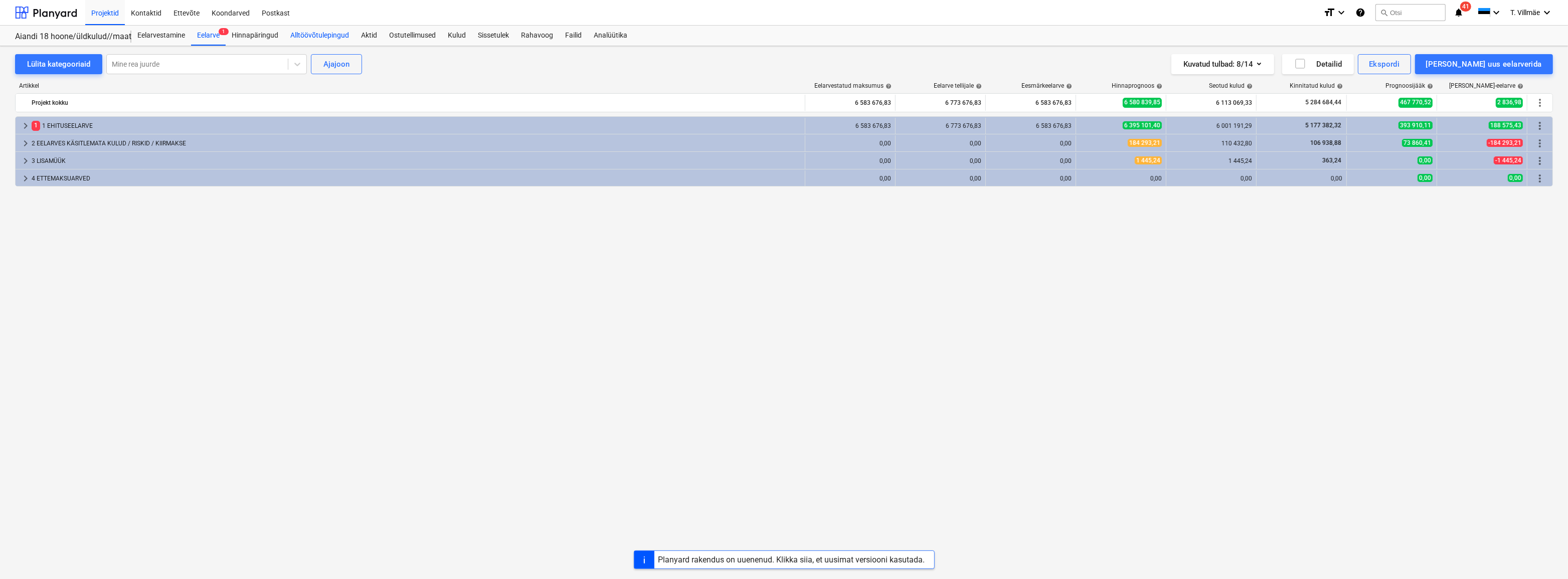
click at [334, 36] on div "Alltöövõtulepingud" at bounding box center [320, 35] width 71 height 20
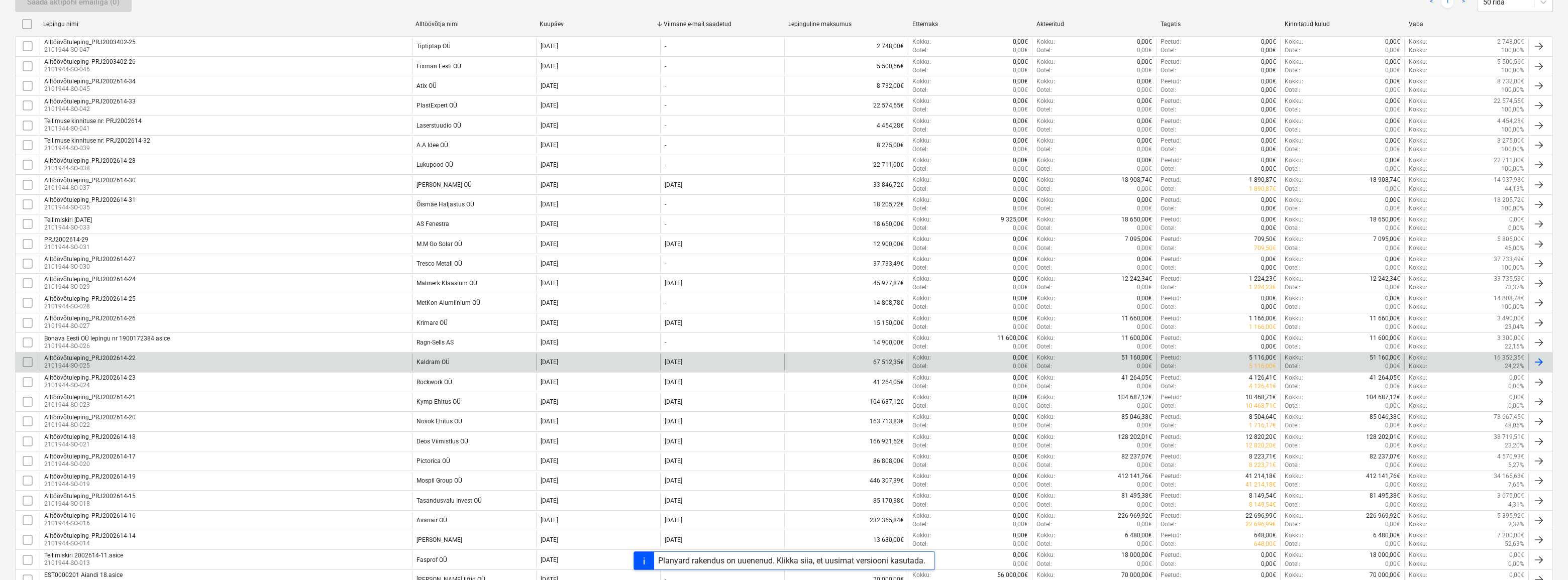
scroll to position [228, 0]
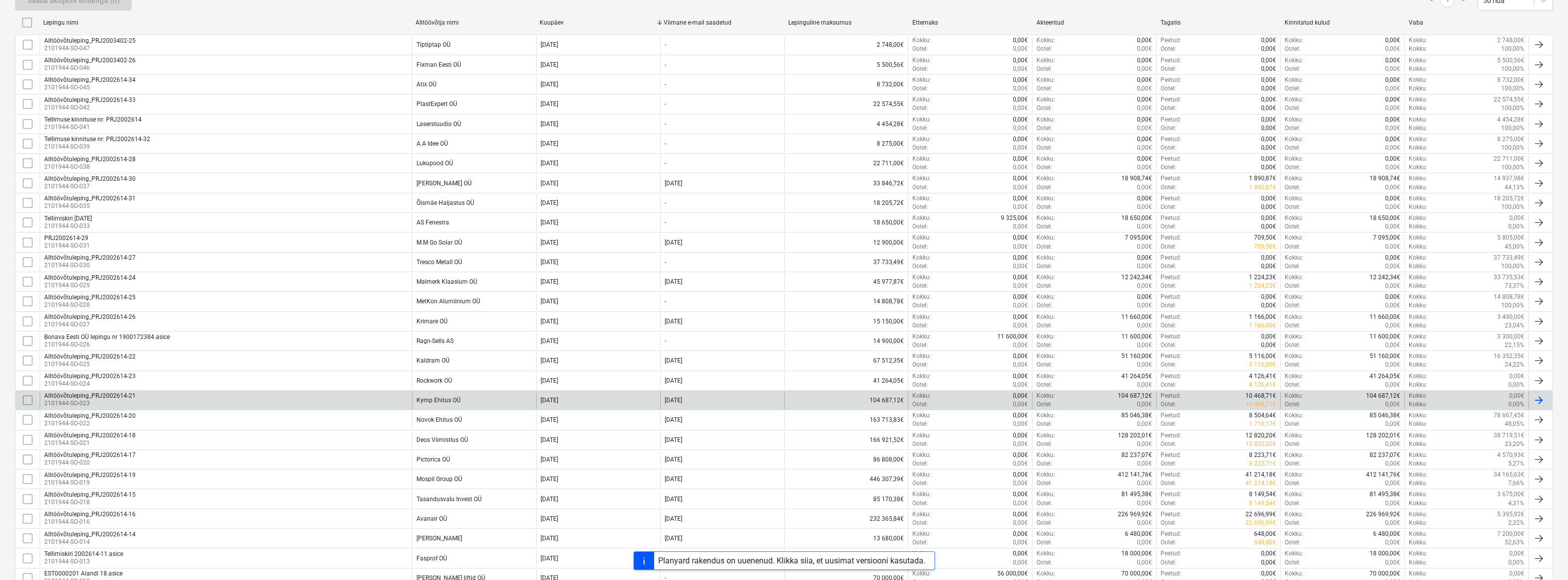
click at [436, 399] on div "Kymp Ehitus OÜ" at bounding box center [439, 401] width 44 height 7
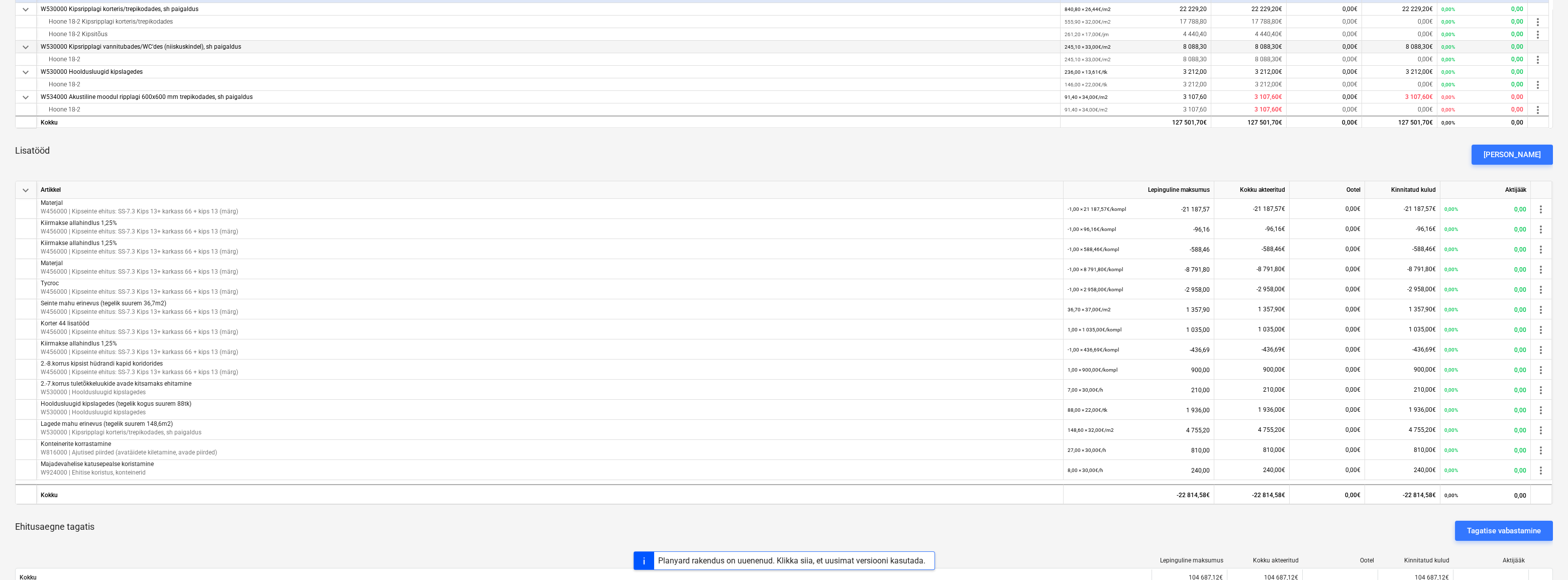
scroll to position [411, 0]
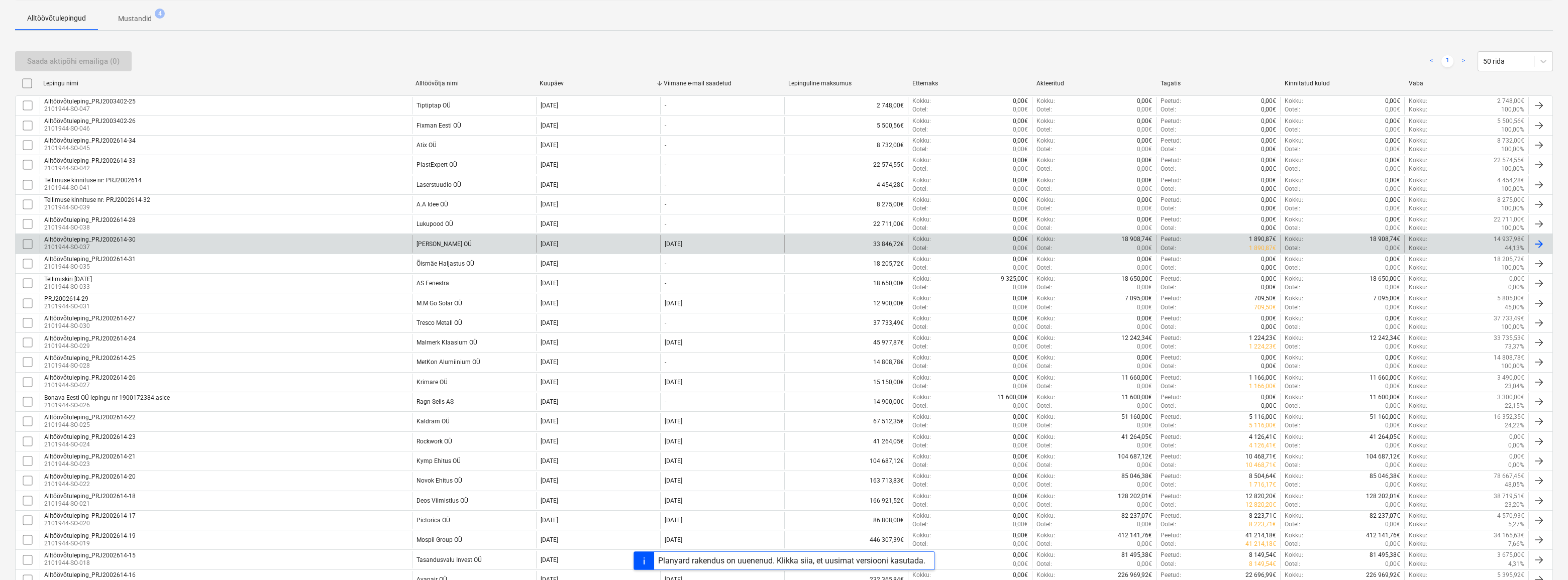
scroll to position [183, 0]
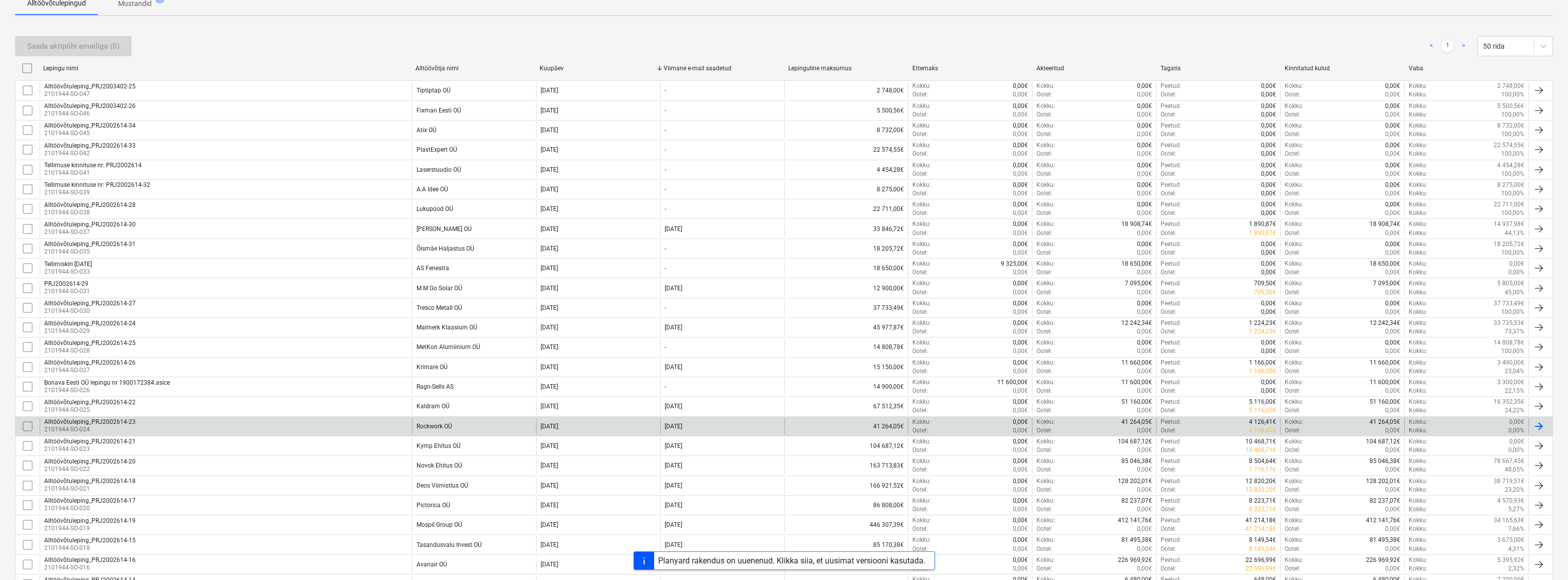
click at [430, 425] on div "Rockwork OÜ" at bounding box center [434, 427] width 36 height 7
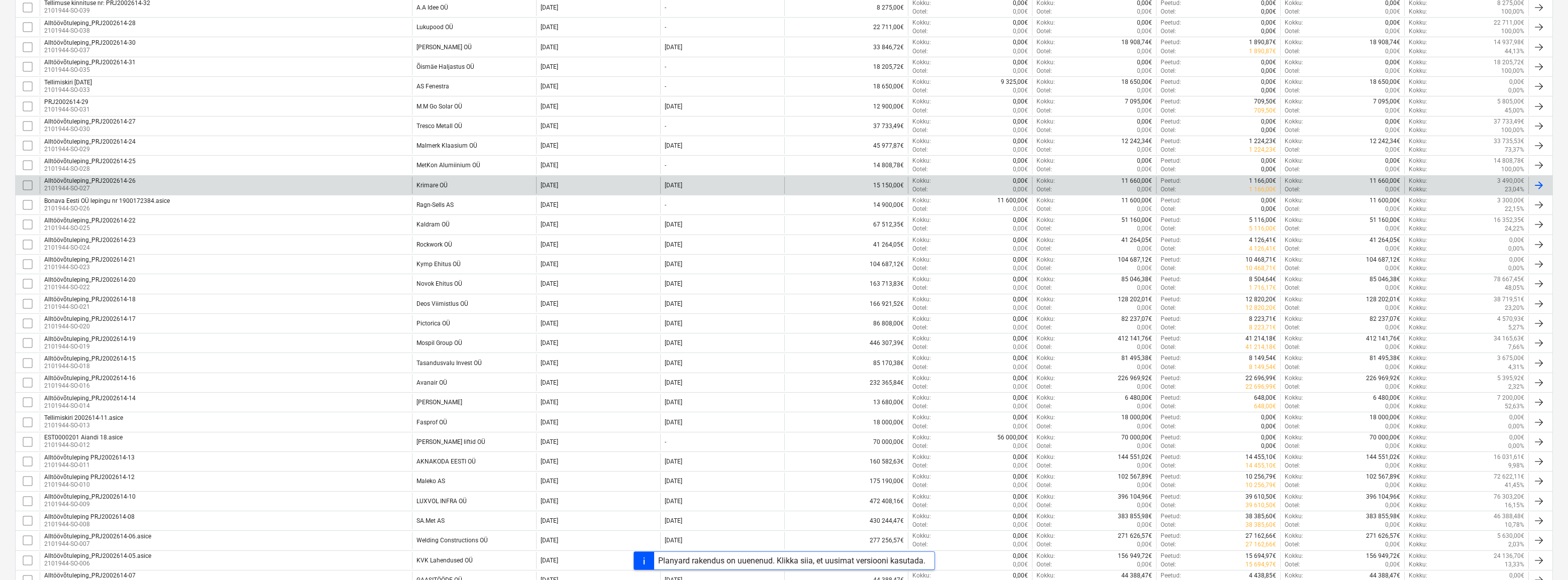
scroll to position [365, 0]
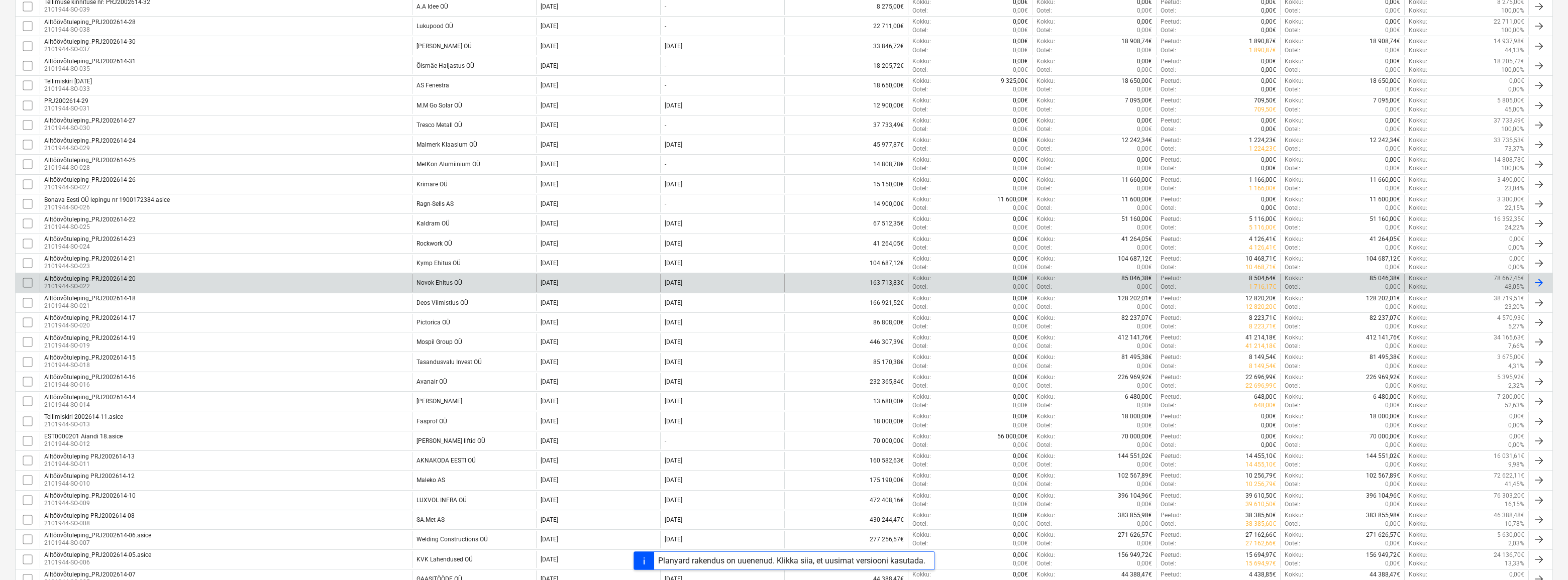
click at [447, 281] on div "Novok Ehitus OÜ" at bounding box center [439, 283] width 46 height 7
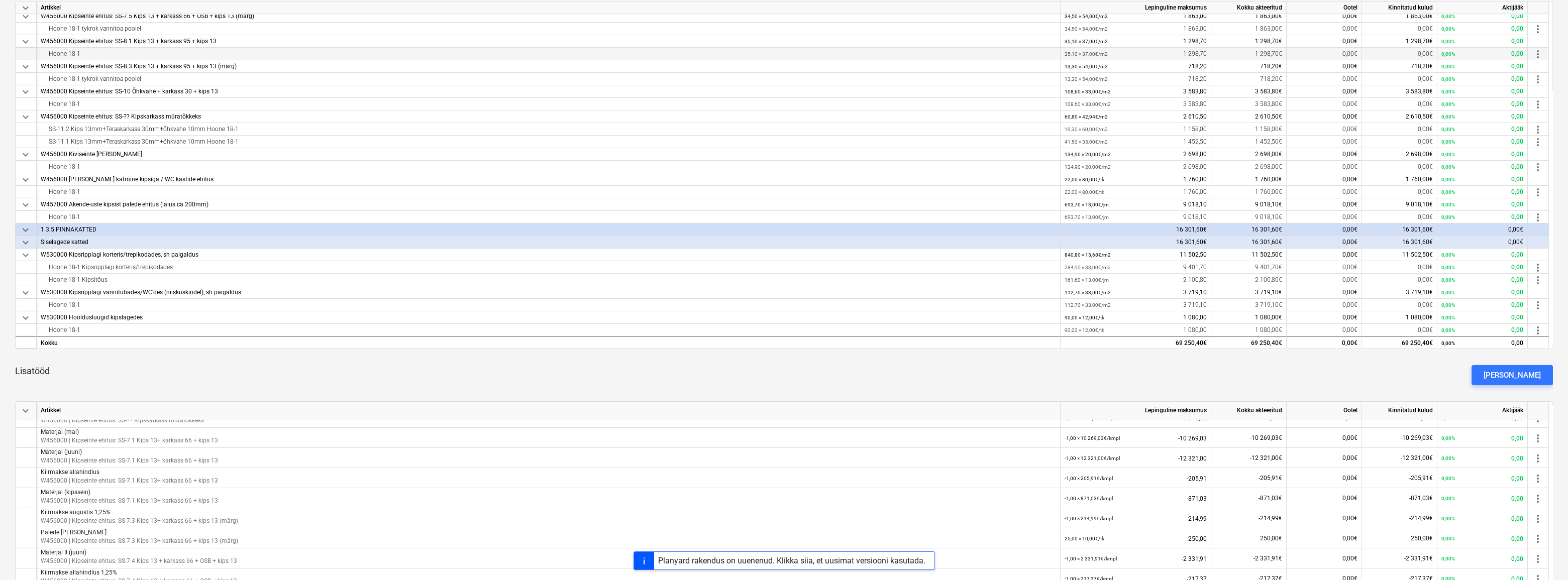
scroll to position [183, 0]
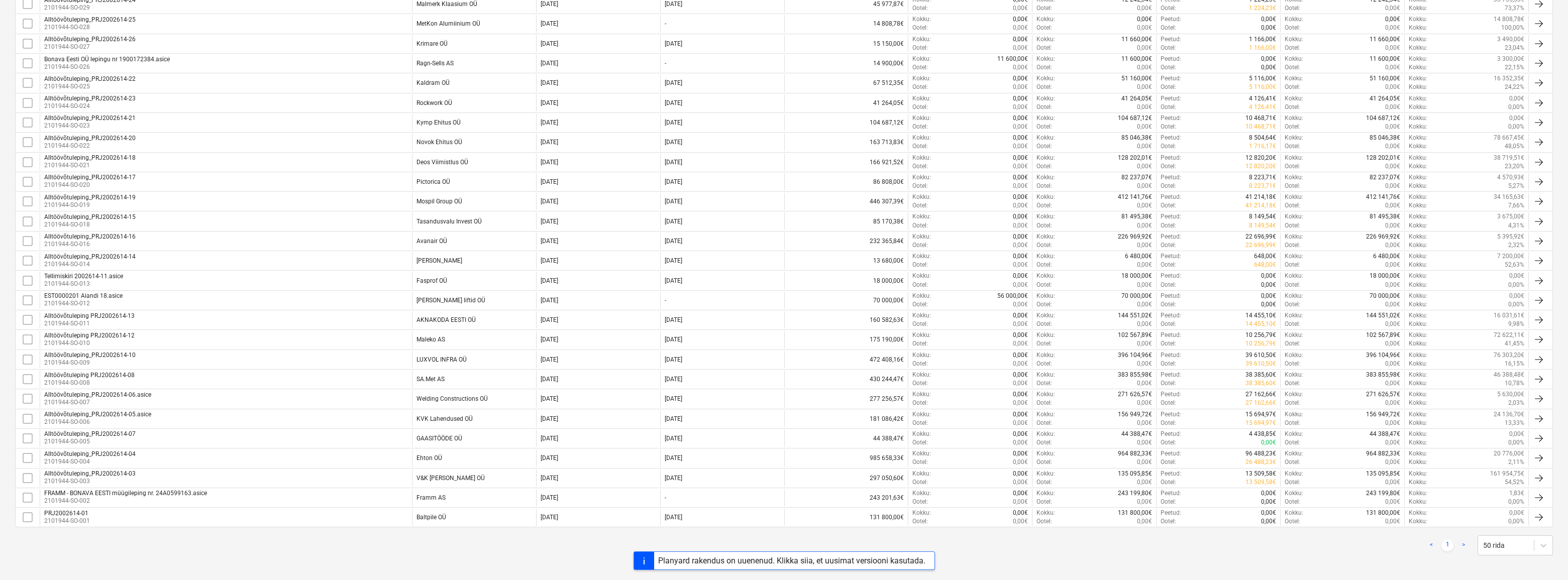
scroll to position [507, 0]
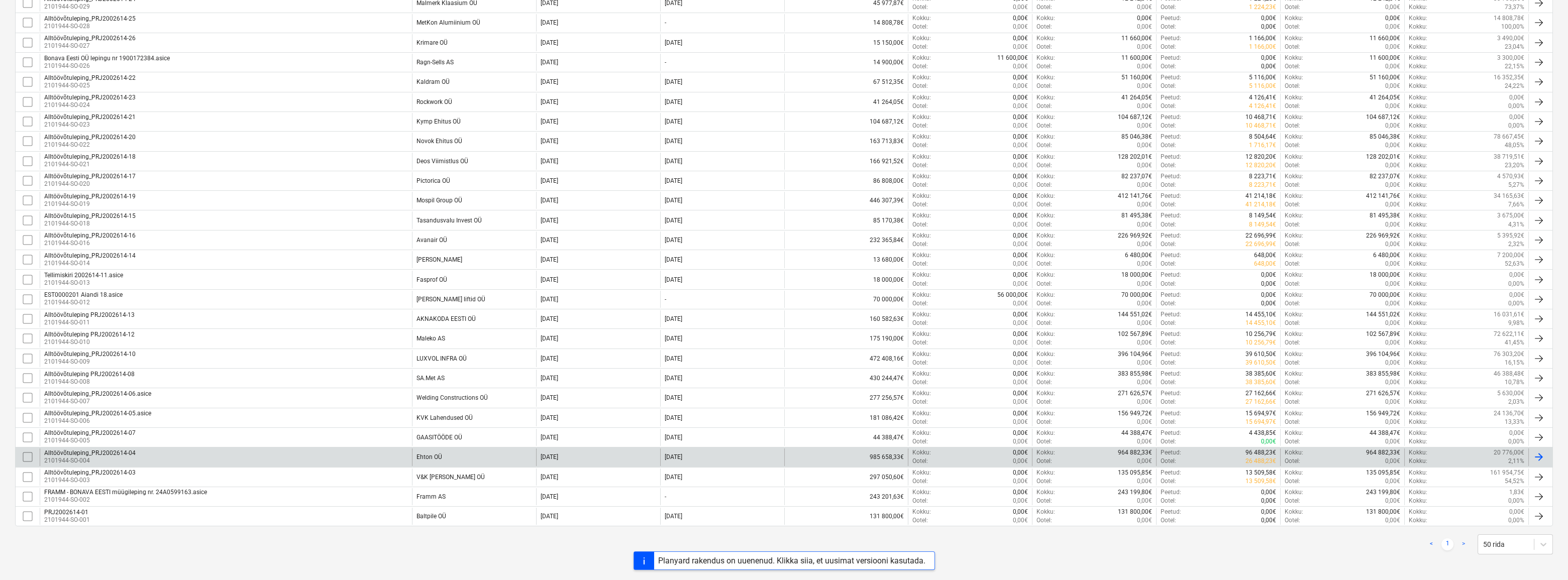
click at [427, 453] on div "Ehton OÜ" at bounding box center [429, 457] width 26 height 7
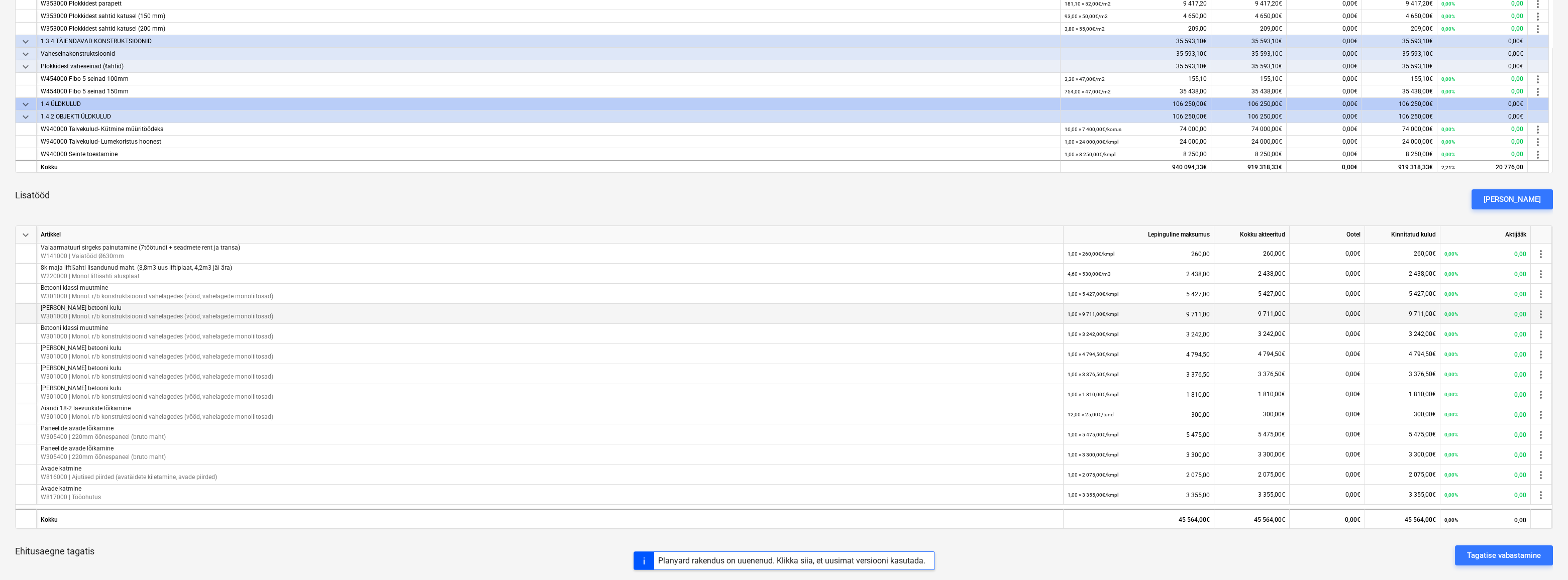
scroll to position [365, 0]
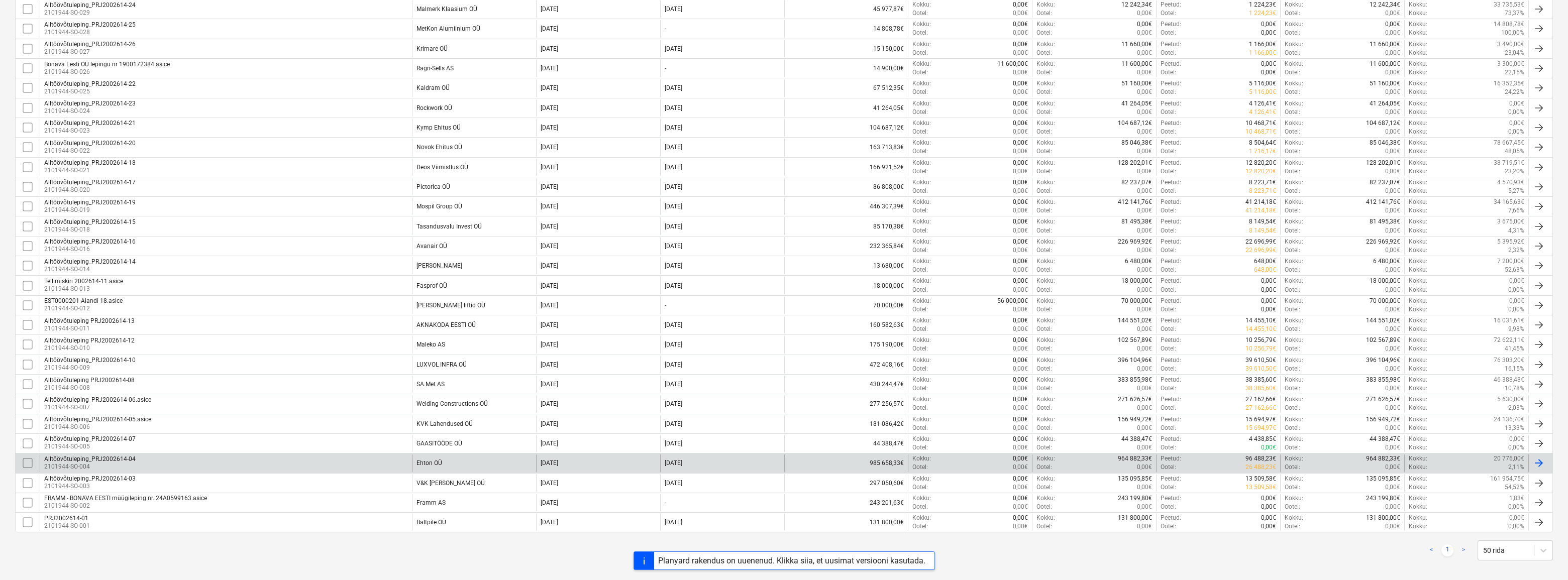
scroll to position [502, 0]
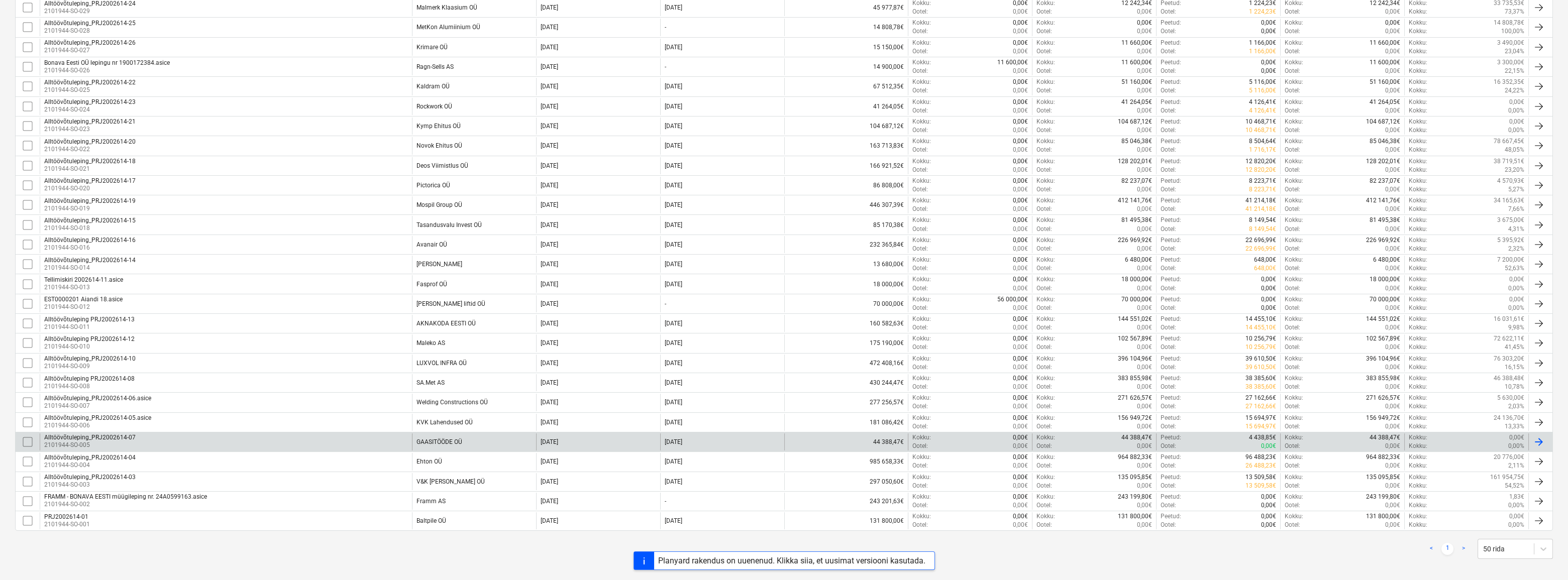
click at [445, 442] on div "GAASITÖÖDE OÜ" at bounding box center [439, 442] width 46 height 7
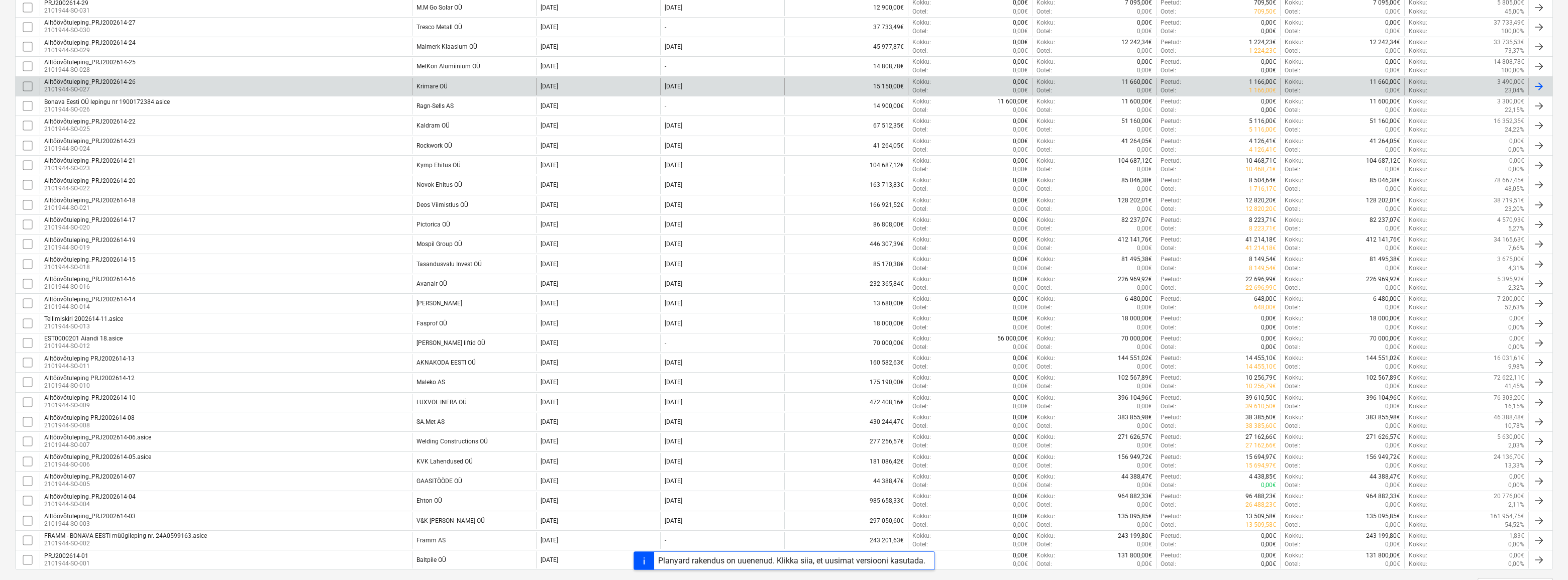
scroll to position [507, 0]
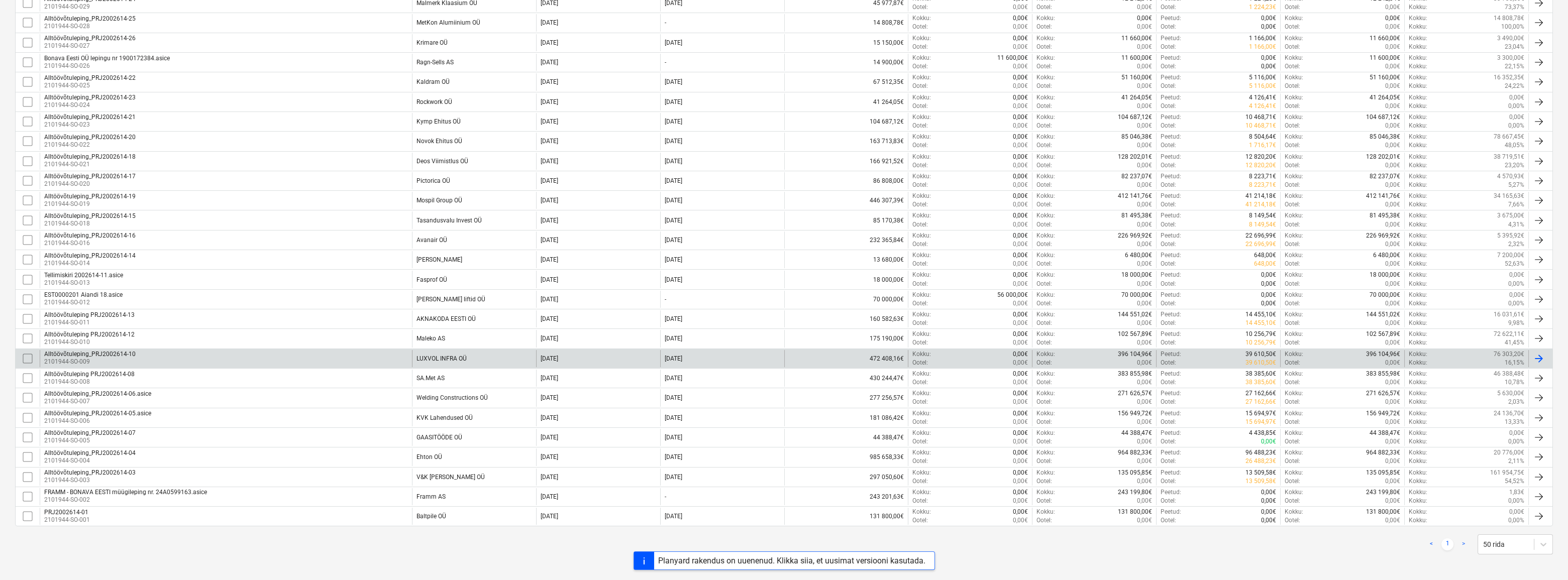
click at [436, 357] on div "LUXVOL INFRA OÜ" at bounding box center [442, 359] width 50 height 7
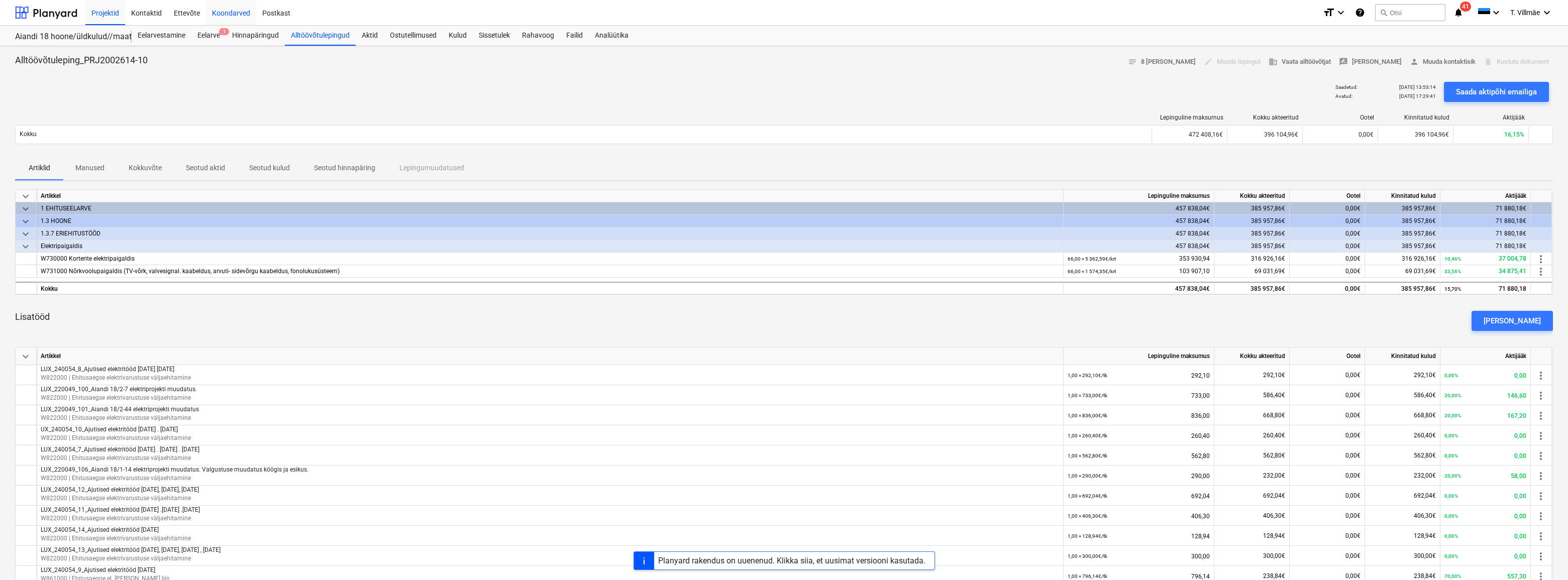
drag, startPoint x: 101, startPoint y: 12, endPoint x: 212, endPoint y: 1, distance: 111.5
click at [101, 12] on div "Projektid" at bounding box center [105, 12] width 40 height 26
